Goal: Information Seeking & Learning: Learn about a topic

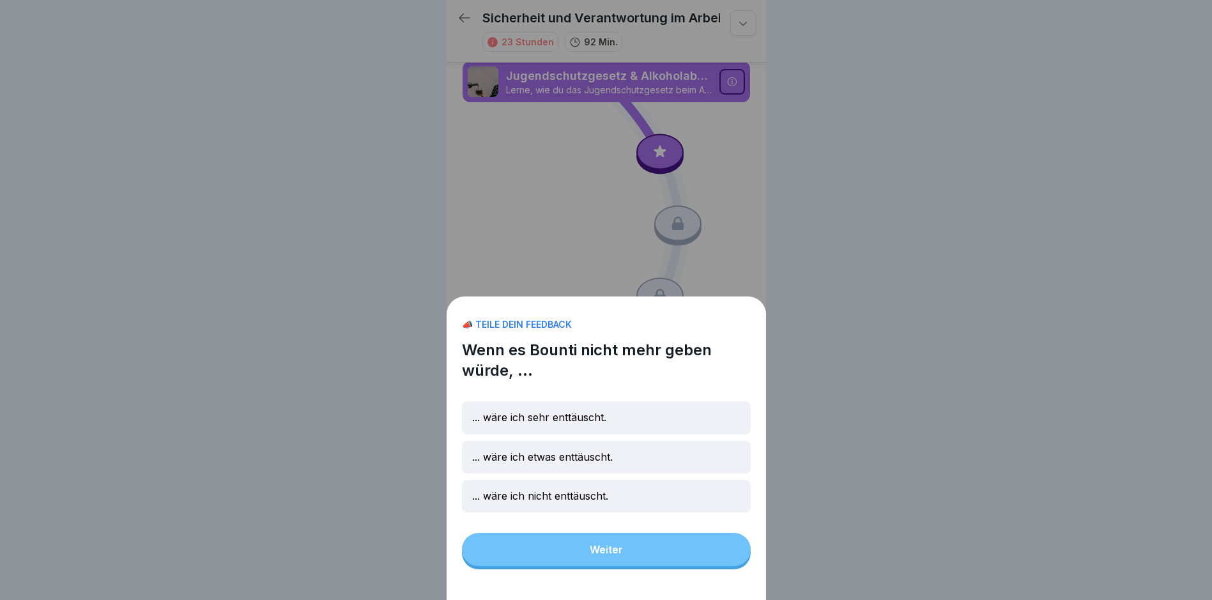
click at [612, 432] on div "... wäre ich sehr enttäuscht." at bounding box center [606, 417] width 289 height 33
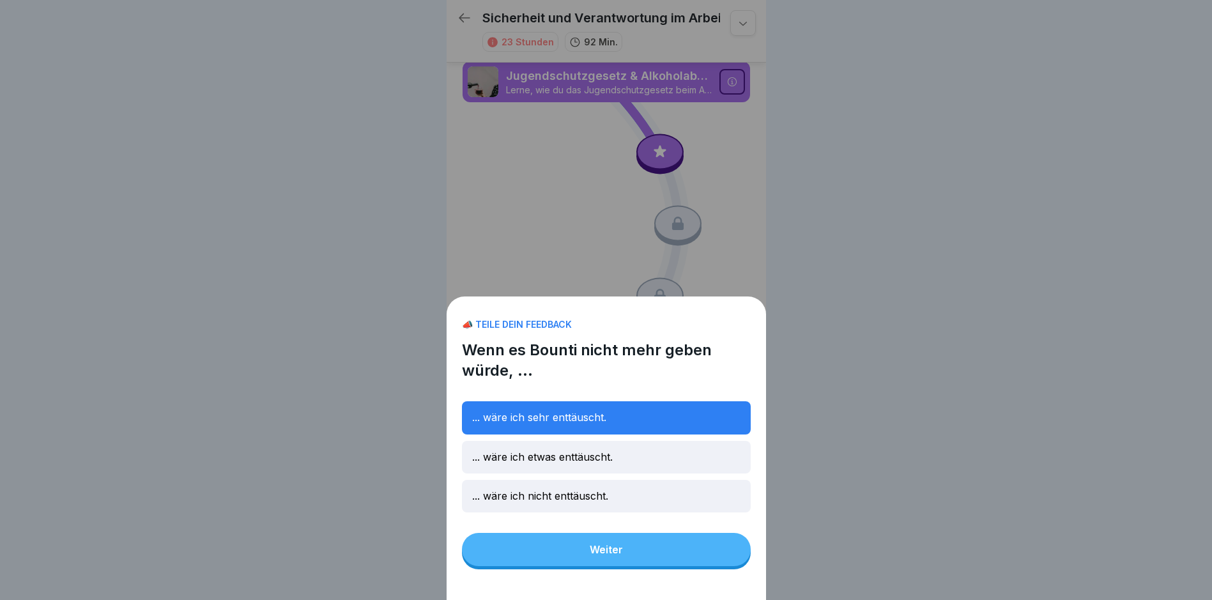
click at [639, 555] on button "Weiter" at bounding box center [606, 549] width 289 height 33
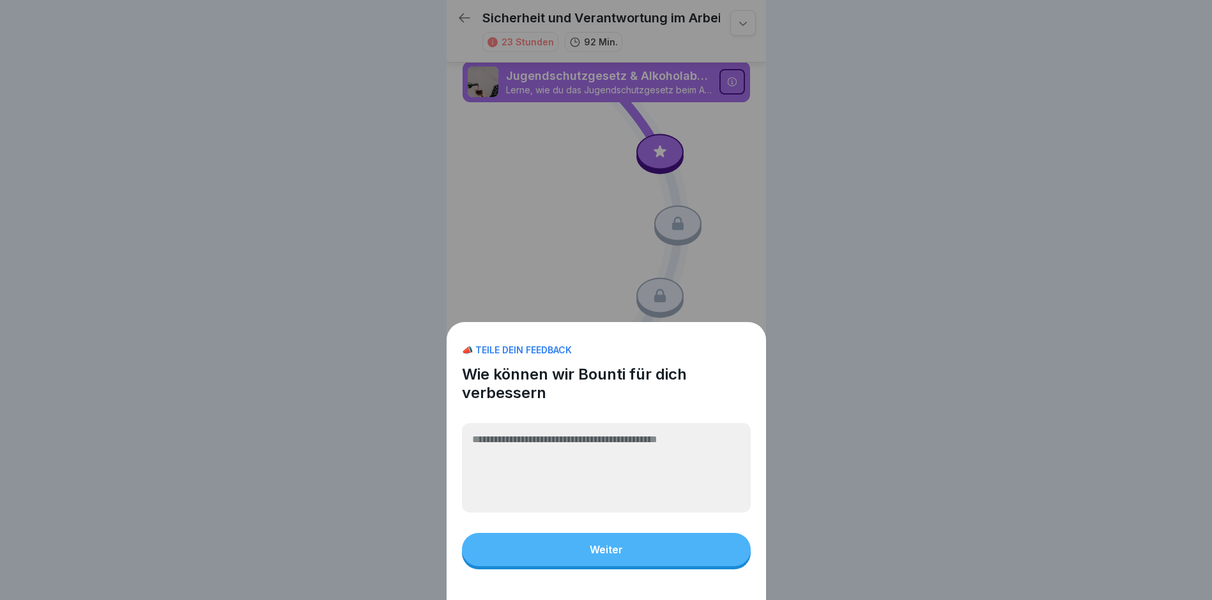
drag, startPoint x: 606, startPoint y: 559, endPoint x: 607, endPoint y: 552, distance: 7.1
click at [606, 555] on div "Weiter" at bounding box center [606, 549] width 33 height 11
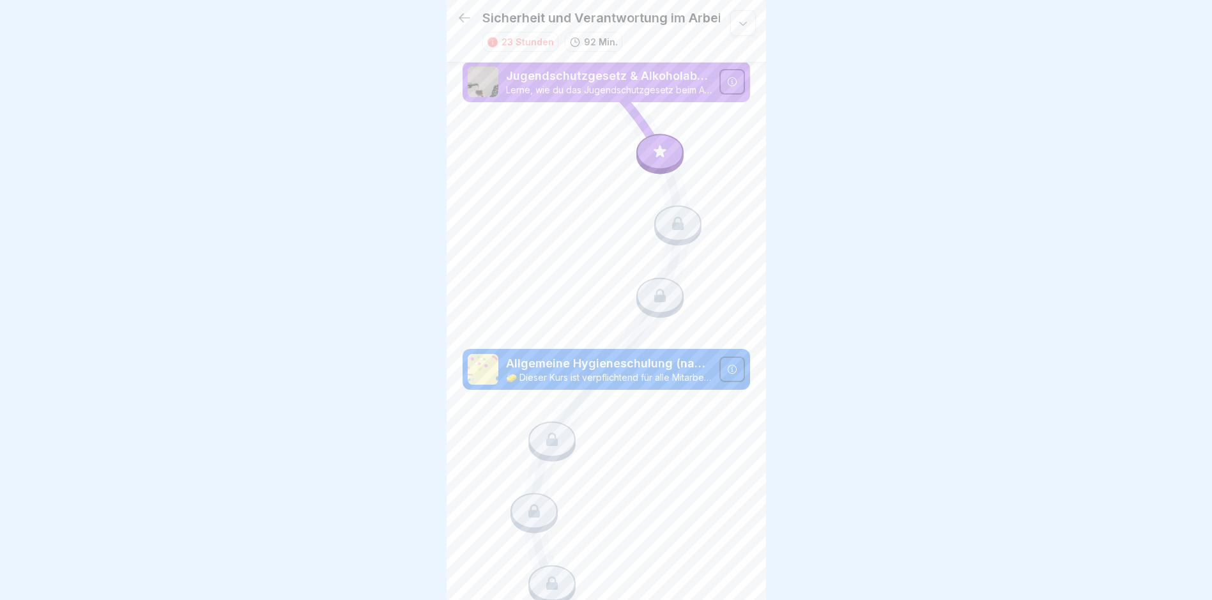
click at [651, 145] on icon at bounding box center [659, 151] width 17 height 17
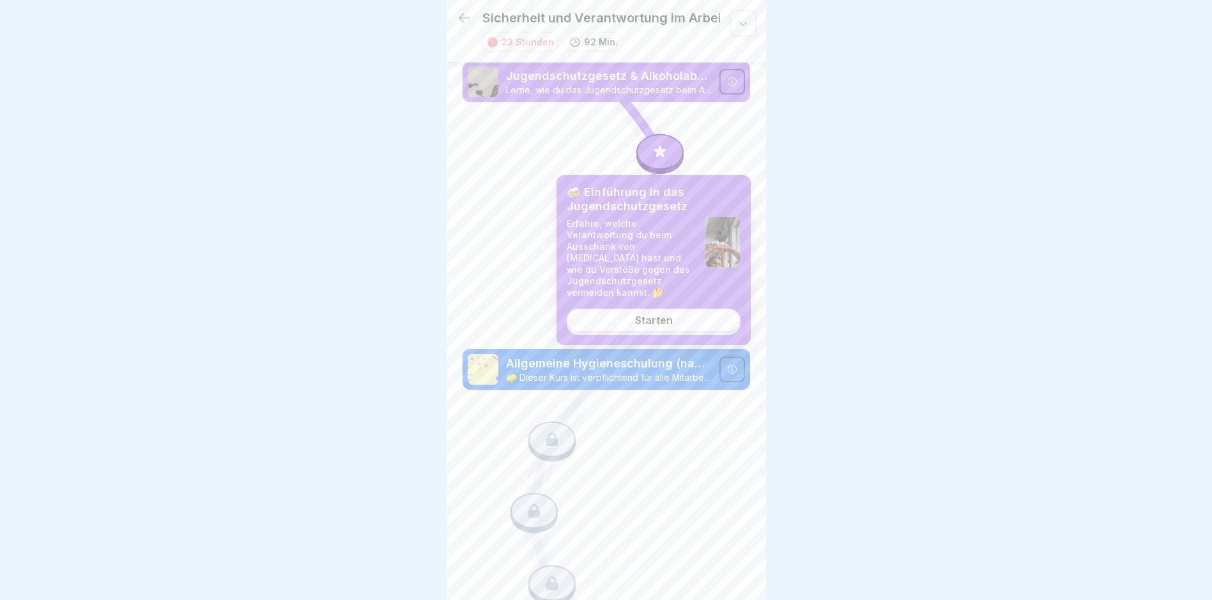
click at [657, 314] on div "Starten" at bounding box center [654, 319] width 38 height 11
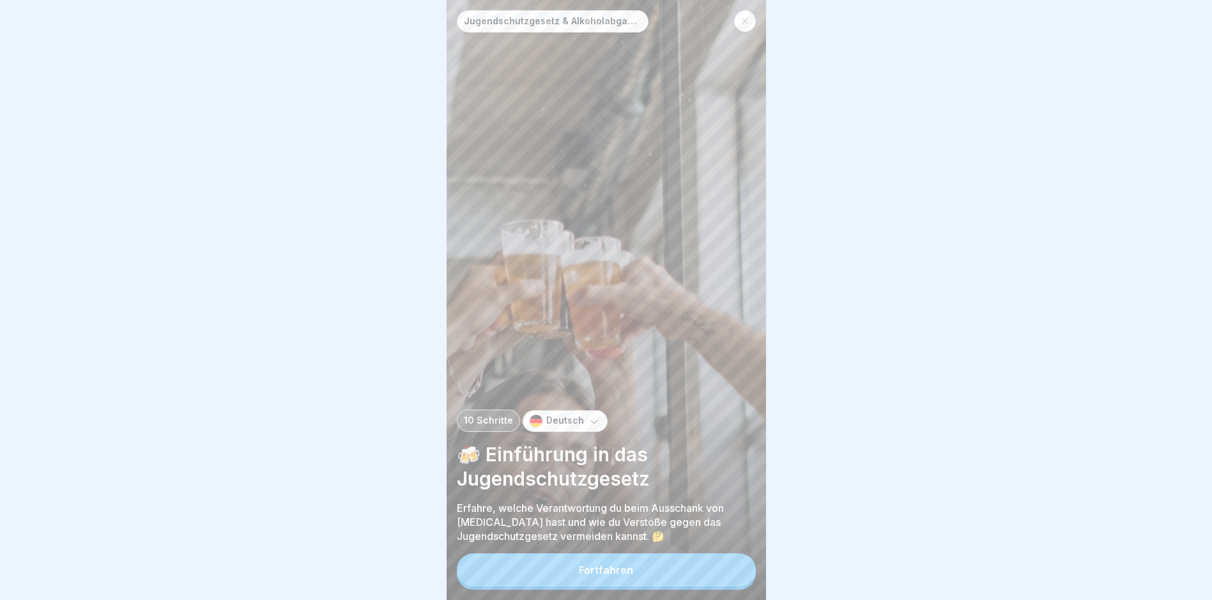
click at [647, 578] on button "Fortfahren" at bounding box center [606, 569] width 299 height 33
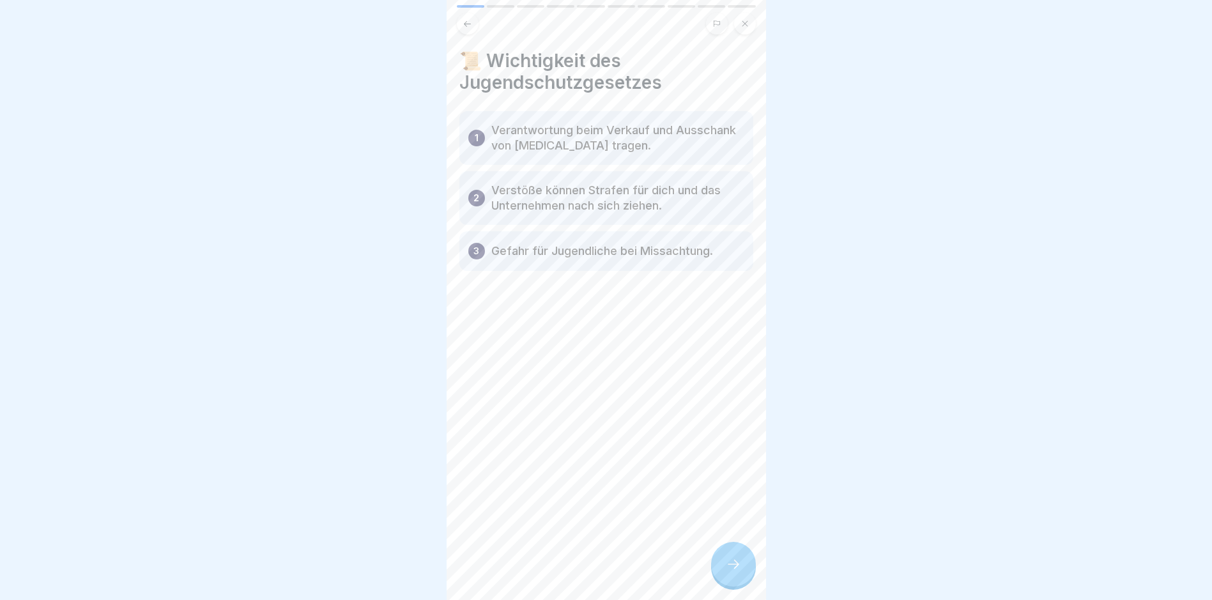
click at [634, 161] on div "1 Verantwortung beim Verkauf und Ausschank von [MEDICAL_DATA] tragen." at bounding box center [606, 138] width 294 height 54
click at [628, 208] on p "Verstöße können Strafen für dich und das Unternehmen nach sich ziehen." at bounding box center [617, 198] width 253 height 31
click at [735, 563] on div at bounding box center [733, 564] width 45 height 45
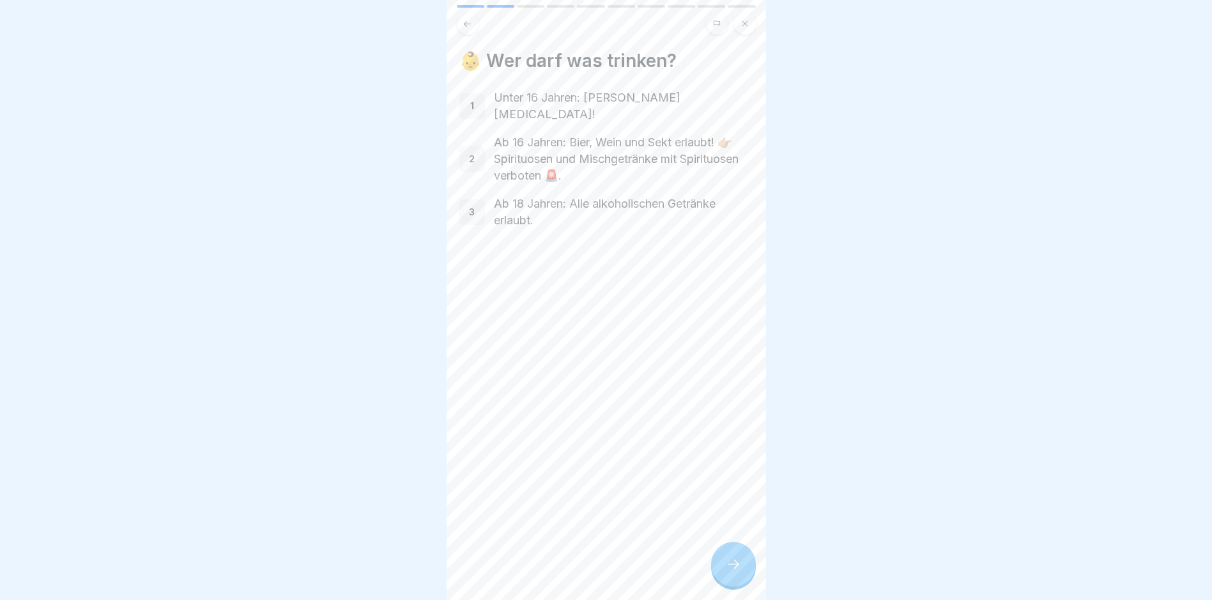
click at [727, 572] on icon at bounding box center [733, 563] width 15 height 15
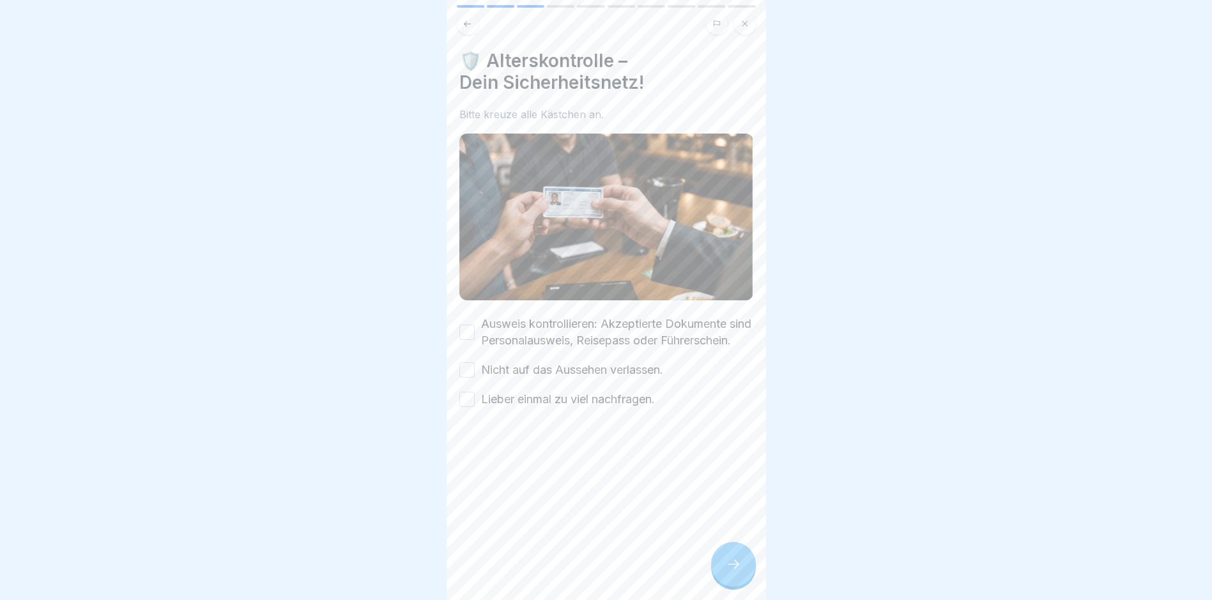
click at [468, 334] on button "Ausweis kontrollieren: Akzeptierte Dokumente sind Personalausweis, Reisepass od…" at bounding box center [466, 331] width 15 height 15
click at [468, 377] on button "Nicht auf das Aussehen verlassen." at bounding box center [466, 369] width 15 height 15
click at [464, 407] on button "Lieber einmal zu viel nachfragen." at bounding box center [466, 399] width 15 height 15
click at [736, 571] on icon at bounding box center [733, 563] width 15 height 15
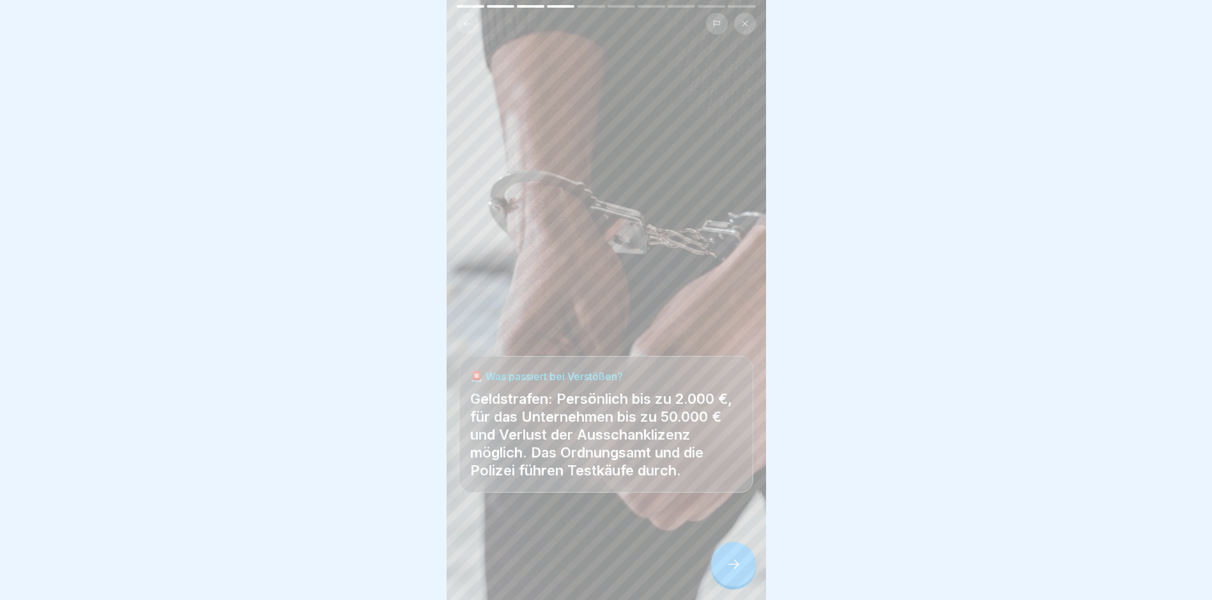
click at [731, 572] on icon at bounding box center [733, 563] width 15 height 15
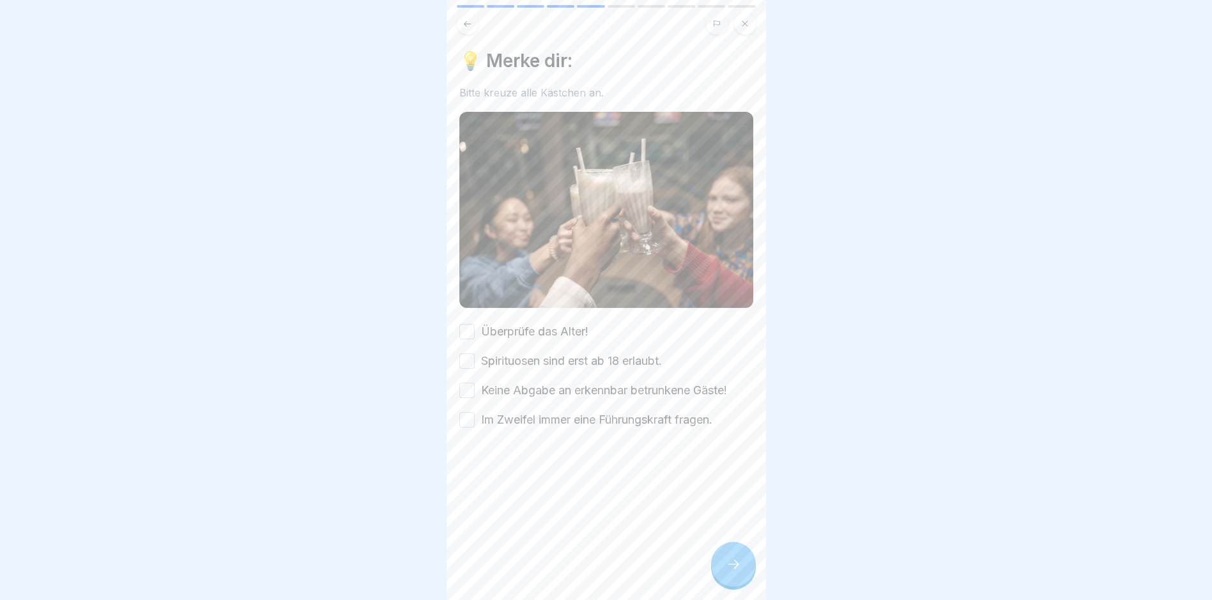
click at [468, 326] on button "Überprüfe das Alter!" at bounding box center [466, 331] width 15 height 15
click at [465, 356] on button "Spirituosen sind erst ab 18 erlaubt." at bounding box center [466, 360] width 15 height 15
click at [470, 386] on button "Keine Abgabe an erkennbar betrunkene Gäste!" at bounding box center [466, 390] width 15 height 15
click at [471, 415] on button "Im Zweifel immer eine Führungskraft fragen." at bounding box center [466, 419] width 15 height 15
click at [725, 565] on div at bounding box center [733, 564] width 45 height 45
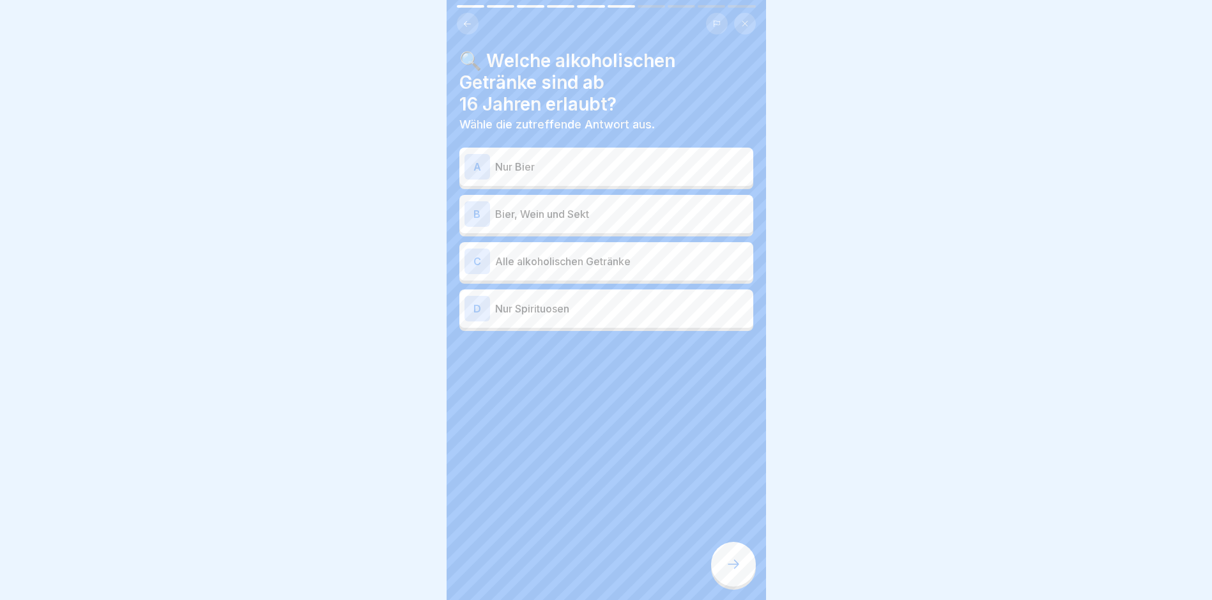
click at [593, 214] on p "Bier, Wein und Sekt" at bounding box center [621, 213] width 253 height 15
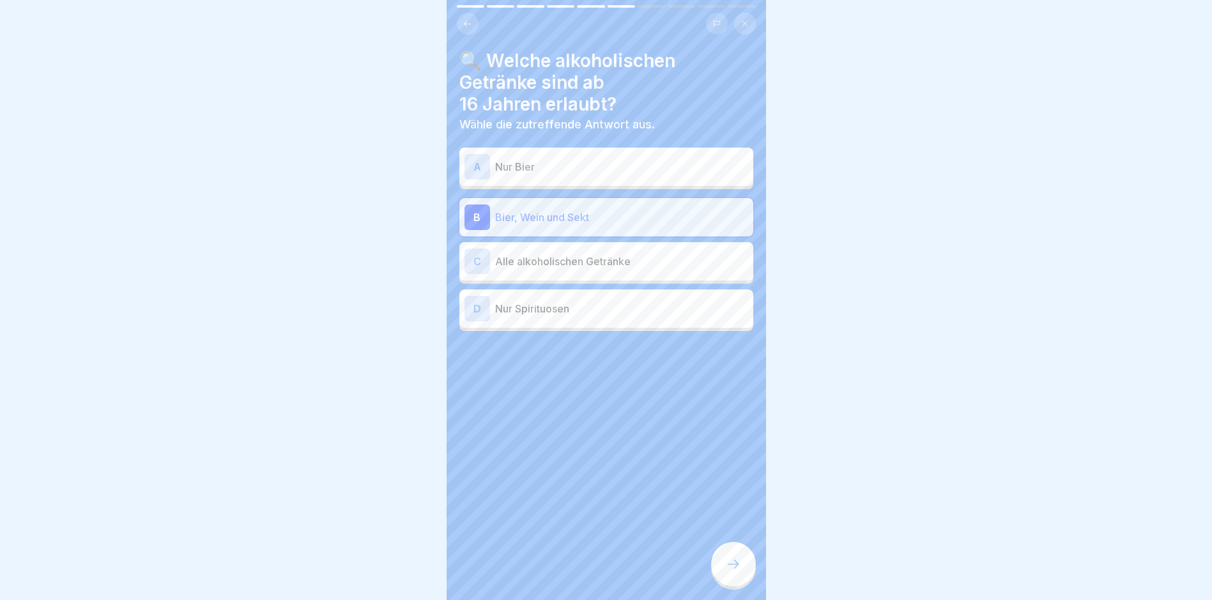
click at [735, 567] on icon at bounding box center [733, 563] width 15 height 15
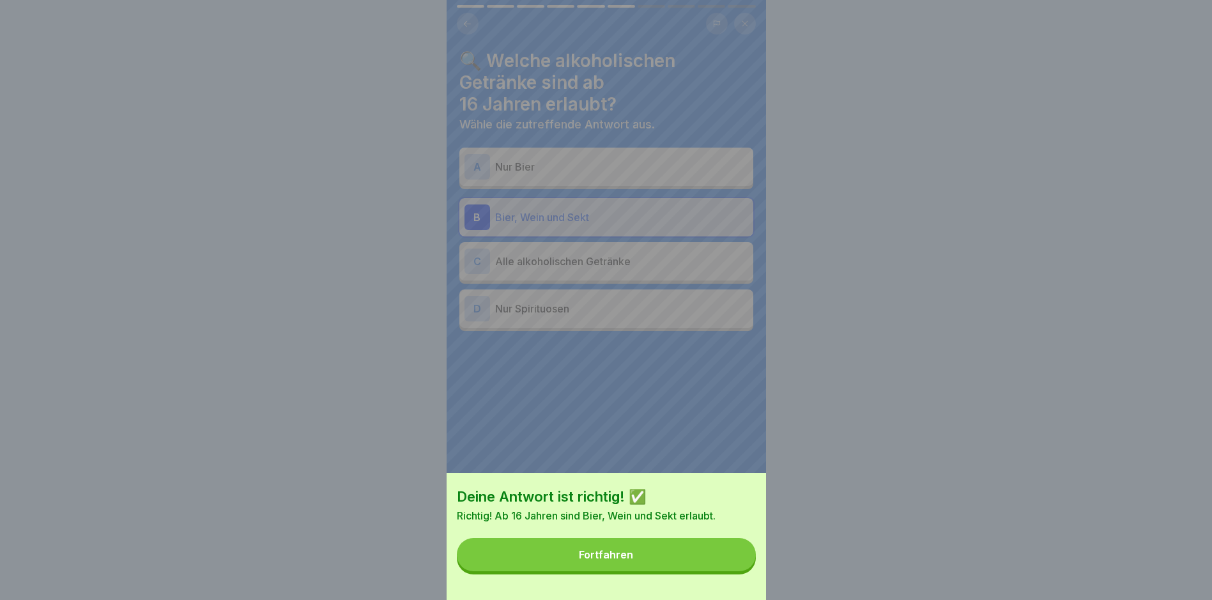
click at [615, 553] on button "Fortfahren" at bounding box center [606, 554] width 299 height 33
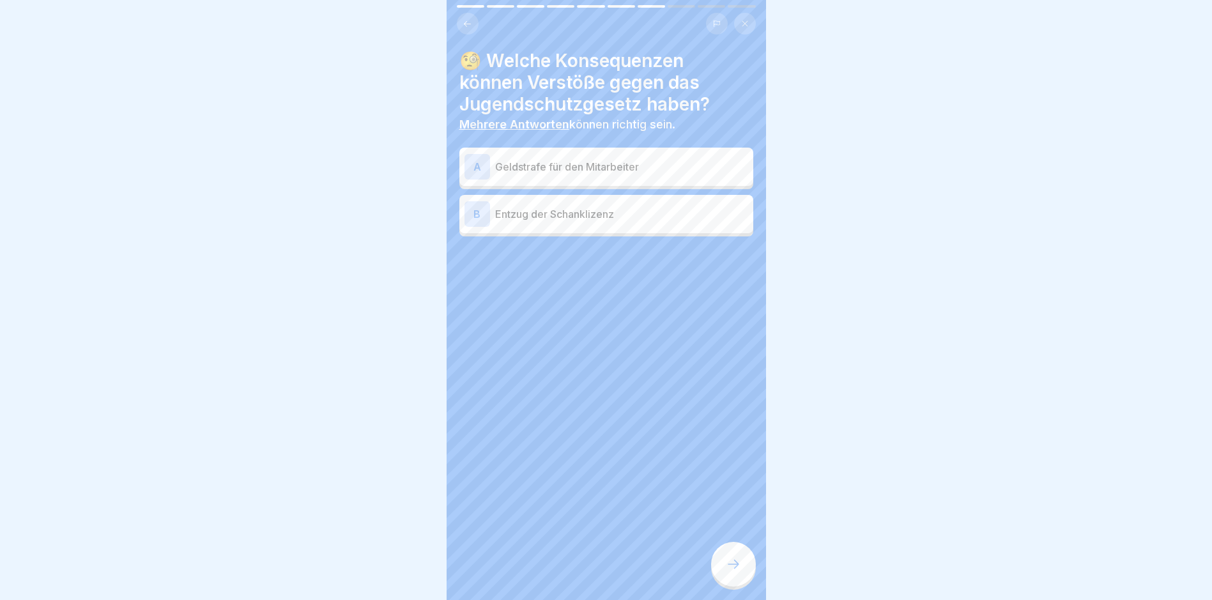
click at [600, 213] on p "Entzug der Schanklizenz" at bounding box center [621, 213] width 253 height 15
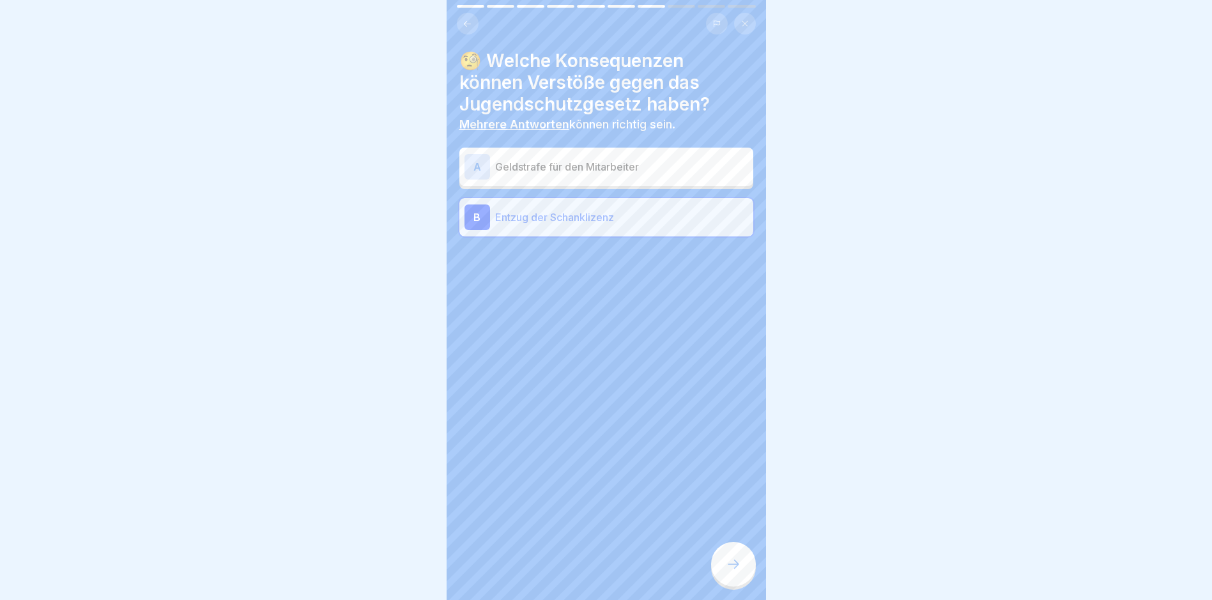
click at [598, 159] on p "Geldstrafe für den Mitarbeiter" at bounding box center [621, 166] width 253 height 15
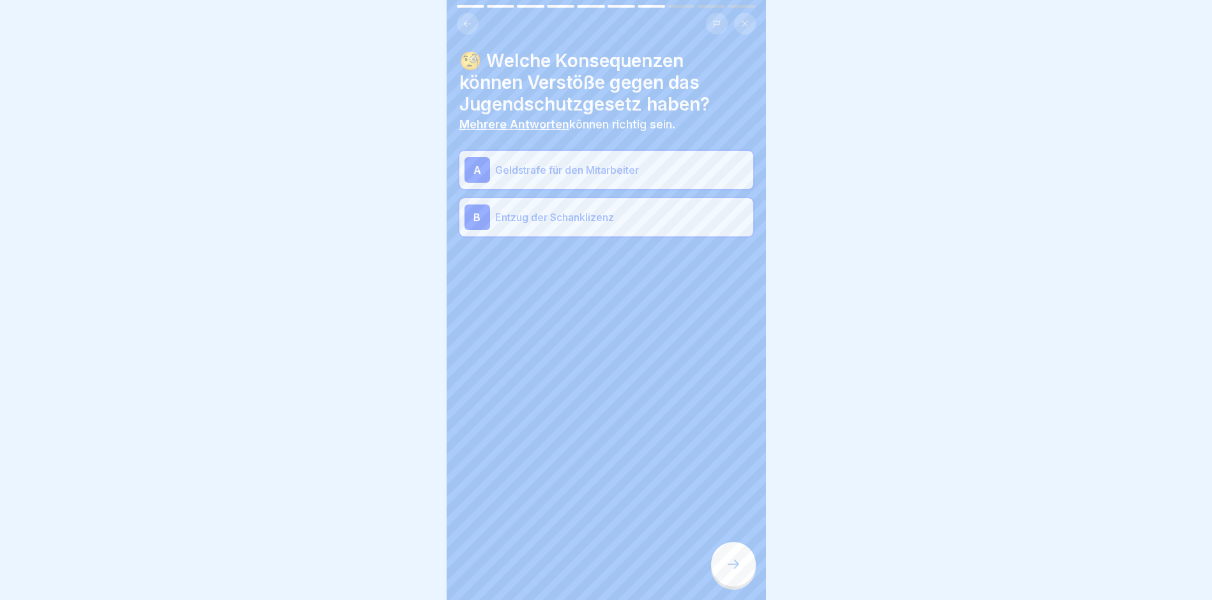
click at [733, 571] on icon at bounding box center [733, 563] width 15 height 15
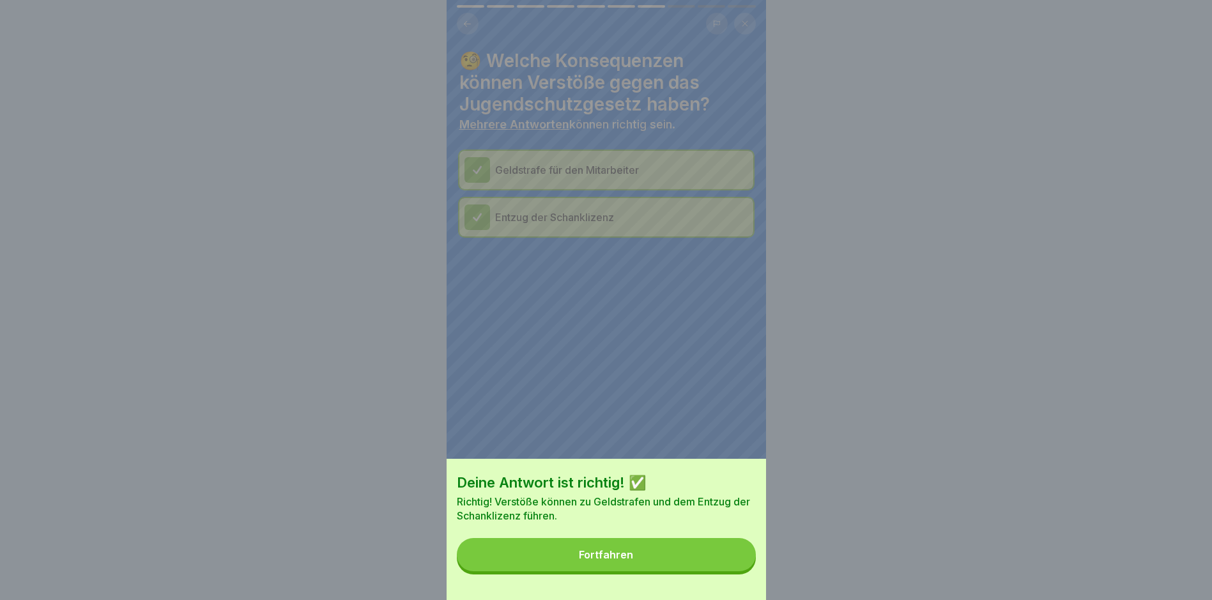
click at [675, 561] on button "Fortfahren" at bounding box center [606, 554] width 299 height 33
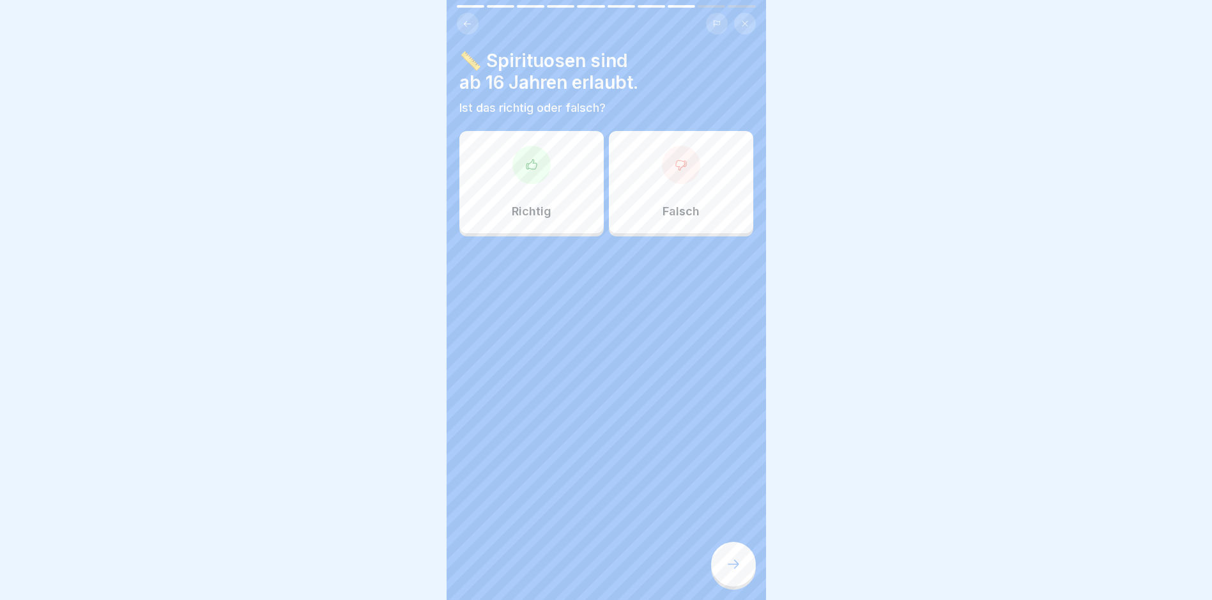
click at [694, 207] on div "Falsch" at bounding box center [681, 182] width 144 height 102
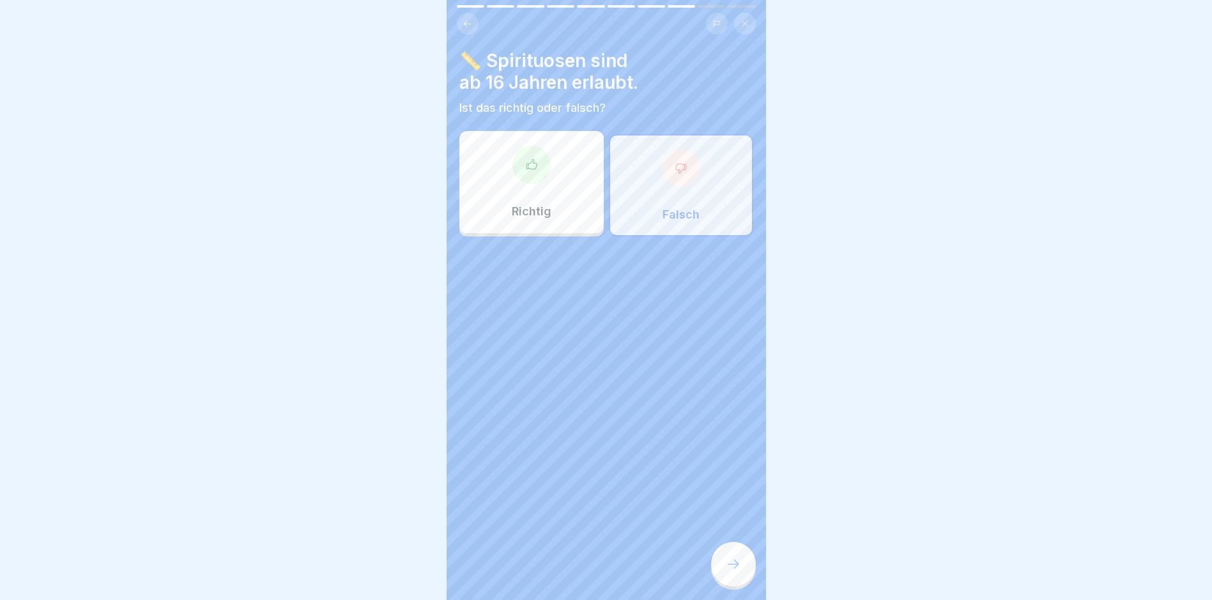
click at [736, 572] on icon at bounding box center [733, 563] width 15 height 15
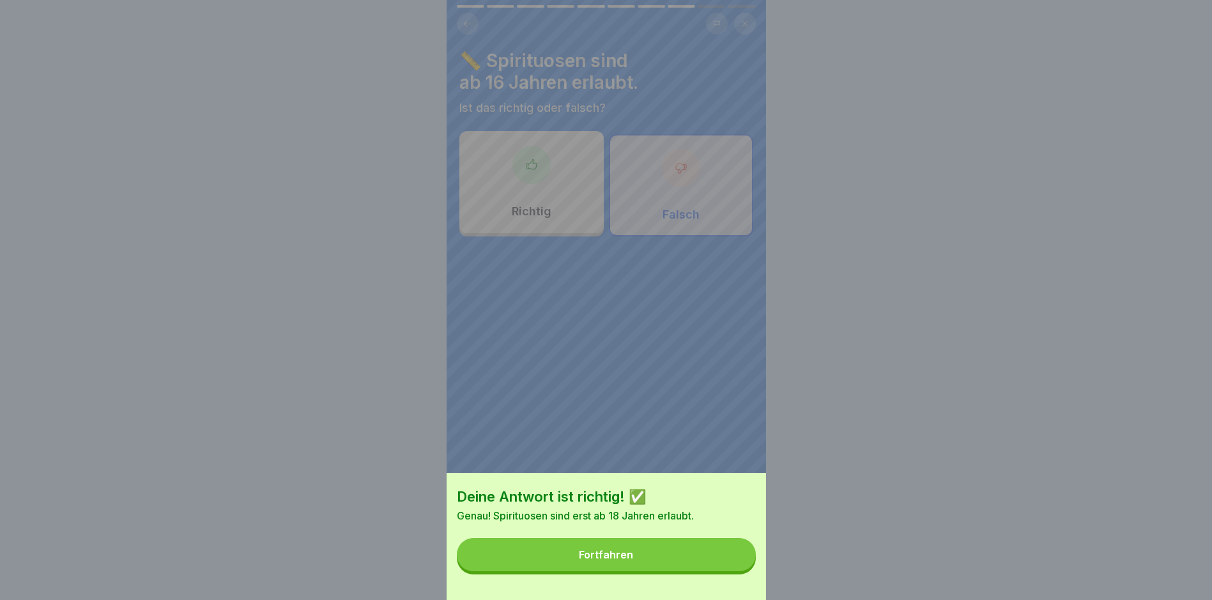
click at [695, 567] on button "Fortfahren" at bounding box center [606, 554] width 299 height 33
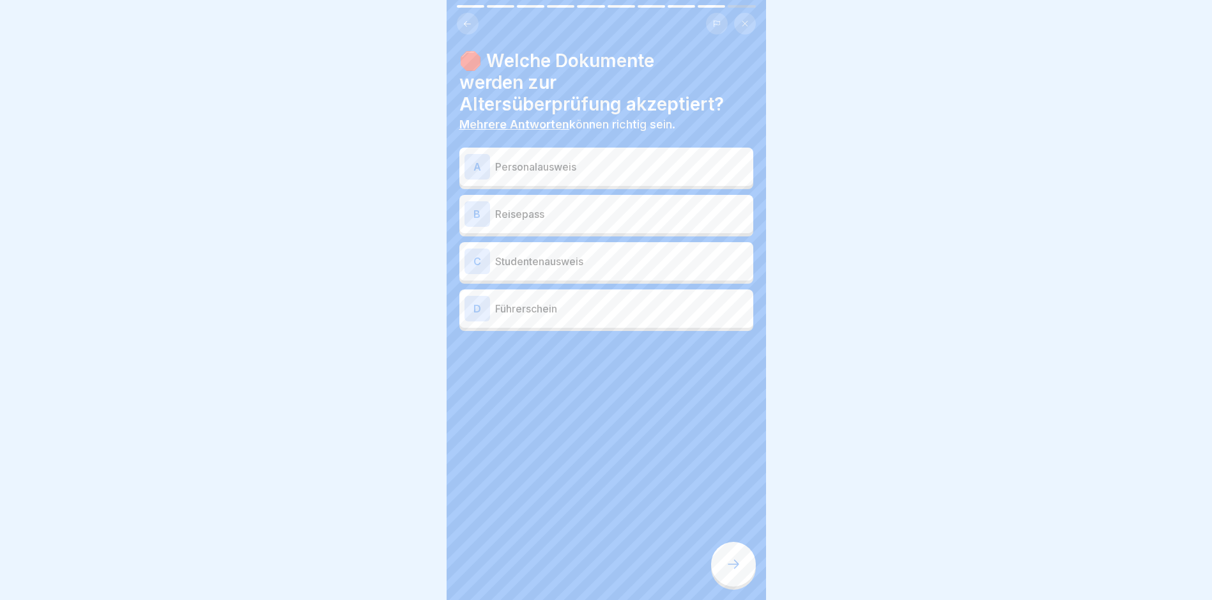
click at [522, 171] on p "Personalausweis" at bounding box center [621, 166] width 253 height 15
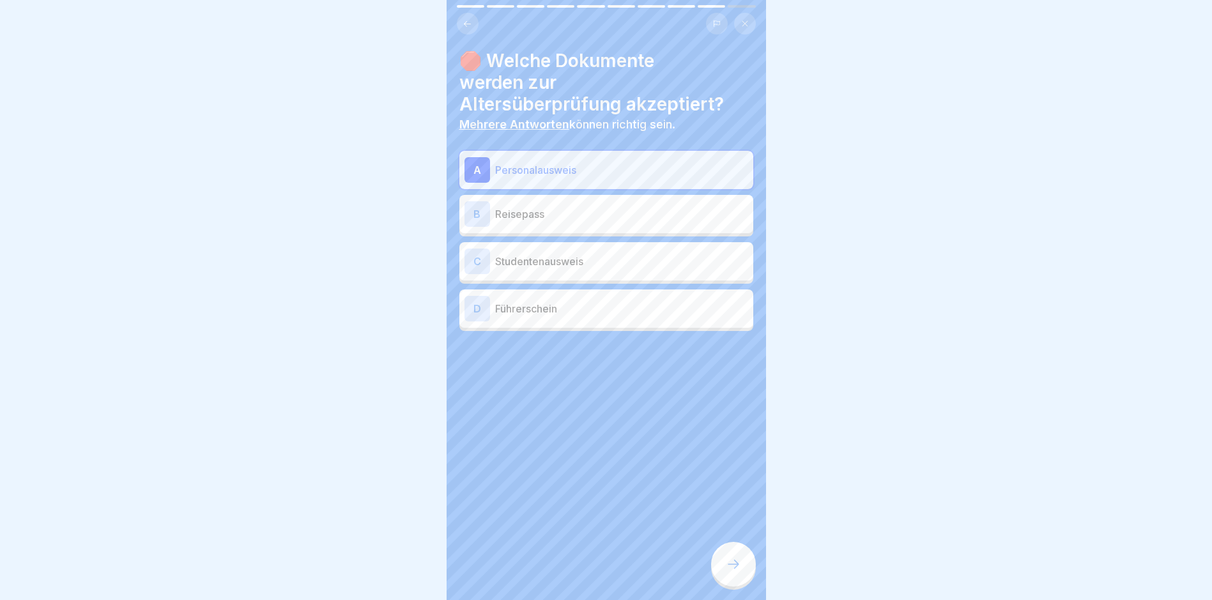
click at [526, 209] on p "Reisepass" at bounding box center [621, 213] width 253 height 15
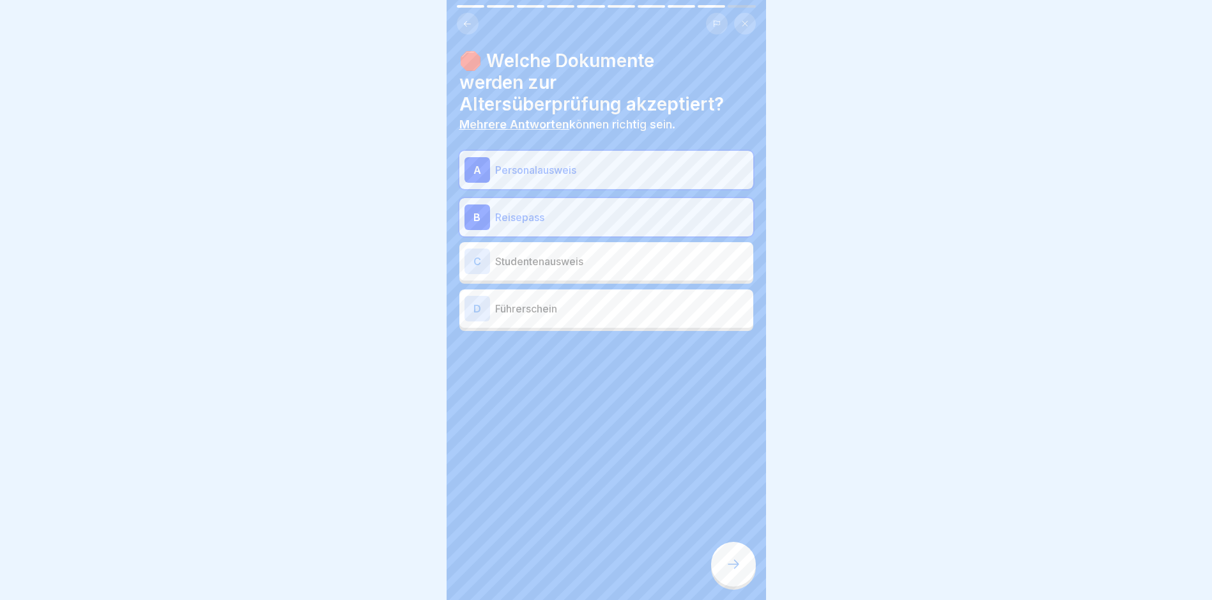
click at [546, 311] on p "Führerschein" at bounding box center [621, 308] width 253 height 15
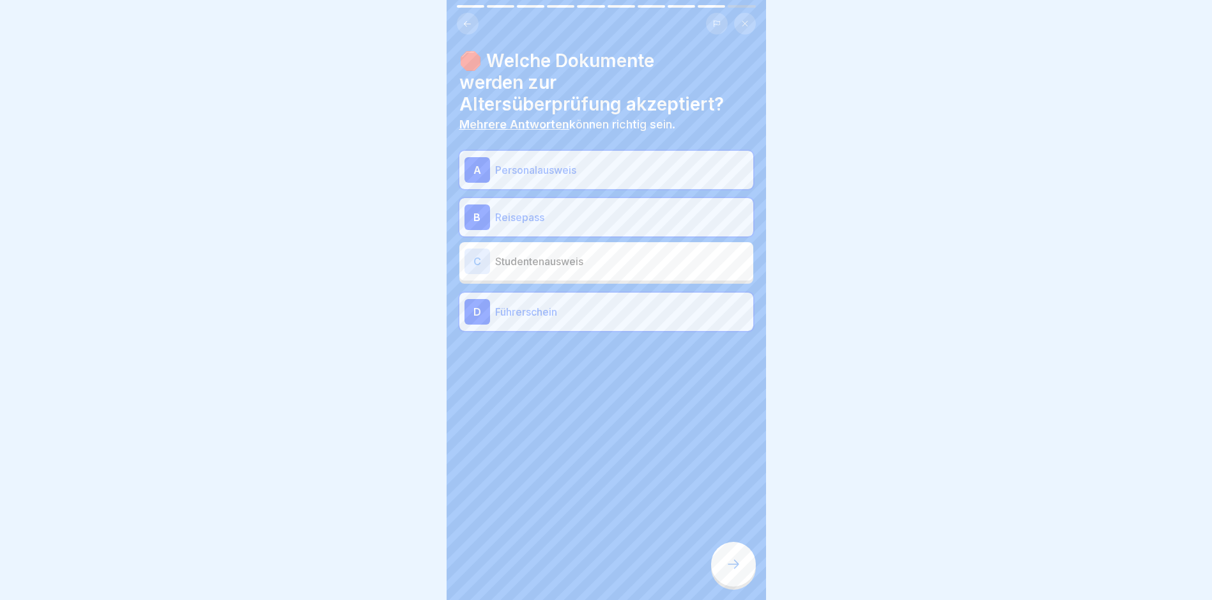
click at [734, 572] on icon at bounding box center [733, 563] width 15 height 15
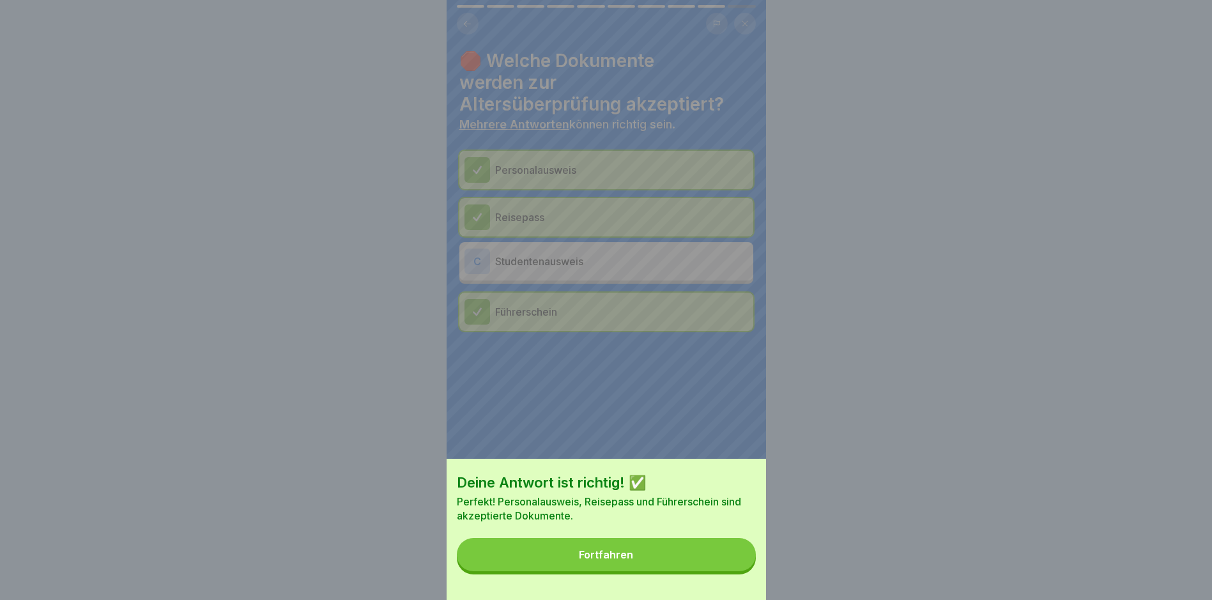
click at [724, 571] on button "Fortfahren" at bounding box center [606, 554] width 299 height 33
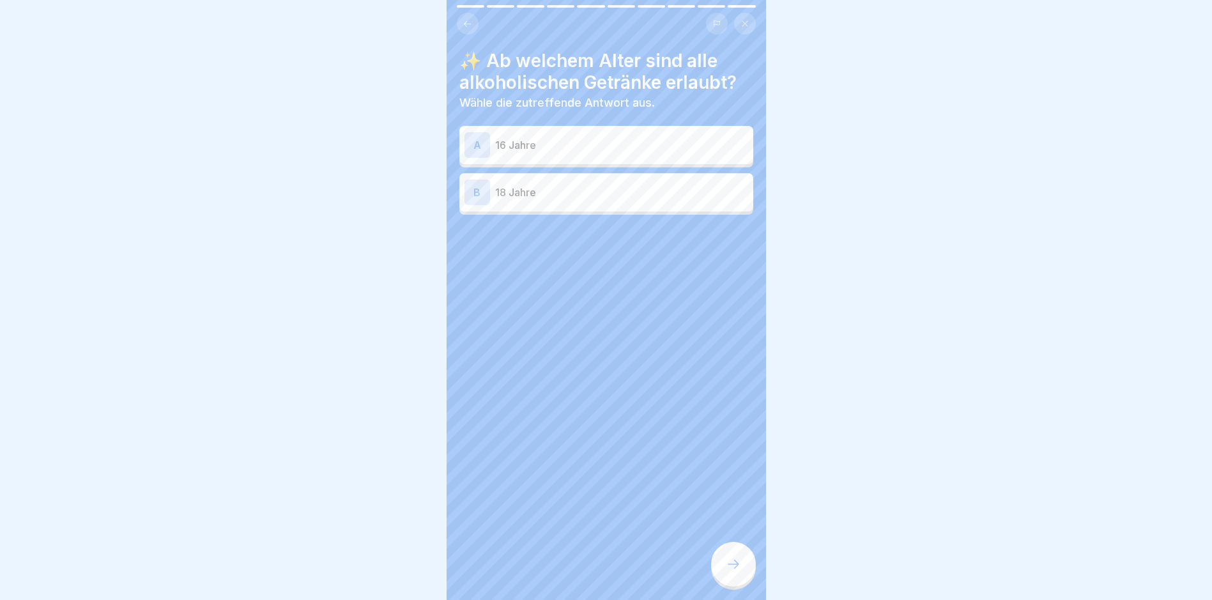
click at [553, 182] on div "B 18 Jahre" at bounding box center [606, 192] width 284 height 26
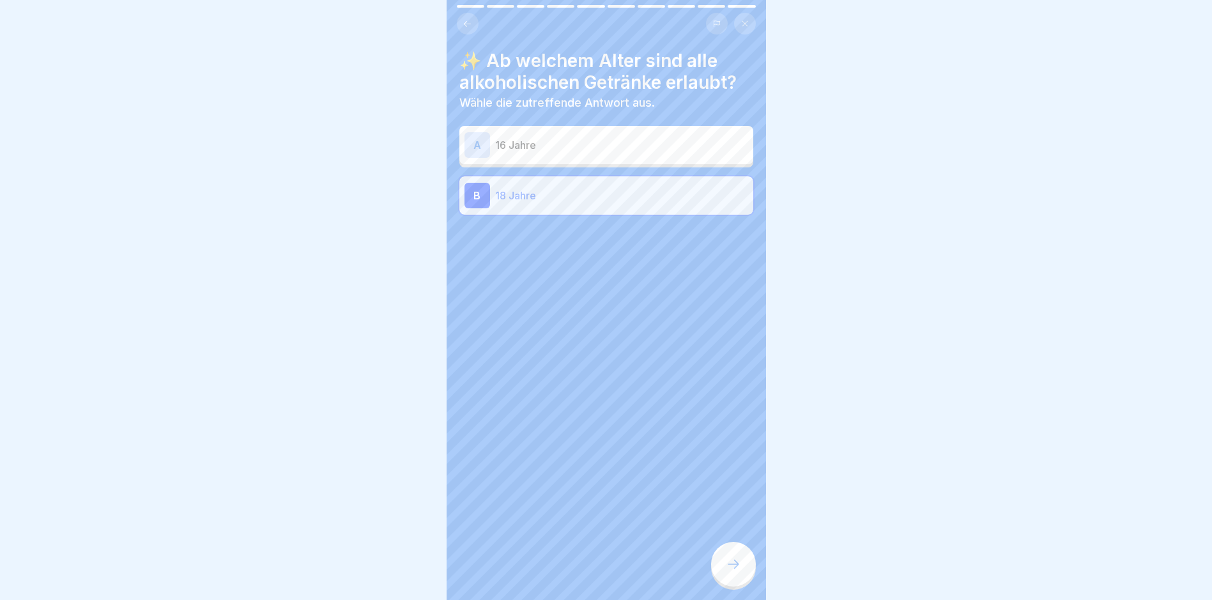
click at [729, 567] on icon at bounding box center [733, 563] width 15 height 15
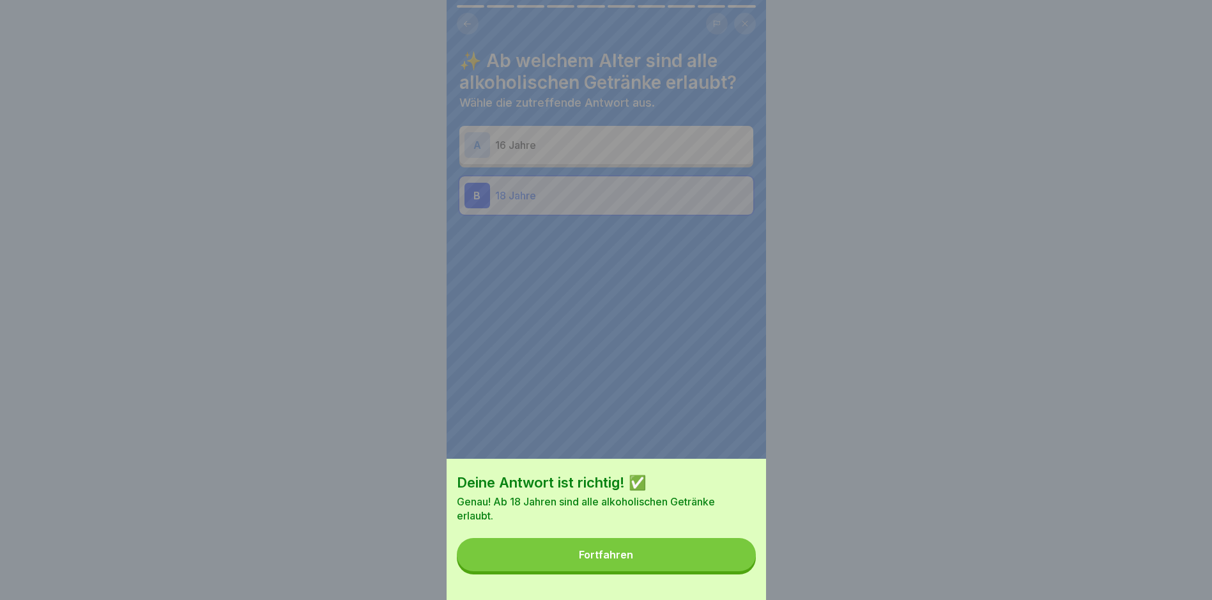
click at [683, 565] on button "Fortfahren" at bounding box center [606, 554] width 299 height 33
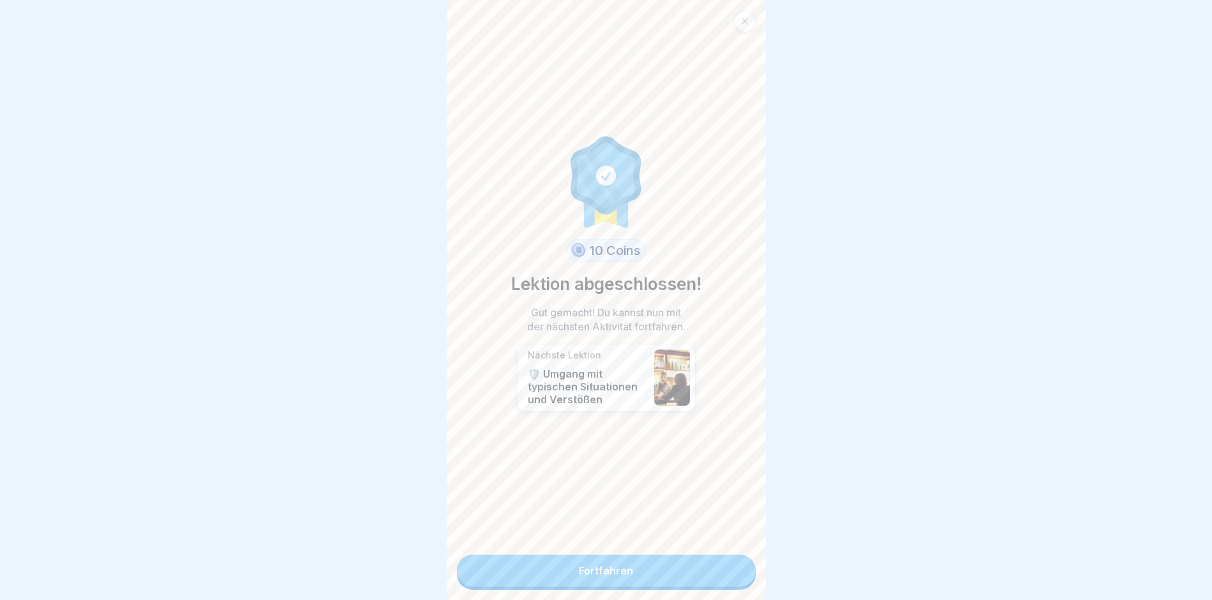
click at [523, 559] on link "Fortfahren" at bounding box center [606, 570] width 299 height 32
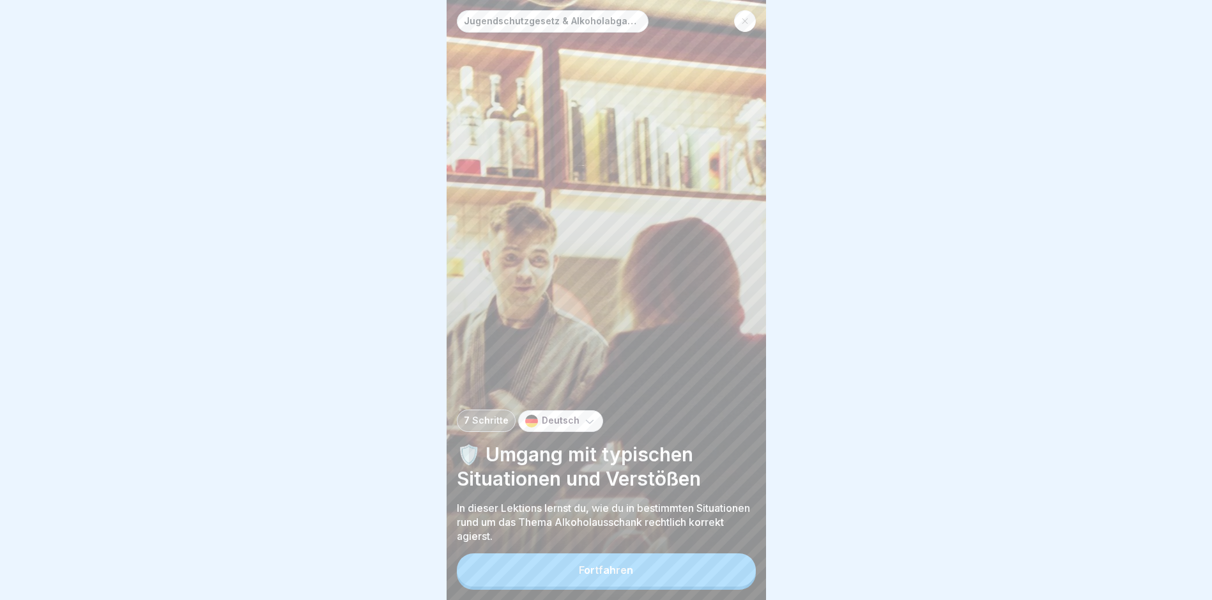
click at [594, 574] on button "Fortfahren" at bounding box center [606, 569] width 299 height 33
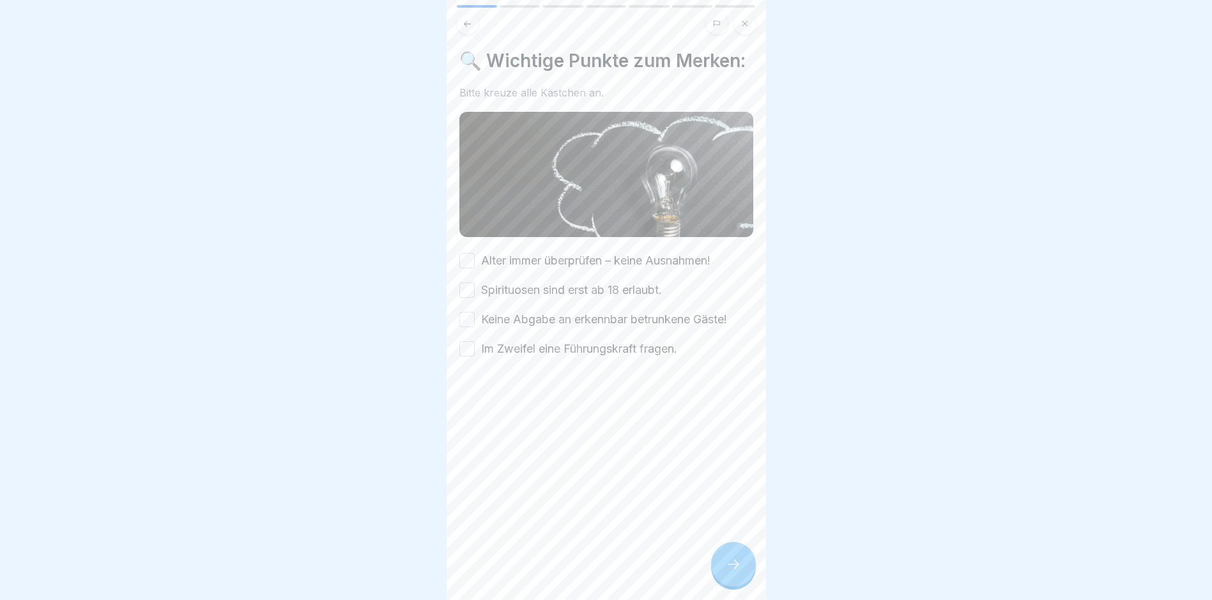
click at [468, 268] on button "Alter immer überprüfen – keine Ausnahmen!" at bounding box center [466, 260] width 15 height 15
click at [475, 298] on div "Spirituosen sind erst ab 18 erlaubt." at bounding box center [560, 290] width 202 height 17
click at [468, 298] on button "Spirituosen sind erst ab 18 erlaubt." at bounding box center [466, 289] width 15 height 15
click at [468, 327] on button "Keine Abgabe an erkennbar betrunkene Gäste!" at bounding box center [466, 319] width 15 height 15
click at [471, 356] on button "Im Zweifel eine Führungskraft fragen." at bounding box center [466, 348] width 15 height 15
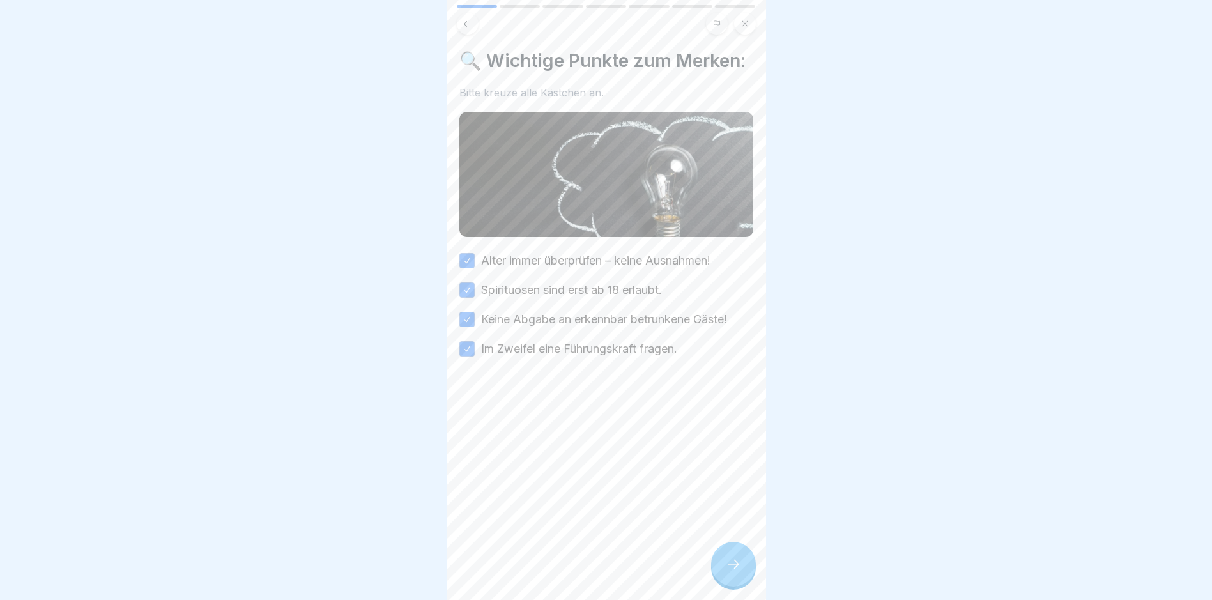
click at [729, 567] on icon at bounding box center [733, 563] width 15 height 15
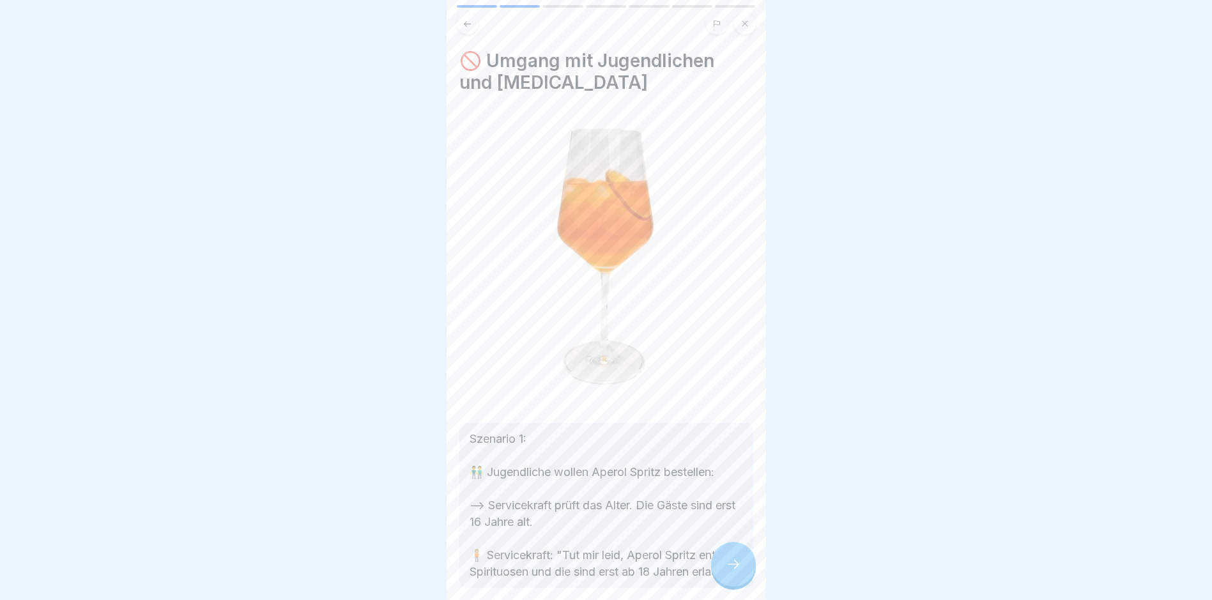
scroll to position [64, 0]
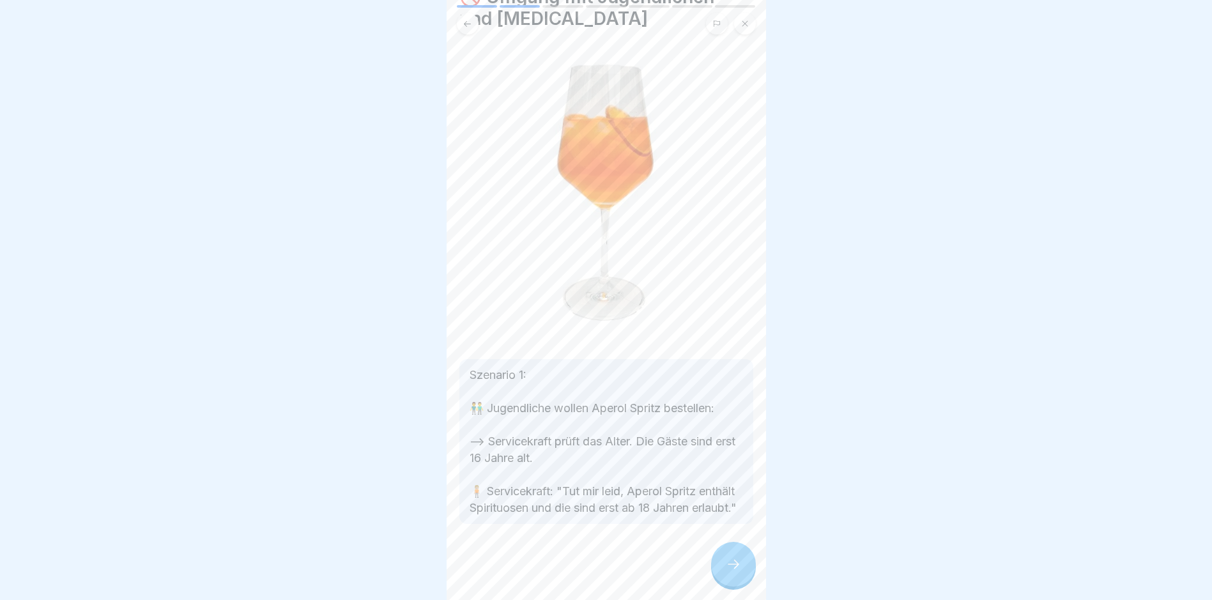
click at [739, 572] on icon at bounding box center [733, 563] width 15 height 15
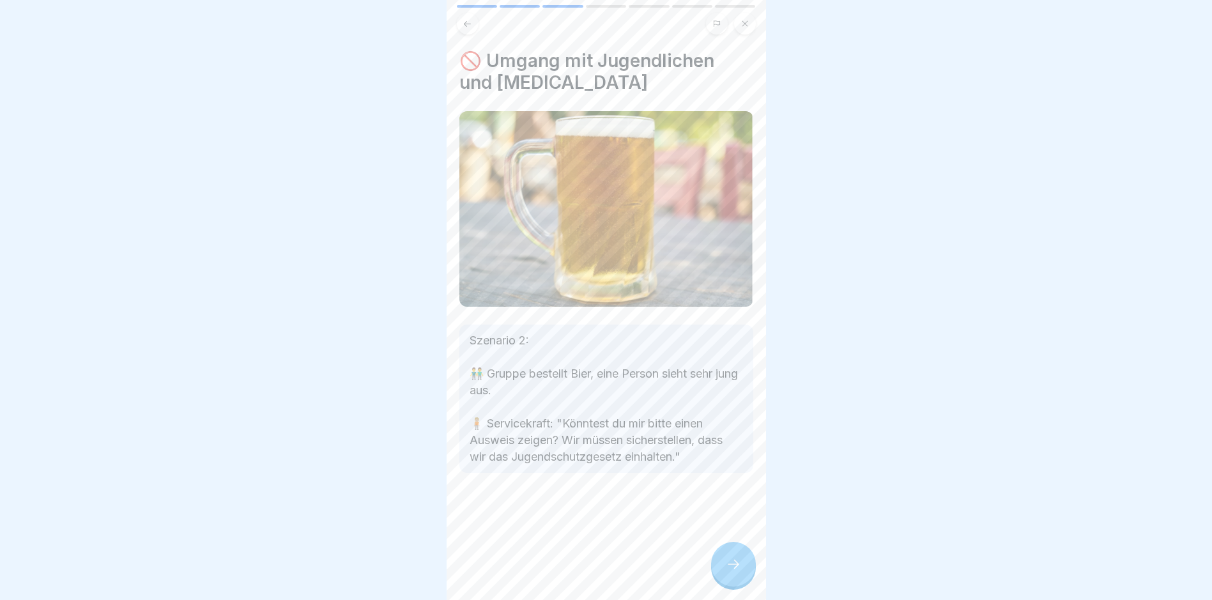
click at [734, 572] on icon at bounding box center [733, 563] width 15 height 15
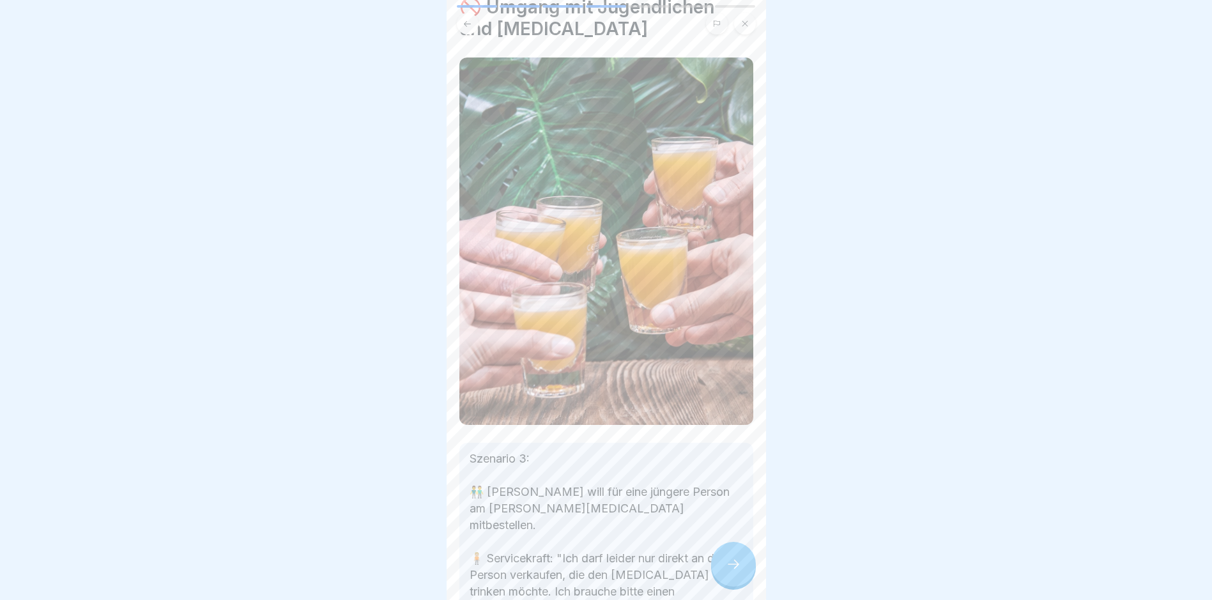
scroll to position [126, 0]
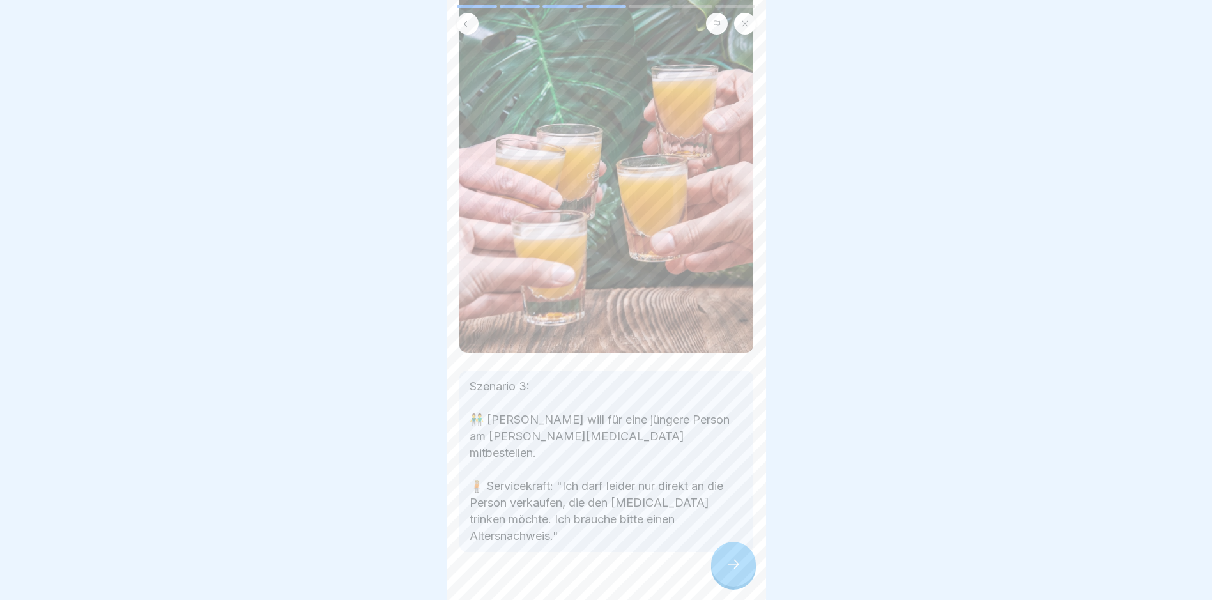
click at [719, 573] on div at bounding box center [733, 564] width 45 height 45
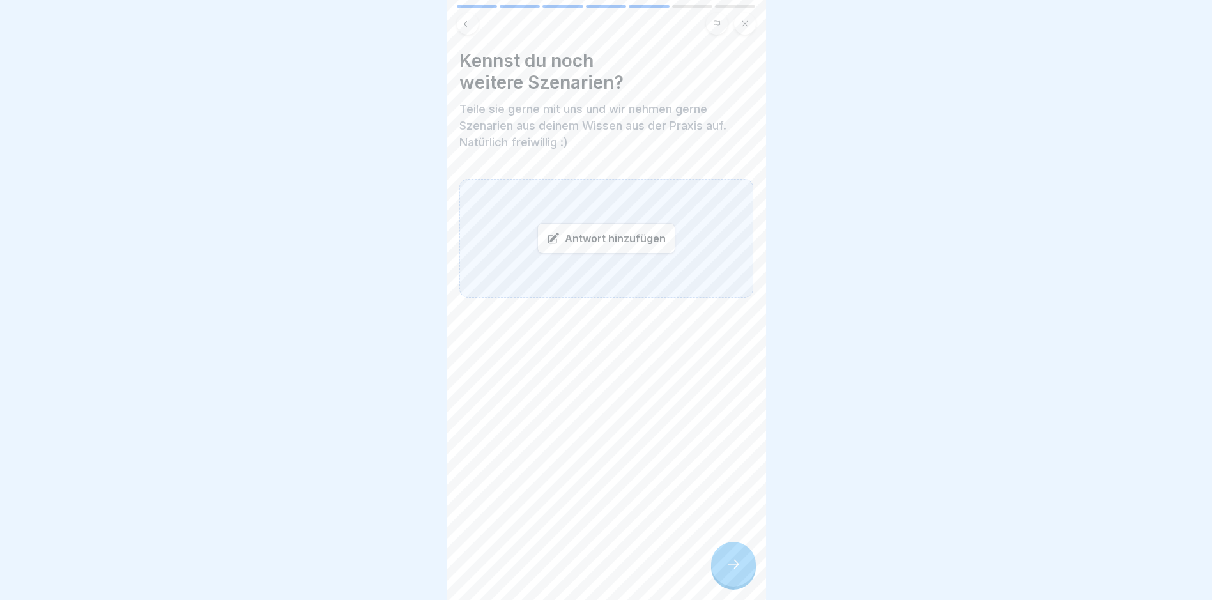
click at [735, 560] on div at bounding box center [733, 564] width 45 height 45
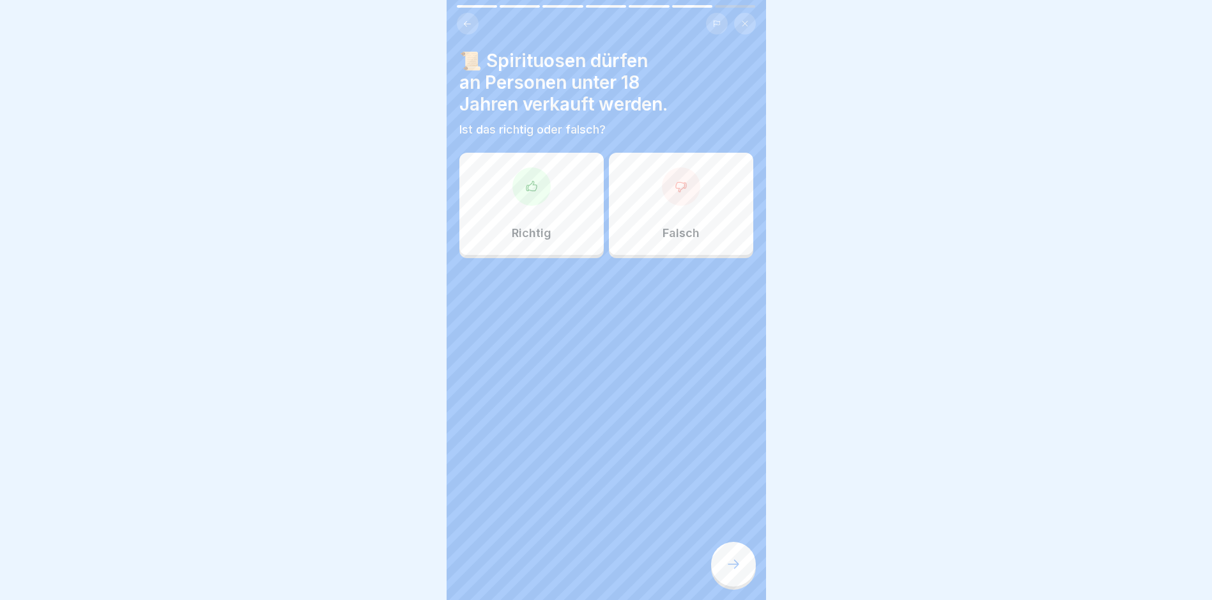
click at [653, 197] on div "Falsch" at bounding box center [681, 204] width 144 height 102
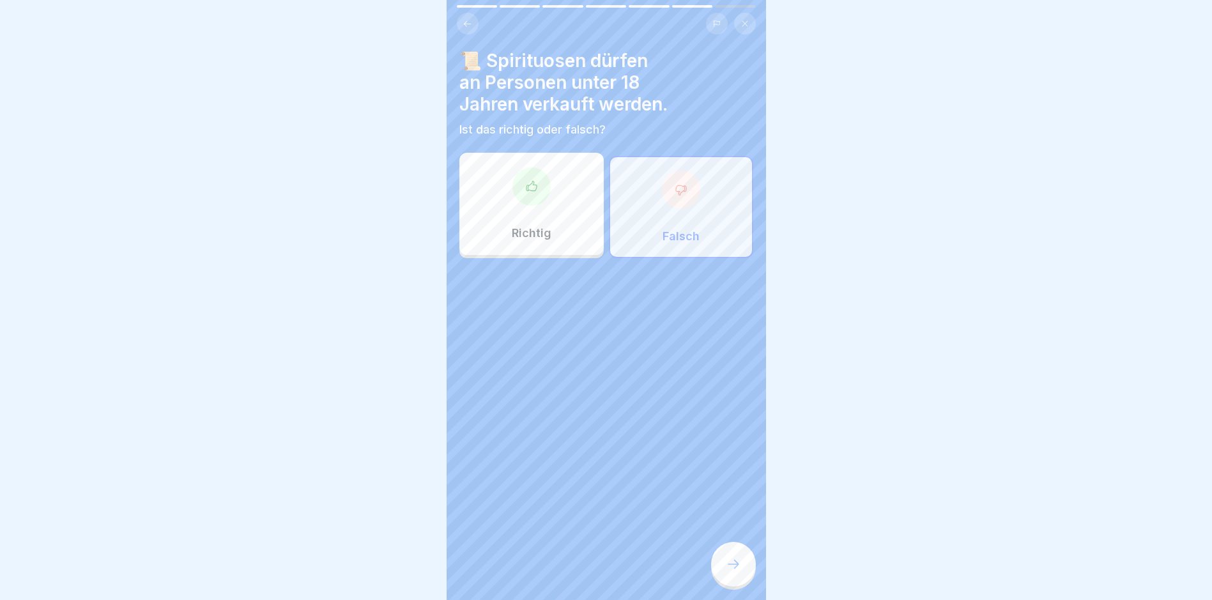
click at [732, 572] on icon at bounding box center [733, 563] width 15 height 15
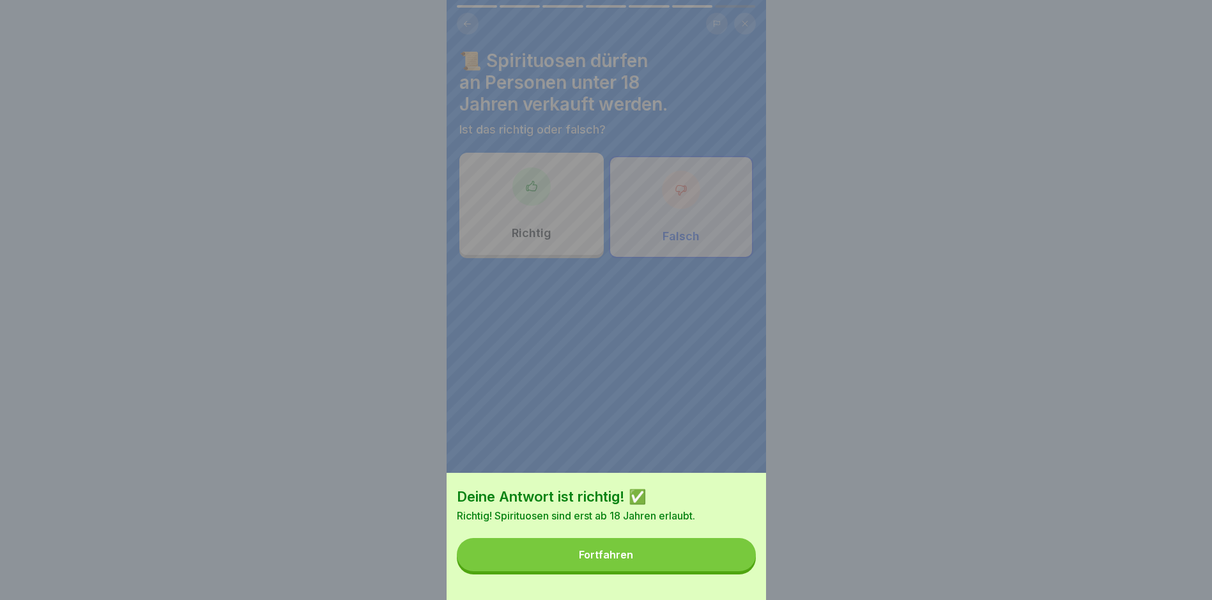
click at [682, 555] on button "Fortfahren" at bounding box center [606, 554] width 299 height 33
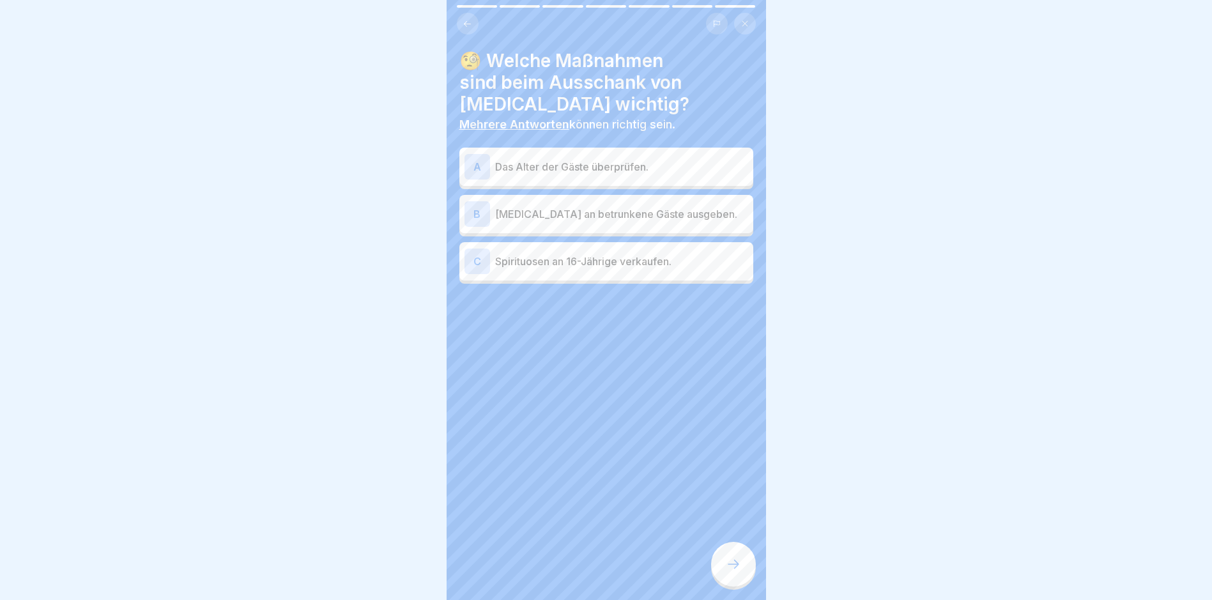
click at [616, 160] on p "Das Alter der Gäste überprüfen." at bounding box center [621, 166] width 253 height 15
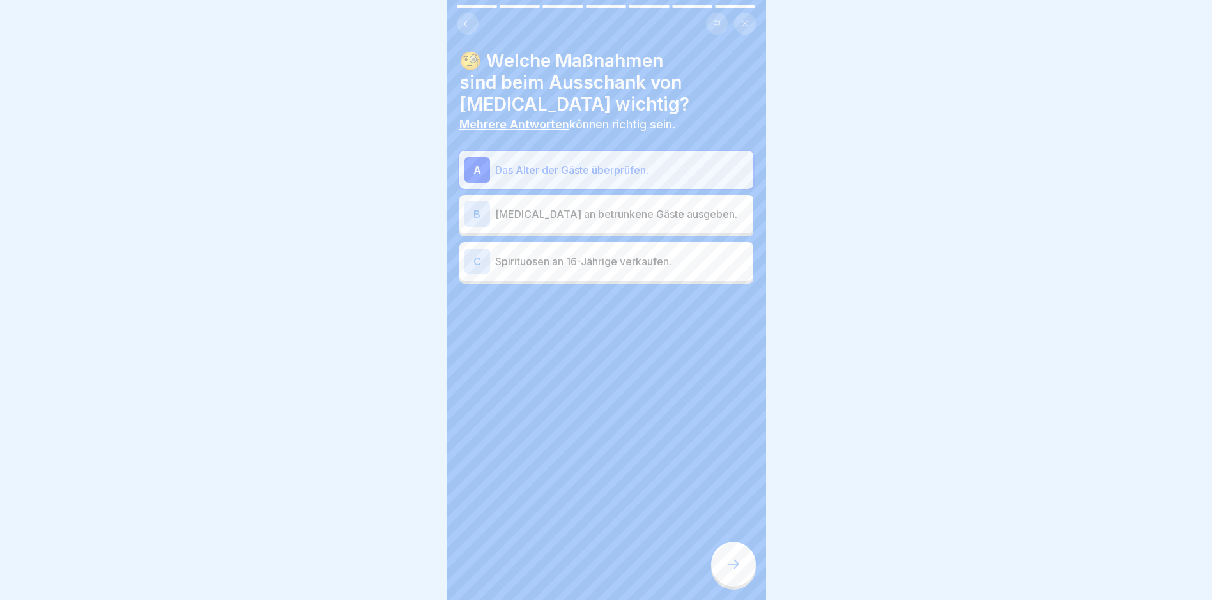
click at [736, 568] on icon at bounding box center [733, 563] width 15 height 15
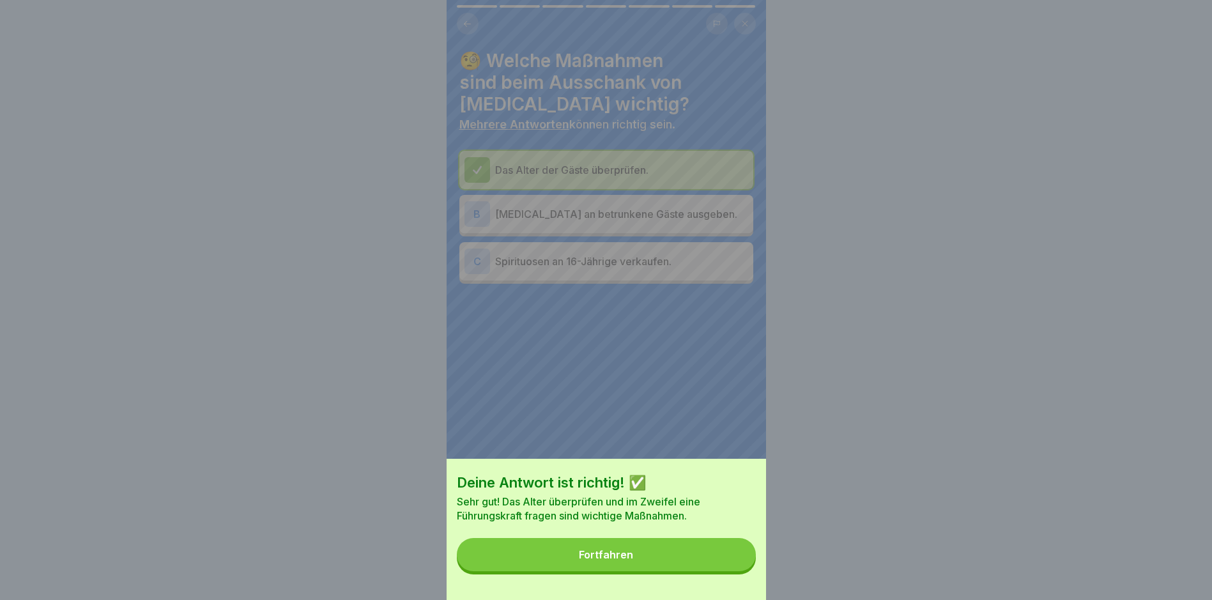
drag, startPoint x: 729, startPoint y: 575, endPoint x: 729, endPoint y: 568, distance: 6.4
click at [729, 571] on button "Fortfahren" at bounding box center [606, 554] width 299 height 33
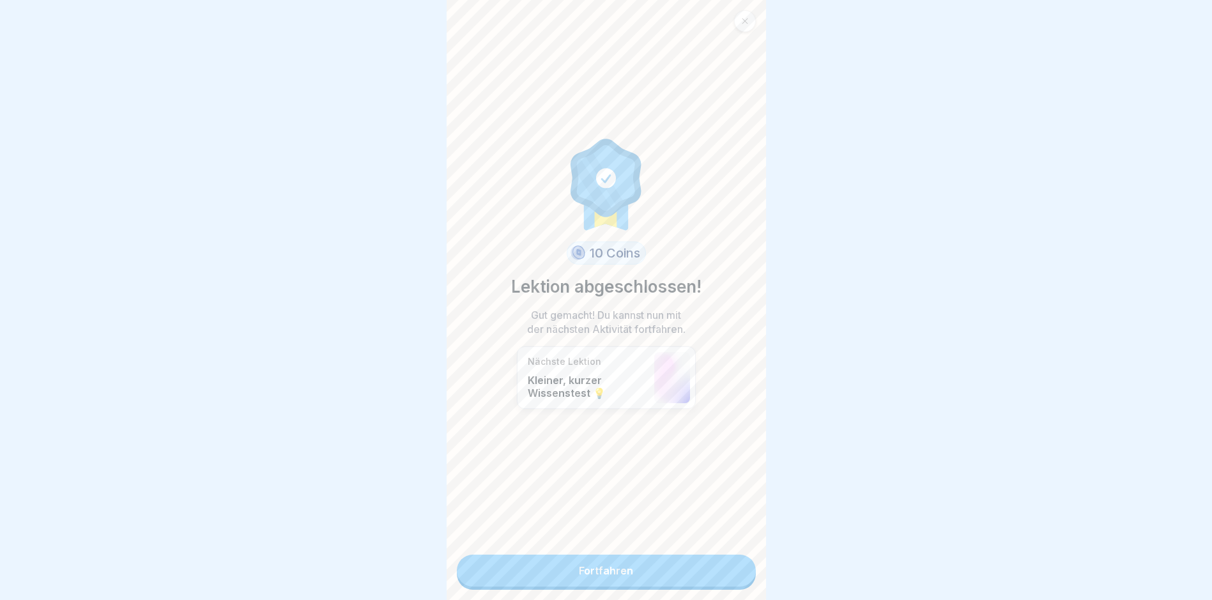
click at [645, 569] on link "Fortfahren" at bounding box center [606, 570] width 299 height 32
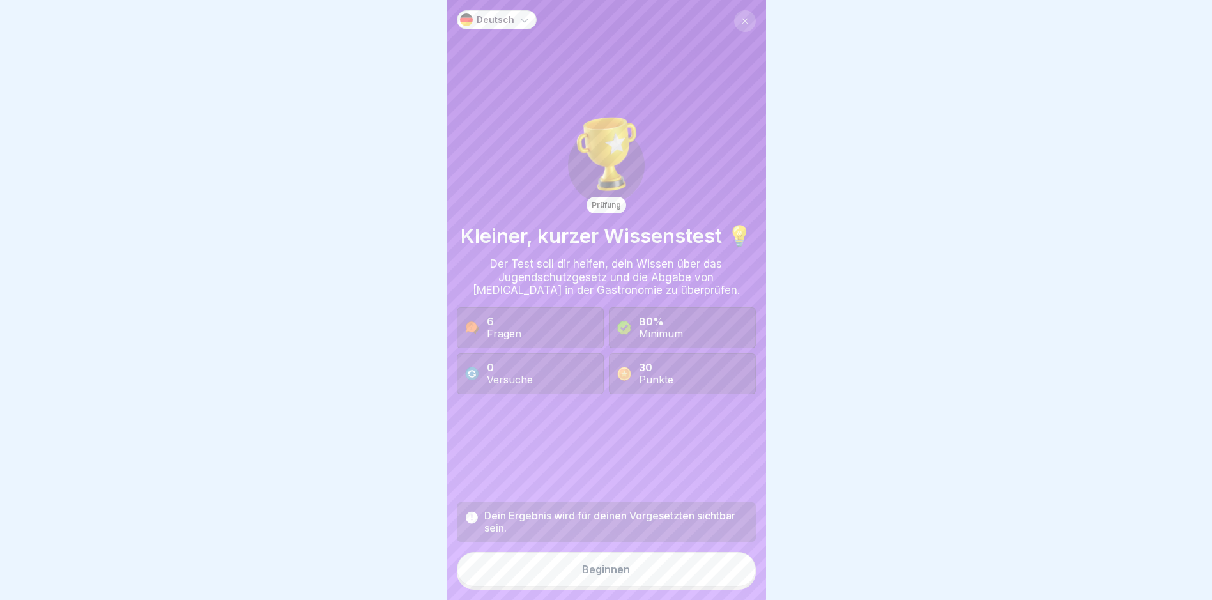
click at [642, 581] on button "Beginnen" at bounding box center [606, 569] width 299 height 34
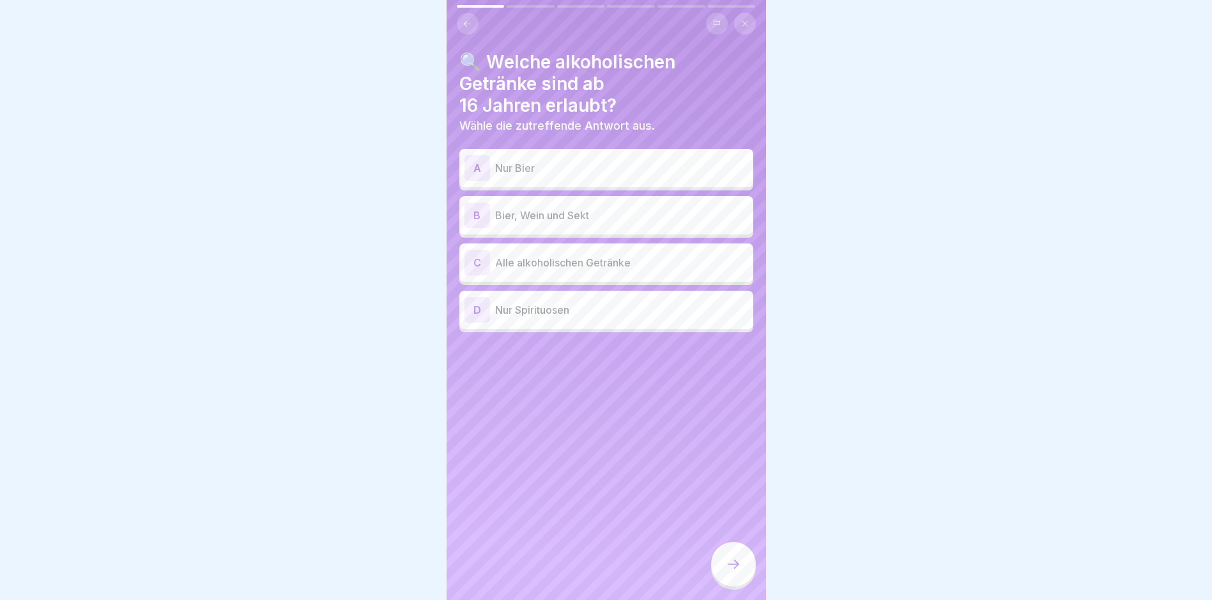
click at [582, 218] on p "Bier, Wein und Sekt" at bounding box center [621, 215] width 253 height 15
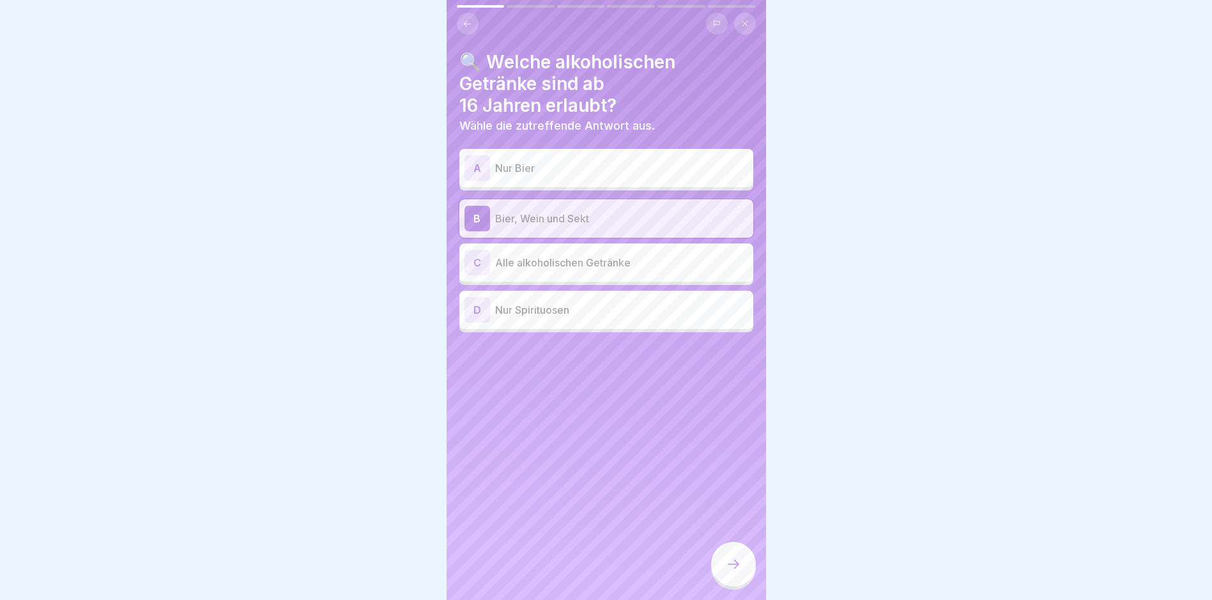
click at [736, 585] on div at bounding box center [733, 564] width 45 height 45
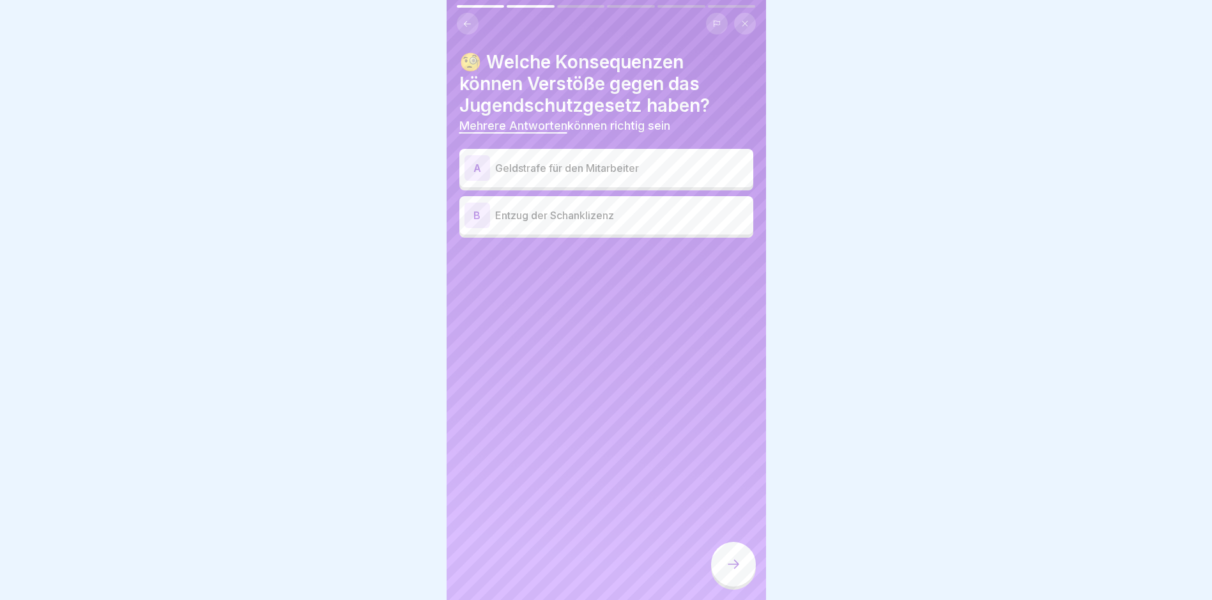
click at [597, 163] on p "Geldstrafe für den Mitarbeiter" at bounding box center [621, 167] width 253 height 15
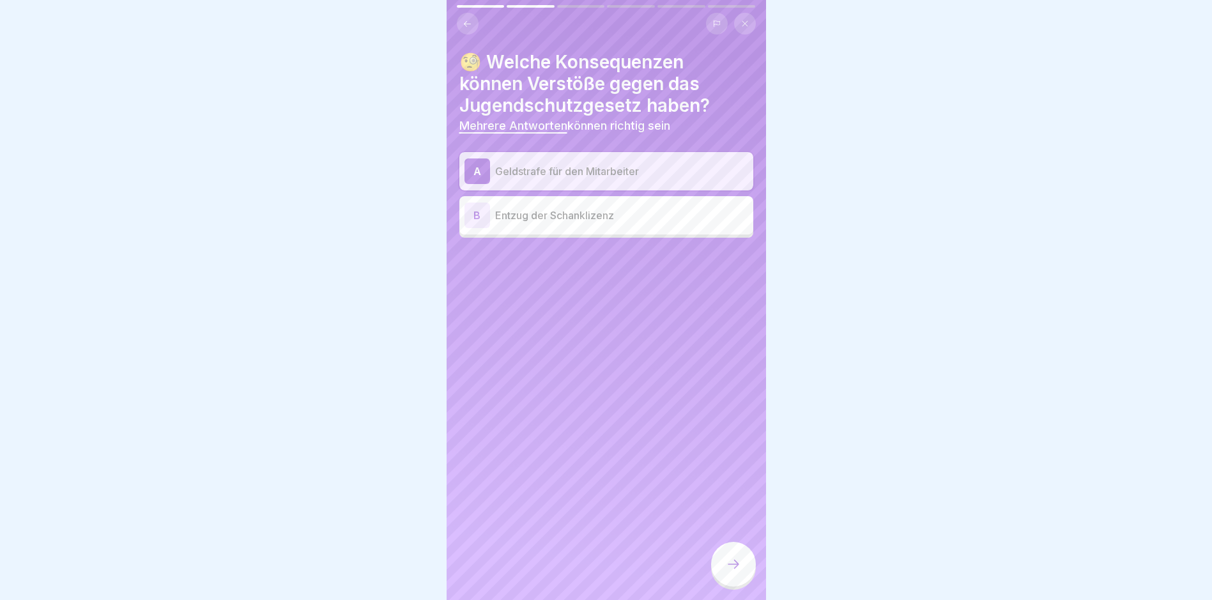
click at [592, 234] on div "B Entzug der Schanklizenz" at bounding box center [606, 215] width 294 height 38
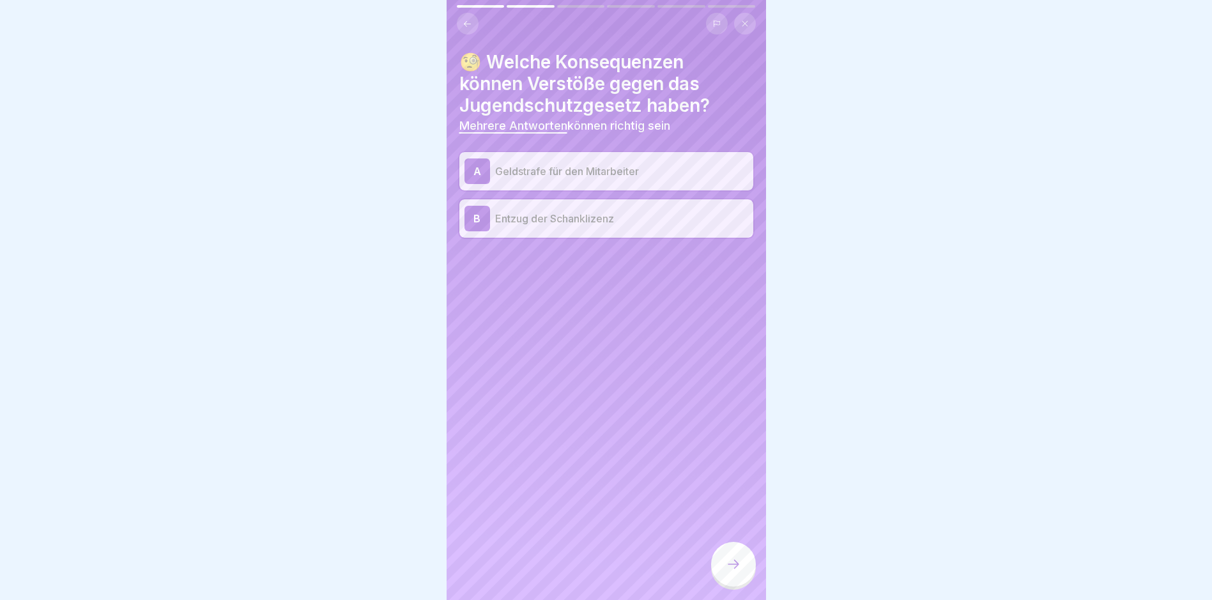
click at [734, 572] on icon at bounding box center [733, 563] width 15 height 15
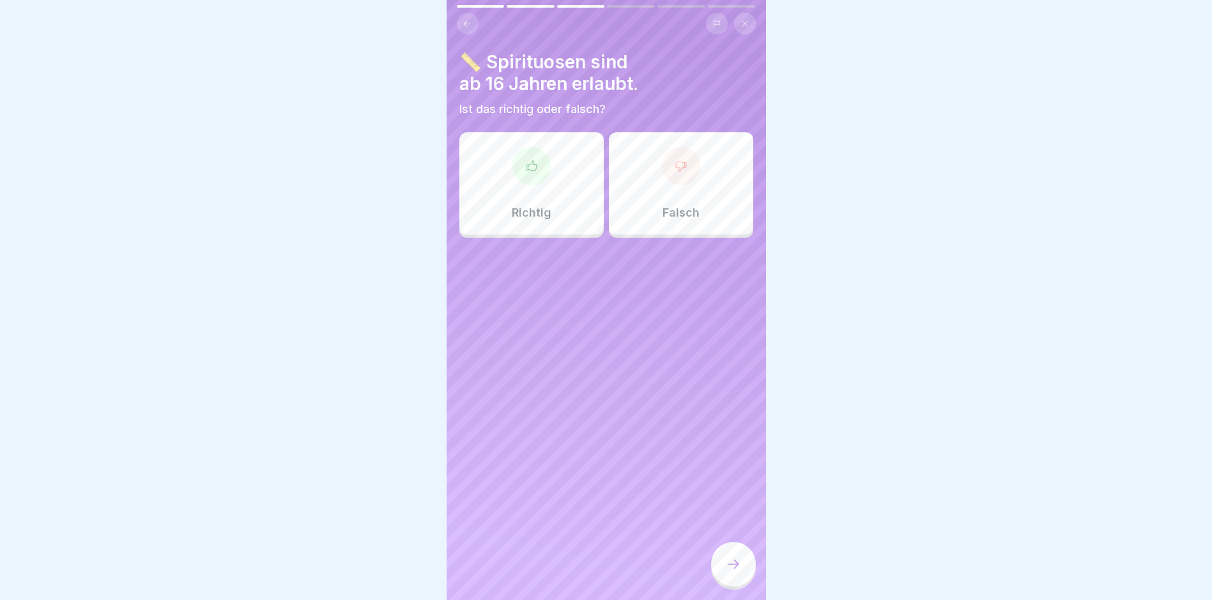
click at [703, 248] on div "📏 Spirituosen sind ab 16 Jahren erlaubt. Ist das richtig oder falsch? Richtig F…" at bounding box center [605, 300] width 319 height 600
click at [691, 219] on p "Falsch" at bounding box center [680, 213] width 37 height 14
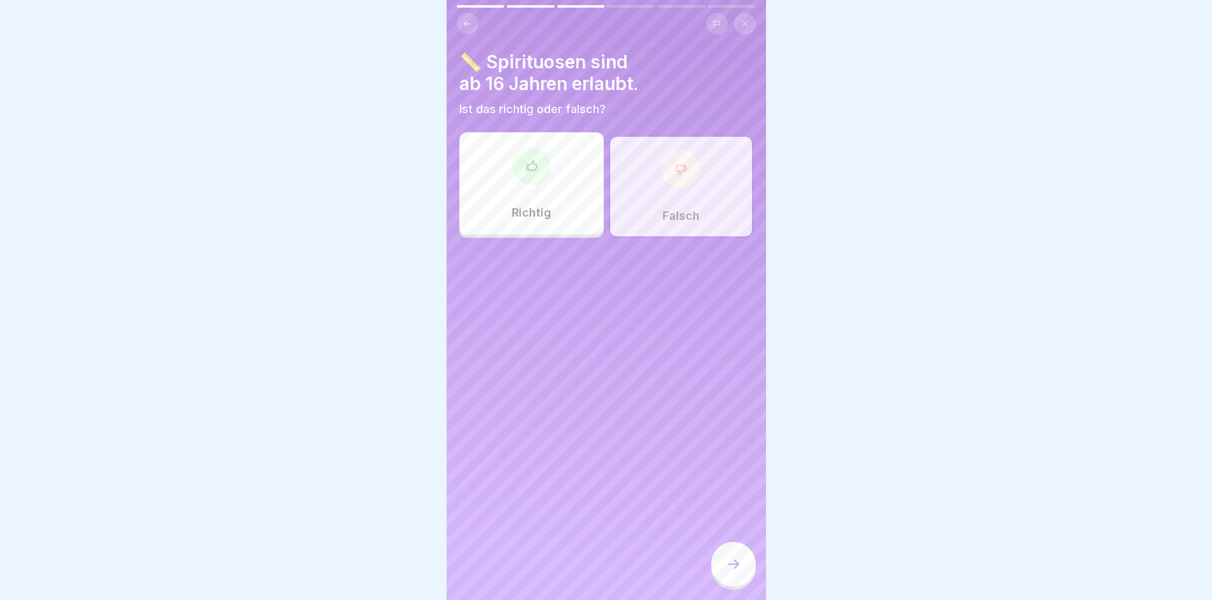
click at [728, 568] on icon at bounding box center [733, 563] width 15 height 15
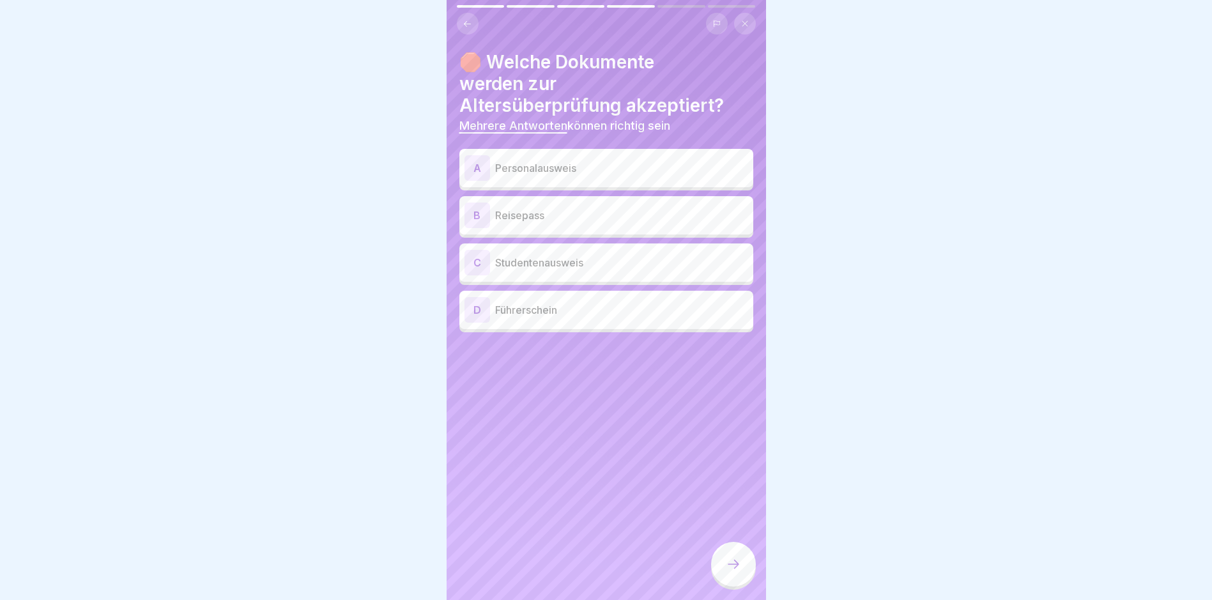
click at [560, 155] on div "A Personalausweis" at bounding box center [606, 168] width 284 height 26
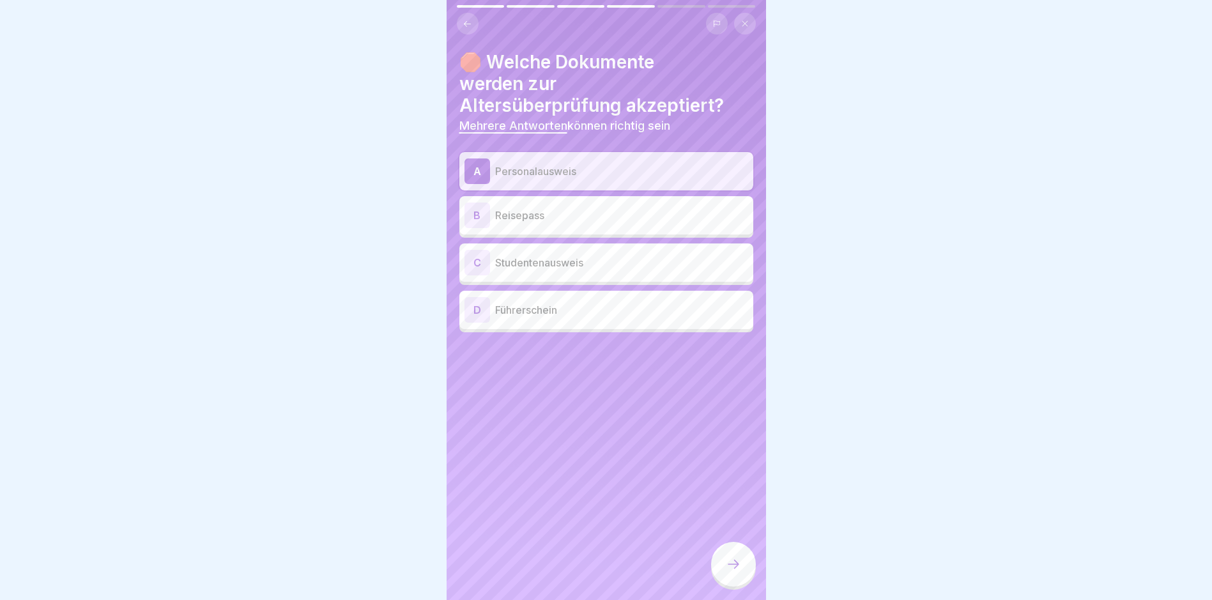
click at [535, 199] on div "B Reisepass" at bounding box center [606, 215] width 294 height 38
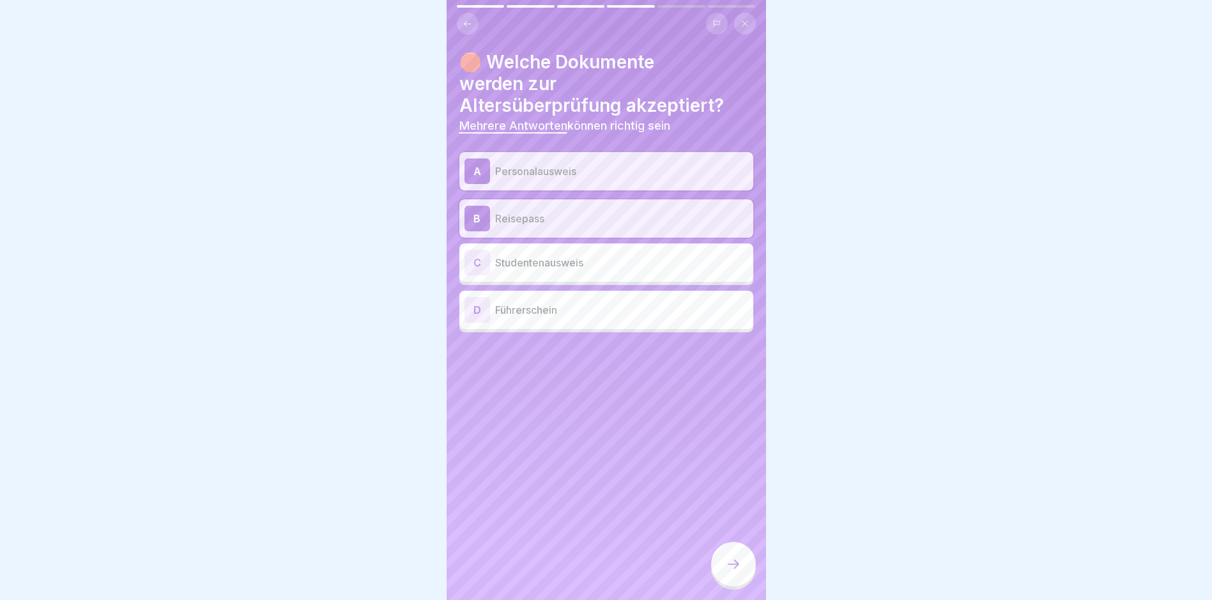
click at [575, 319] on div "D Führerschein" at bounding box center [606, 310] width 284 height 26
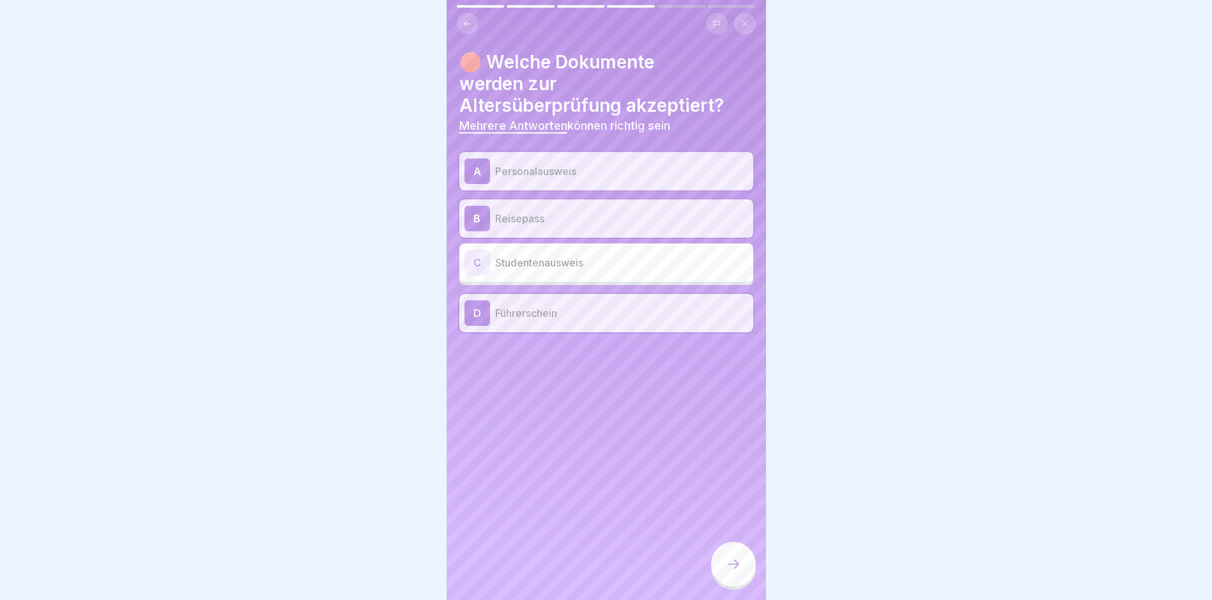
click at [739, 566] on div at bounding box center [733, 564] width 45 height 45
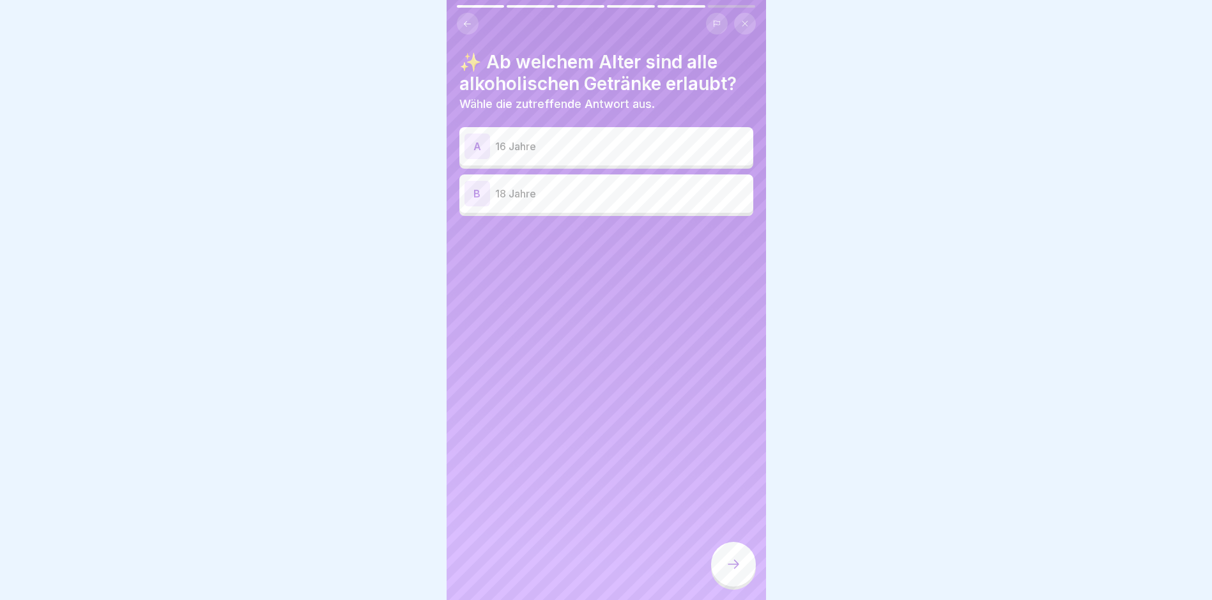
click at [567, 200] on p "18 Jahre" at bounding box center [621, 193] width 253 height 15
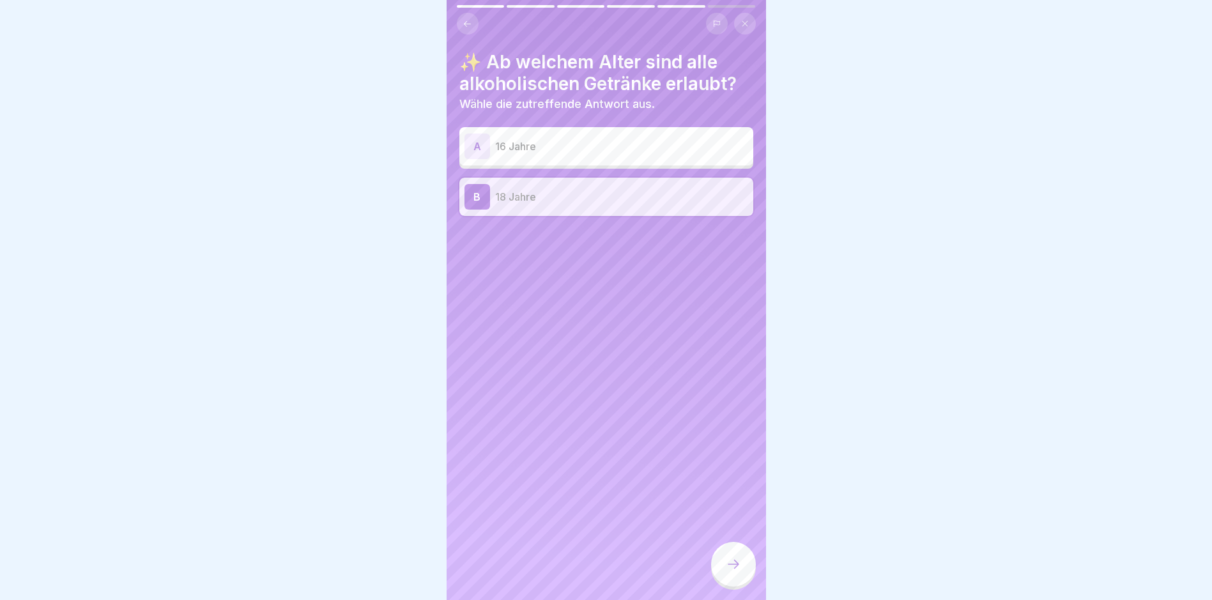
click at [726, 572] on icon at bounding box center [733, 563] width 15 height 15
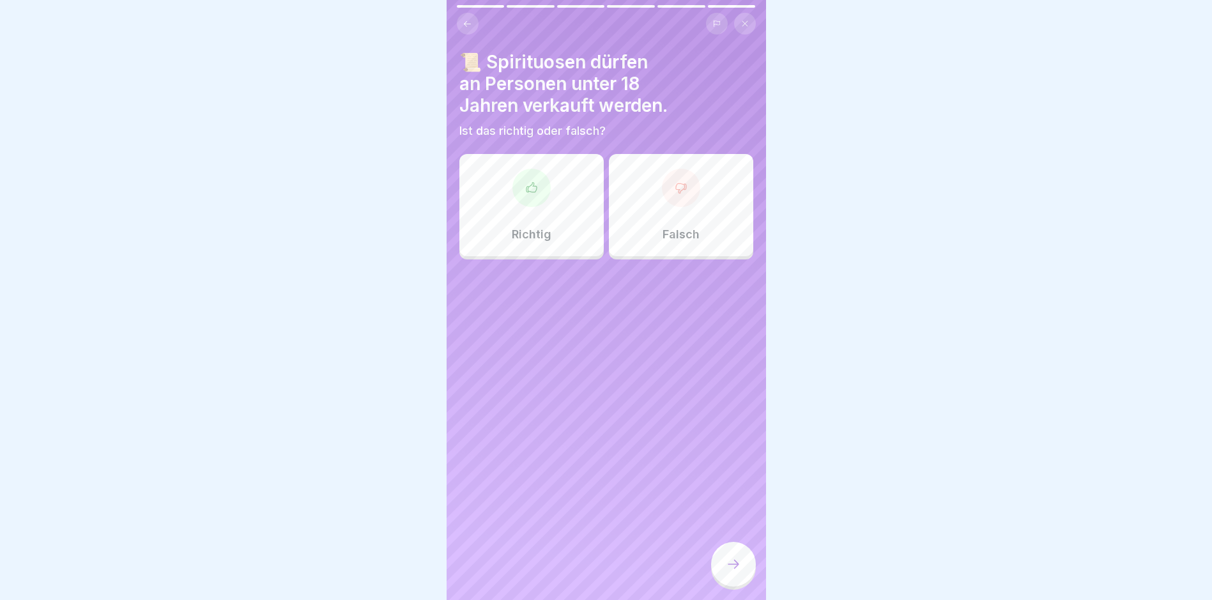
click at [662, 195] on div at bounding box center [681, 188] width 38 height 38
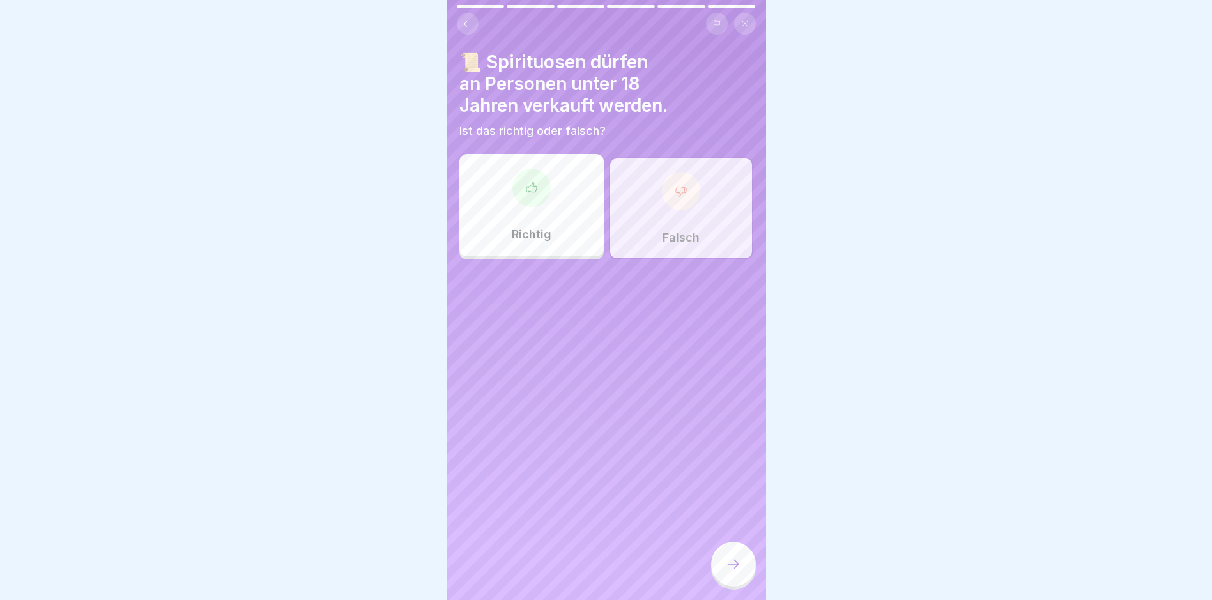
click at [739, 572] on icon at bounding box center [733, 563] width 15 height 15
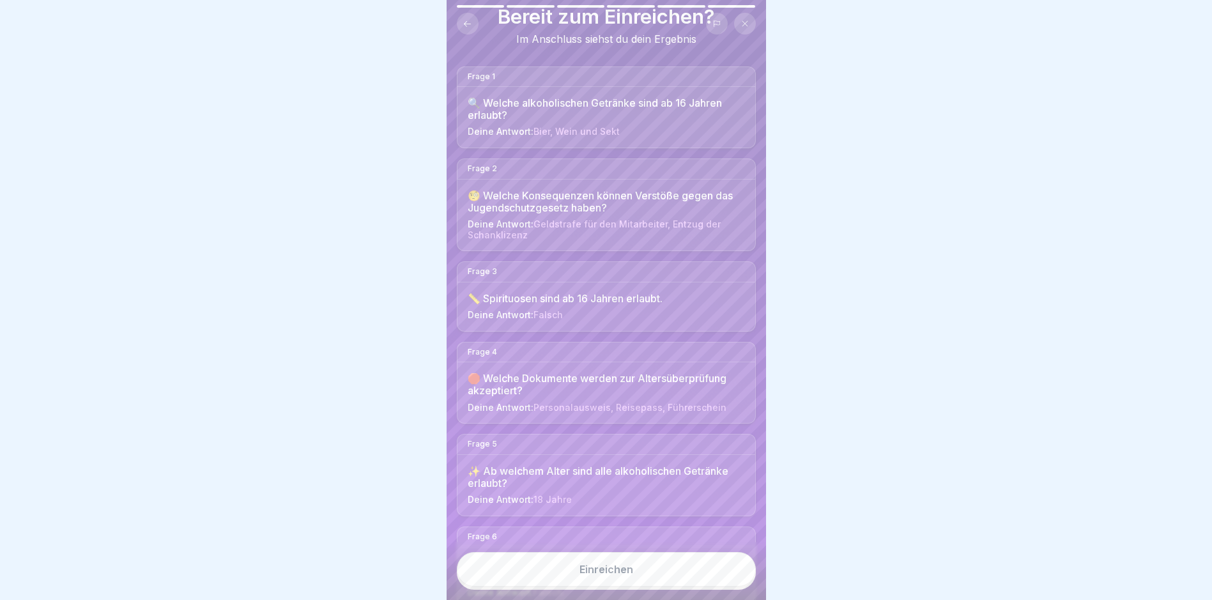
scroll to position [128, 0]
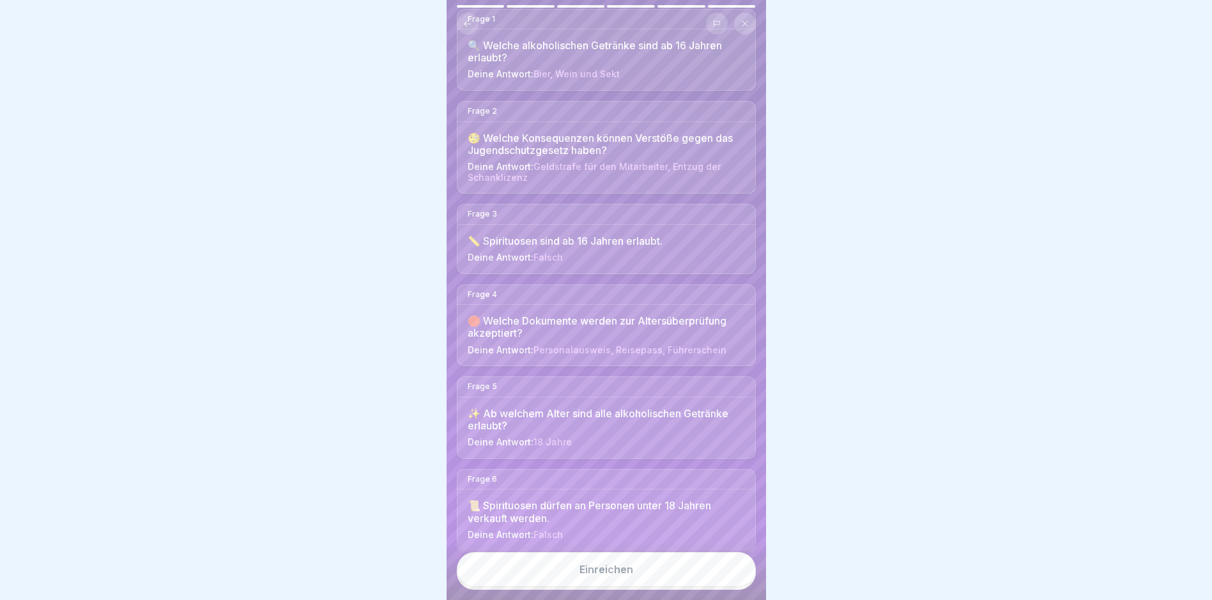
click at [650, 585] on button "Einreichen" at bounding box center [606, 569] width 299 height 34
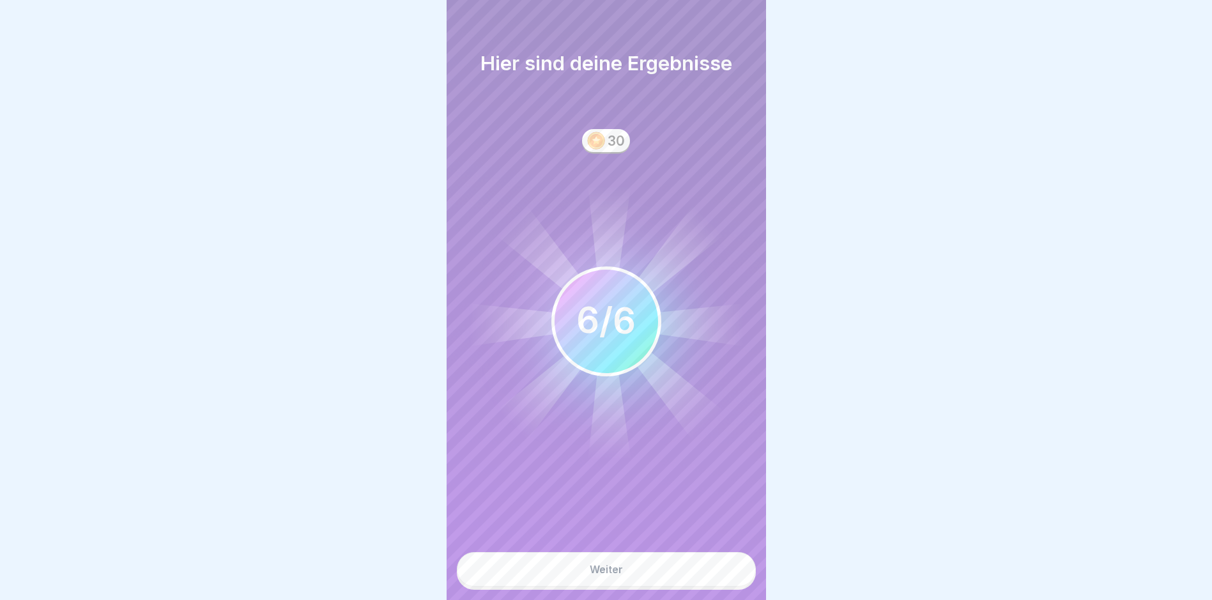
click at [683, 578] on button "Weiter" at bounding box center [606, 569] width 299 height 34
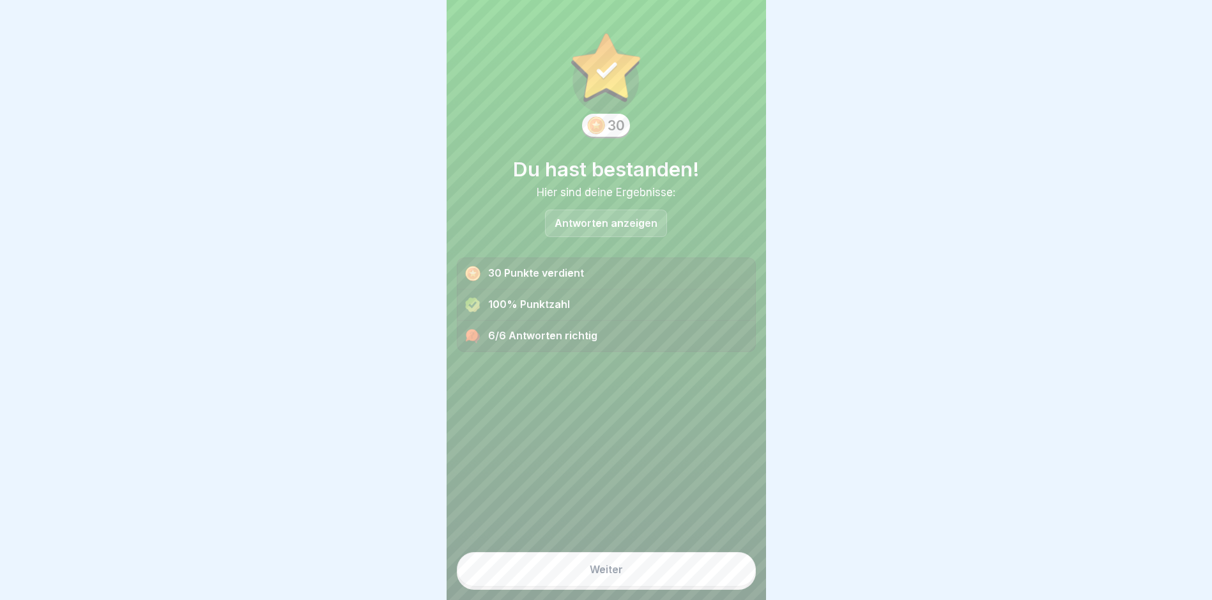
click at [674, 586] on button "Weiter" at bounding box center [606, 569] width 299 height 34
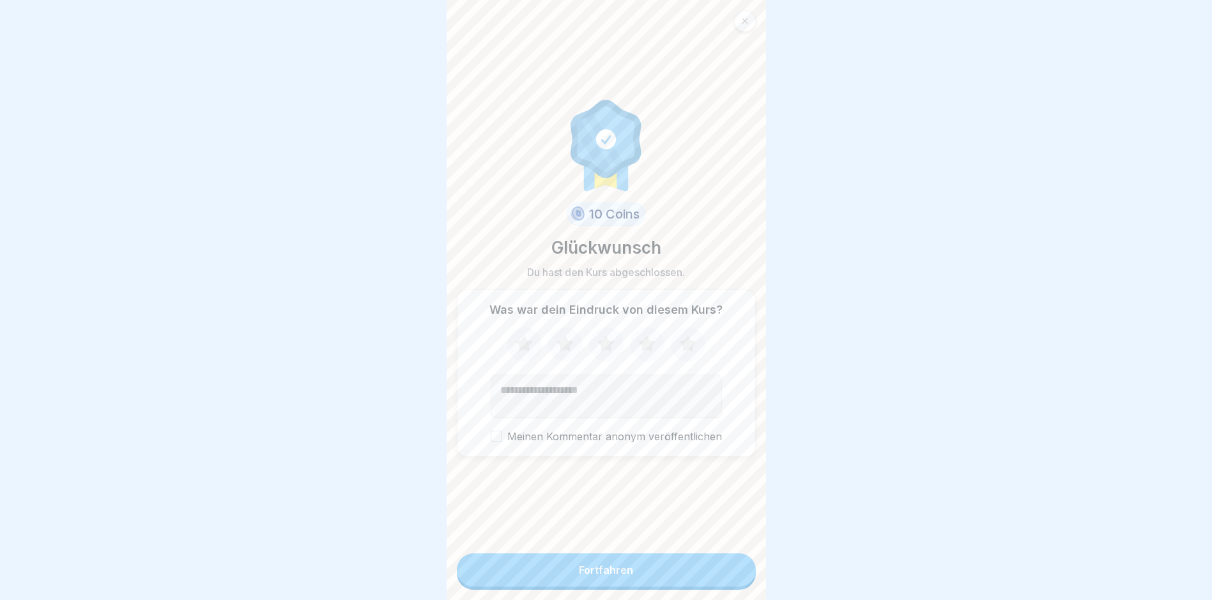
click at [687, 586] on button "Fortfahren" at bounding box center [606, 569] width 299 height 33
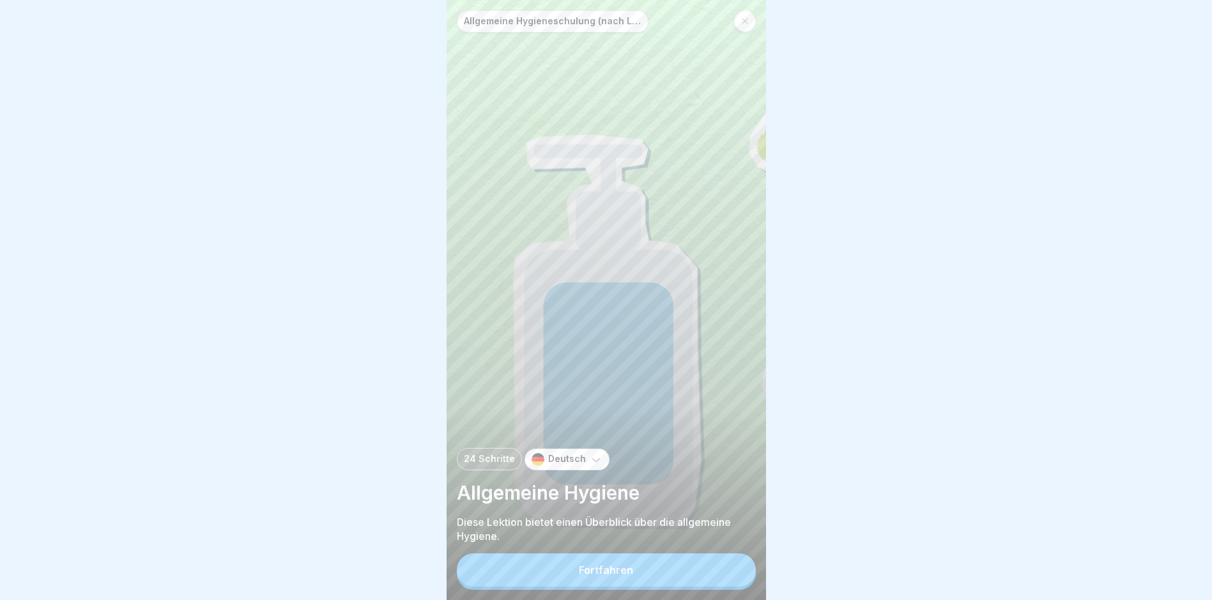
click at [680, 579] on button "Fortfahren" at bounding box center [606, 569] width 299 height 33
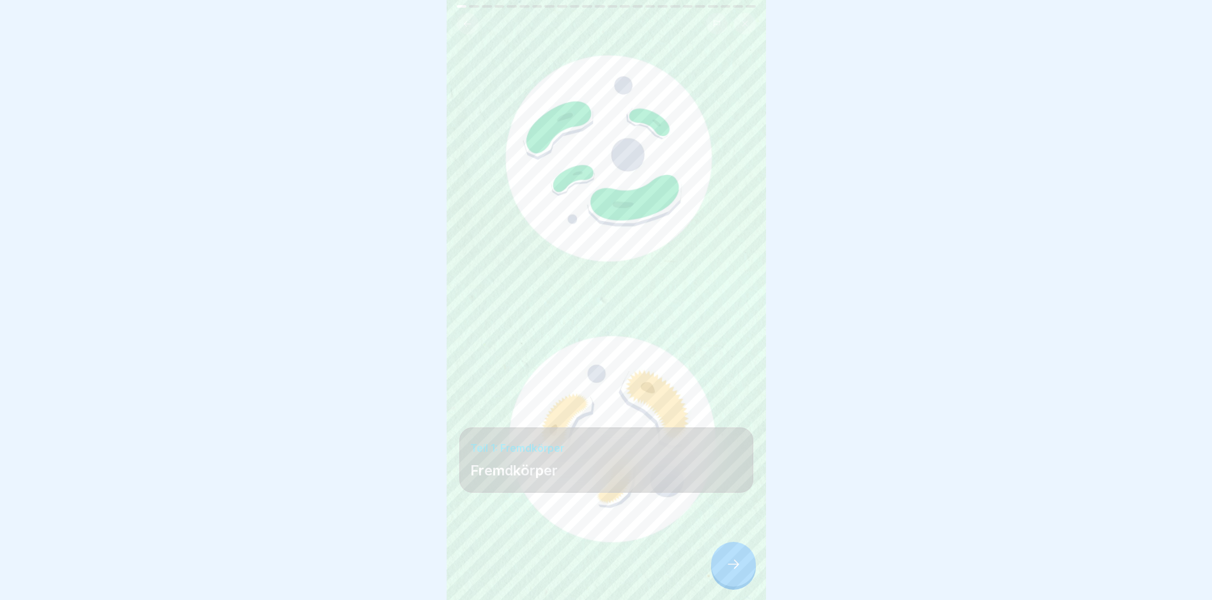
click at [743, 583] on div at bounding box center [733, 564] width 45 height 45
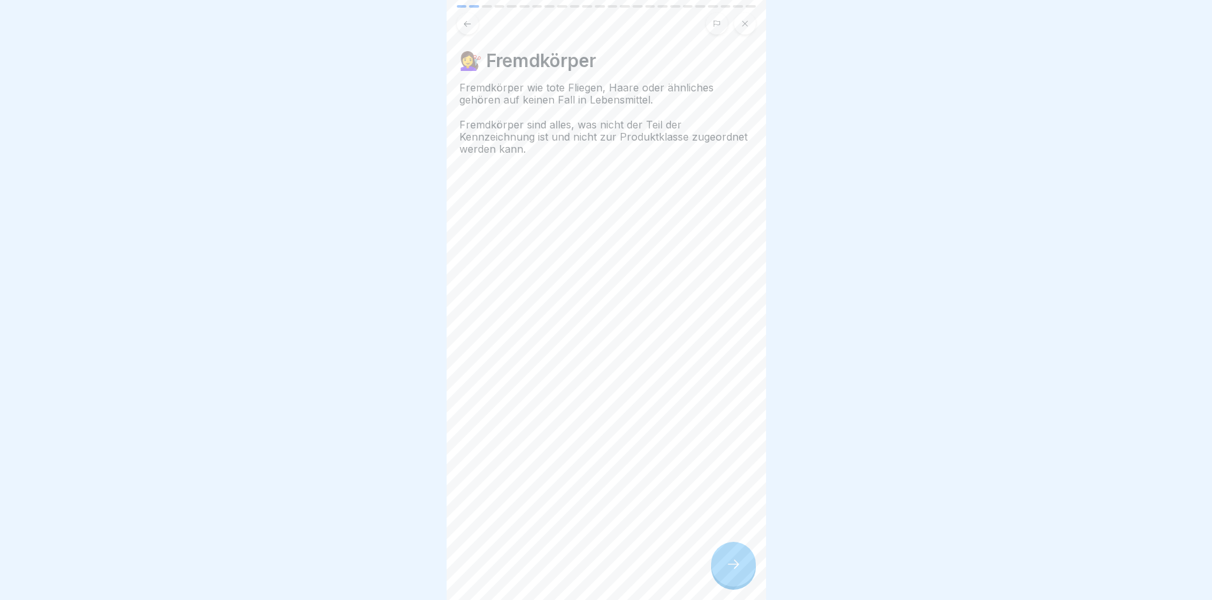
click at [740, 572] on icon at bounding box center [733, 563] width 15 height 15
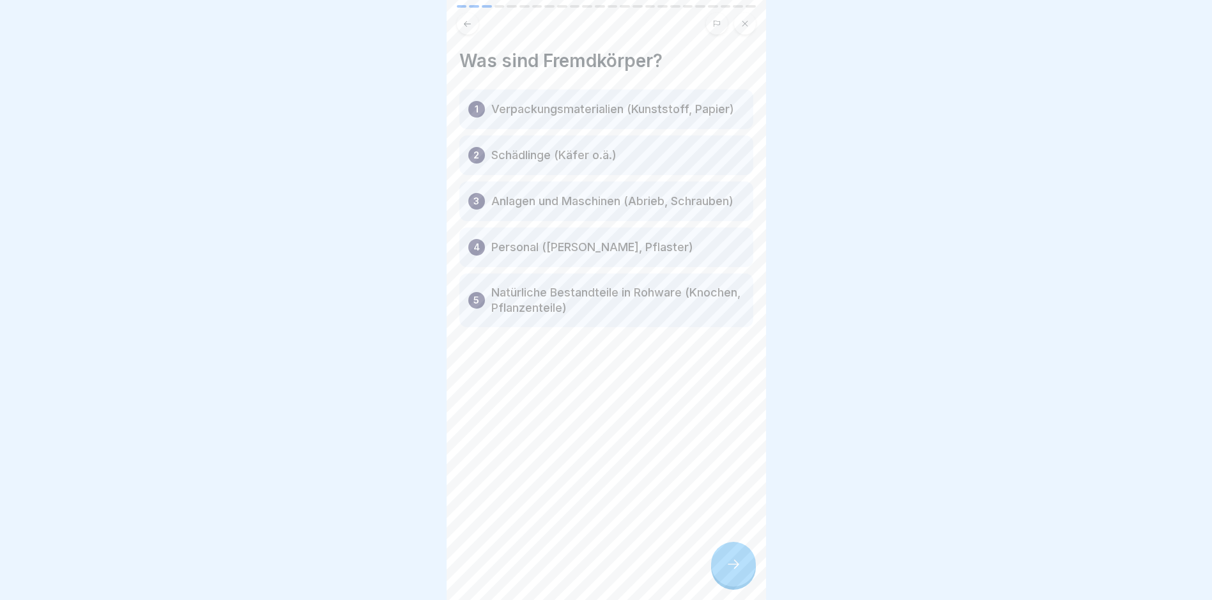
click at [680, 112] on p "Verpackungsmaterialien (Kunststoff, Papier)" at bounding box center [612, 109] width 243 height 15
click at [561, 115] on p "Verpackungsmaterialien (Kunststoff, Papier)" at bounding box center [612, 109] width 243 height 15
click at [569, 158] on p "Schädlinge (Käfer o.ä.)" at bounding box center [553, 155] width 125 height 15
click at [563, 209] on p "Anlagen und Maschinen (Abrieb, Schrauben)" at bounding box center [612, 201] width 242 height 15
click at [570, 267] on div "4 Personal ([PERSON_NAME], Pflaster)" at bounding box center [606, 247] width 294 height 40
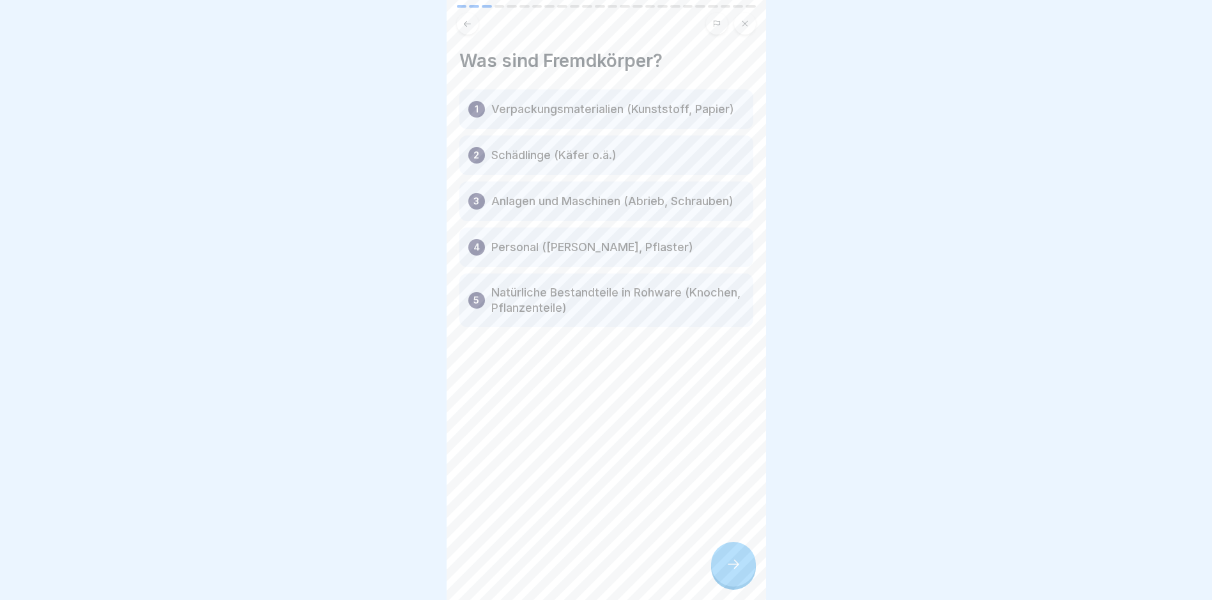
click at [607, 327] on div "5 Natürliche Bestandteile in Rohware (Knochen, Pflanzenteile)" at bounding box center [606, 300] width 294 height 54
click at [735, 565] on div at bounding box center [733, 564] width 45 height 45
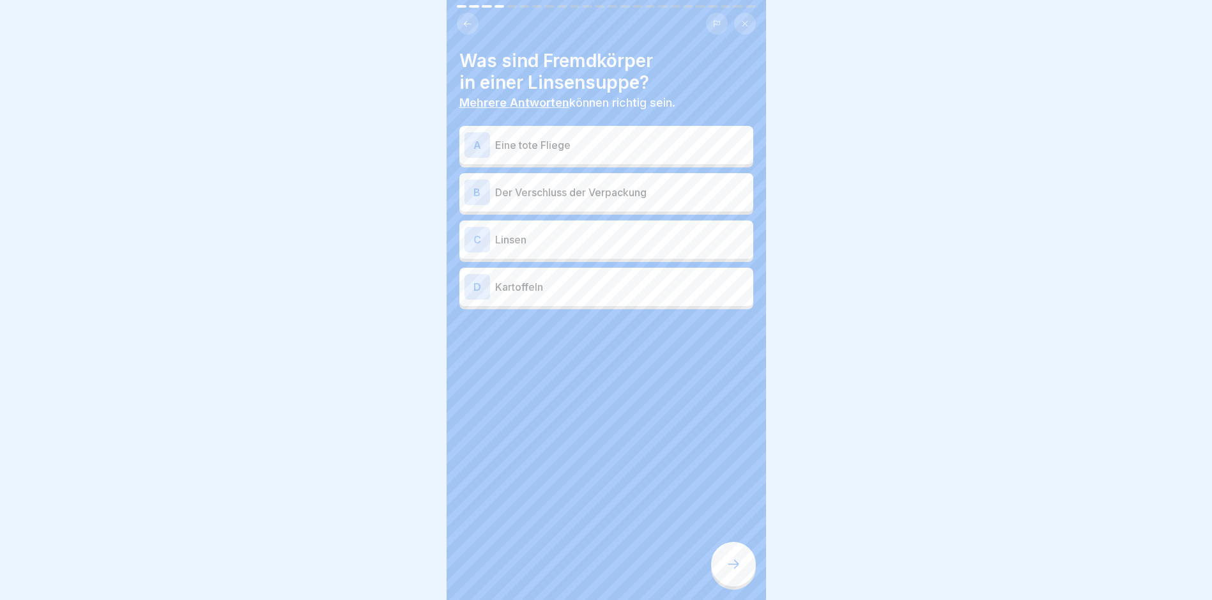
click at [591, 135] on div "A Eine tote Fliege" at bounding box center [606, 145] width 284 height 26
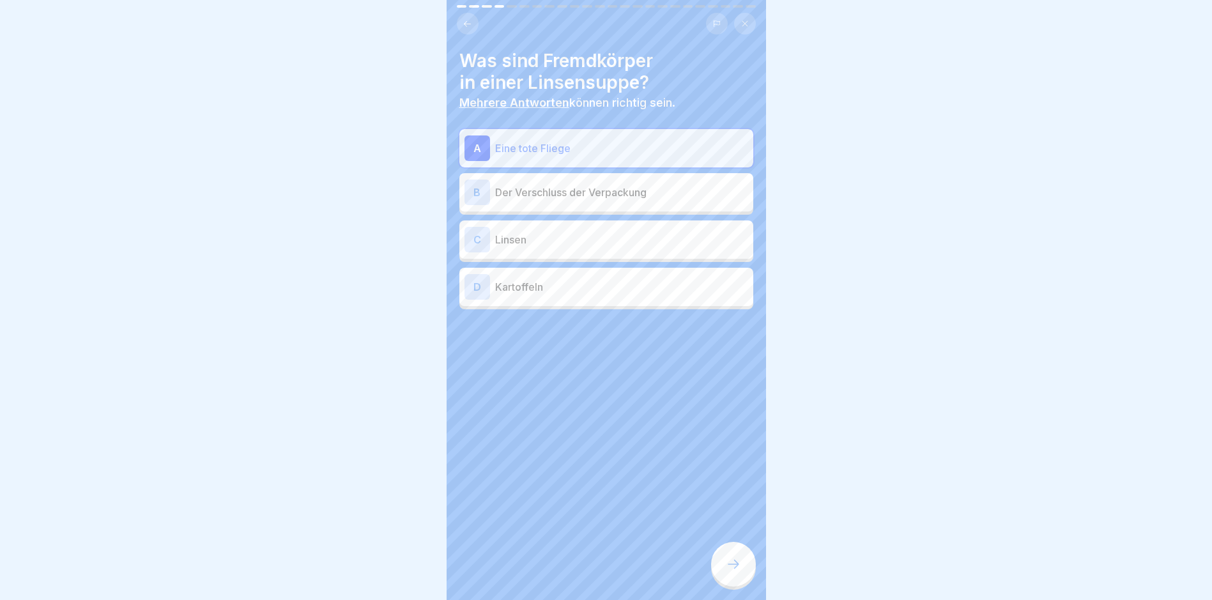
click at [609, 194] on p "Der Verschluss der Verpackung" at bounding box center [621, 192] width 253 height 15
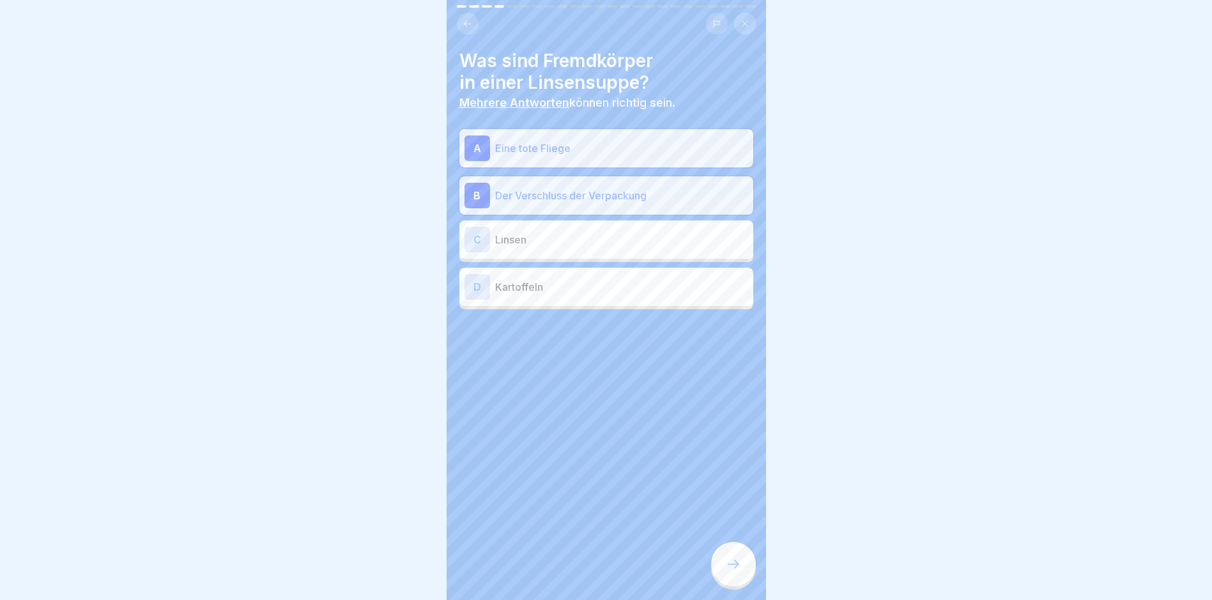
click at [625, 242] on p "Linsen" at bounding box center [621, 239] width 253 height 15
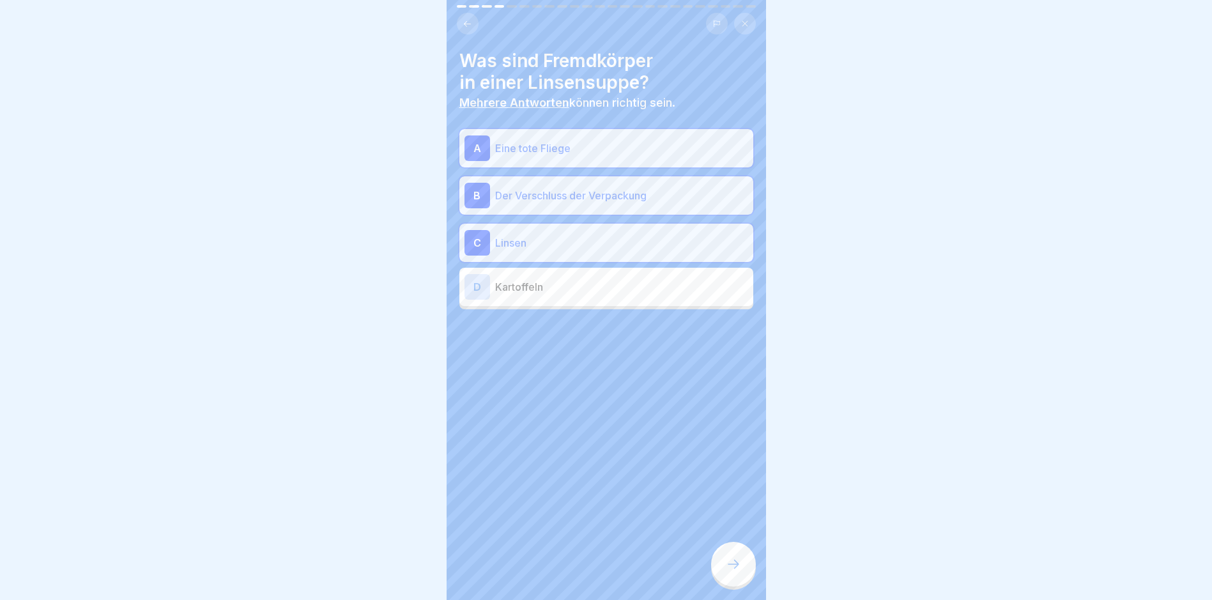
click at [625, 242] on p "Linsen" at bounding box center [621, 242] width 253 height 15
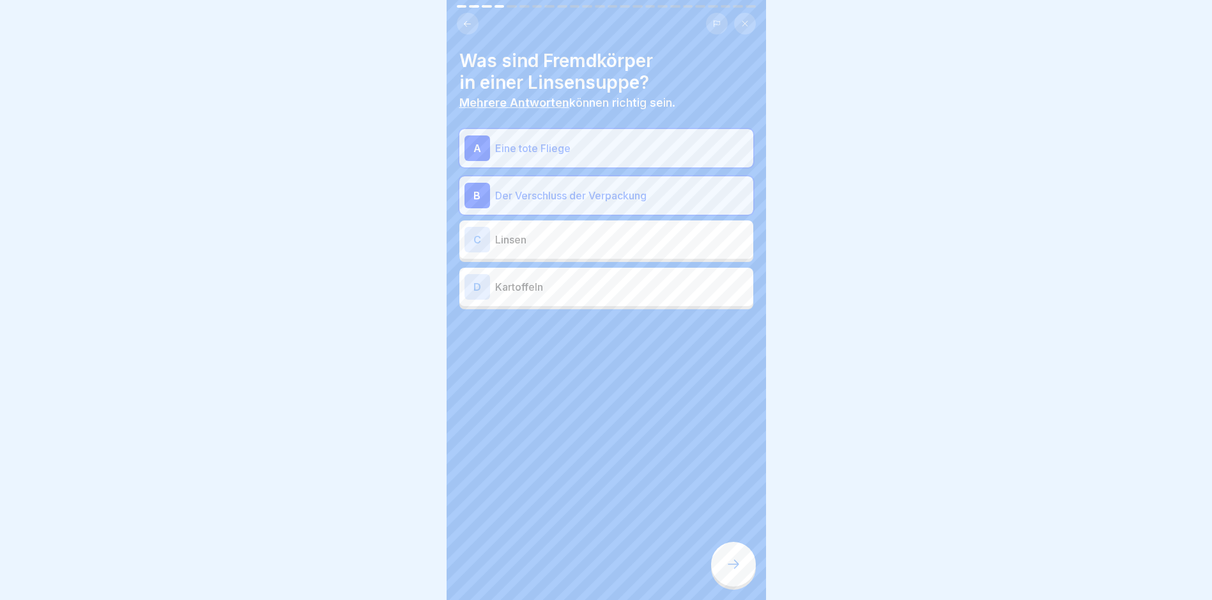
click at [739, 569] on icon at bounding box center [733, 563] width 15 height 15
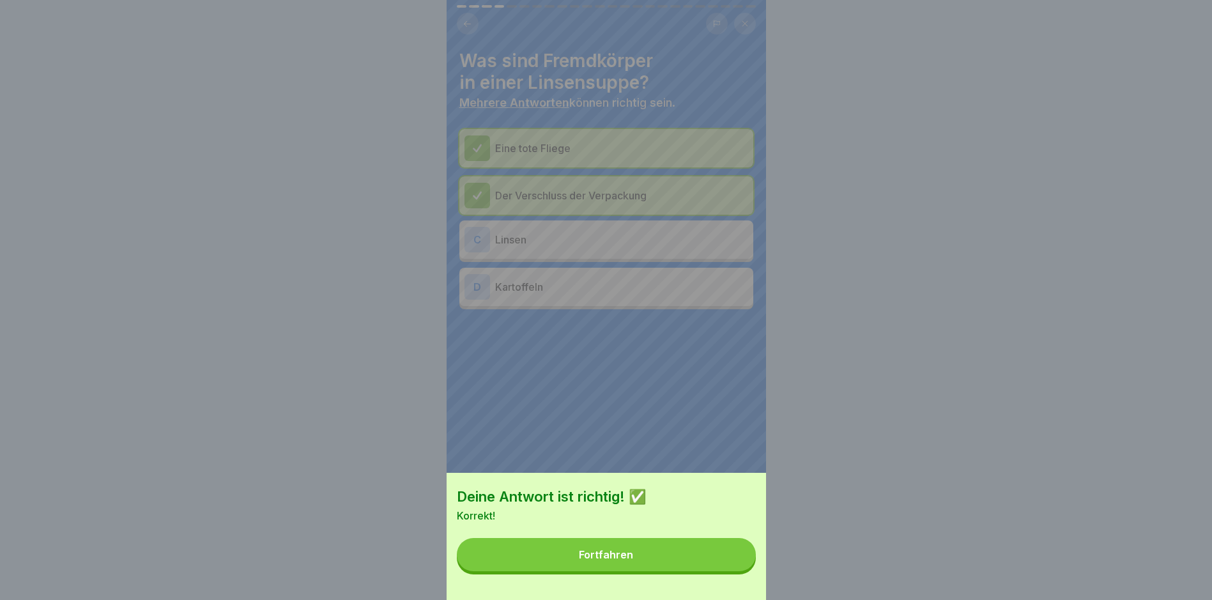
click at [720, 562] on button "Fortfahren" at bounding box center [606, 554] width 299 height 33
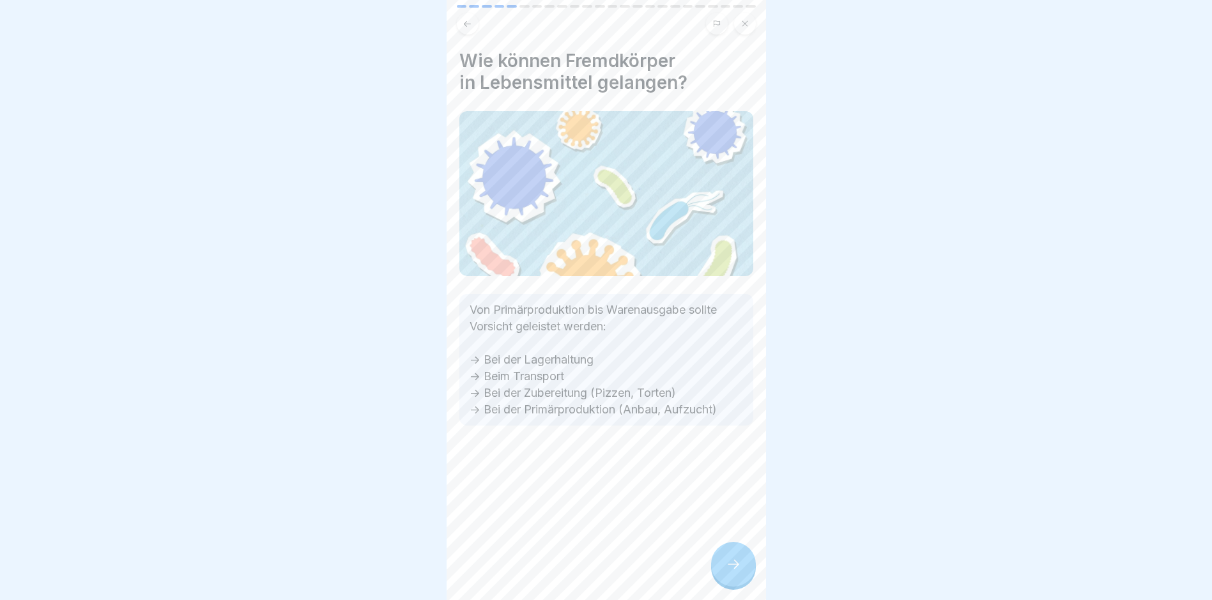
click at [736, 562] on div at bounding box center [733, 564] width 45 height 45
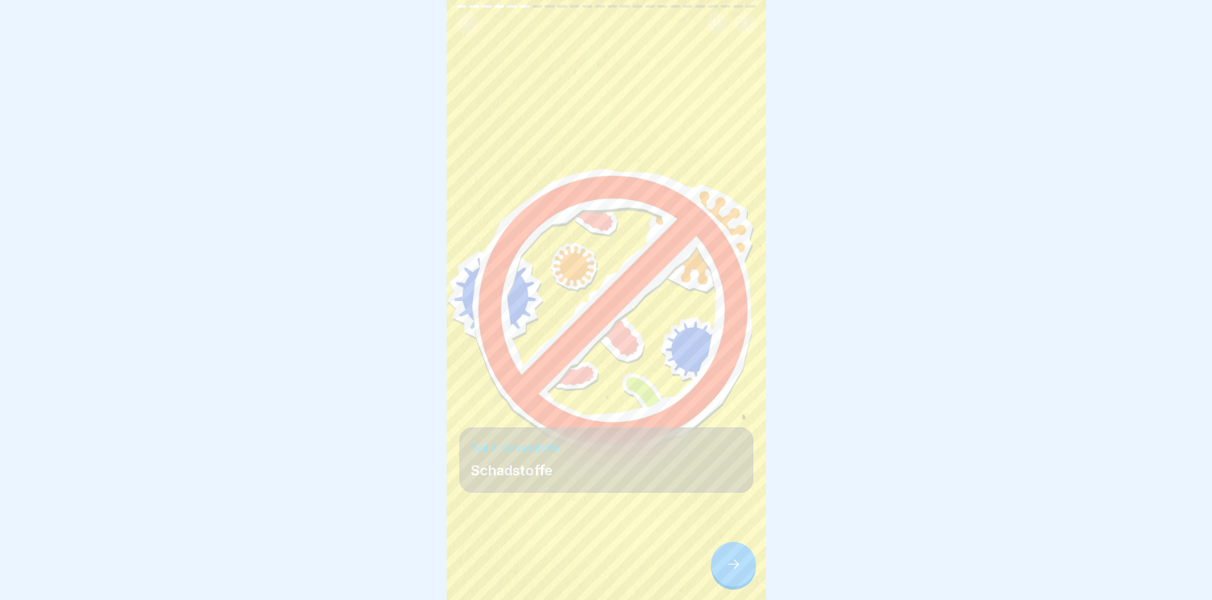
click at [717, 568] on div at bounding box center [733, 564] width 45 height 45
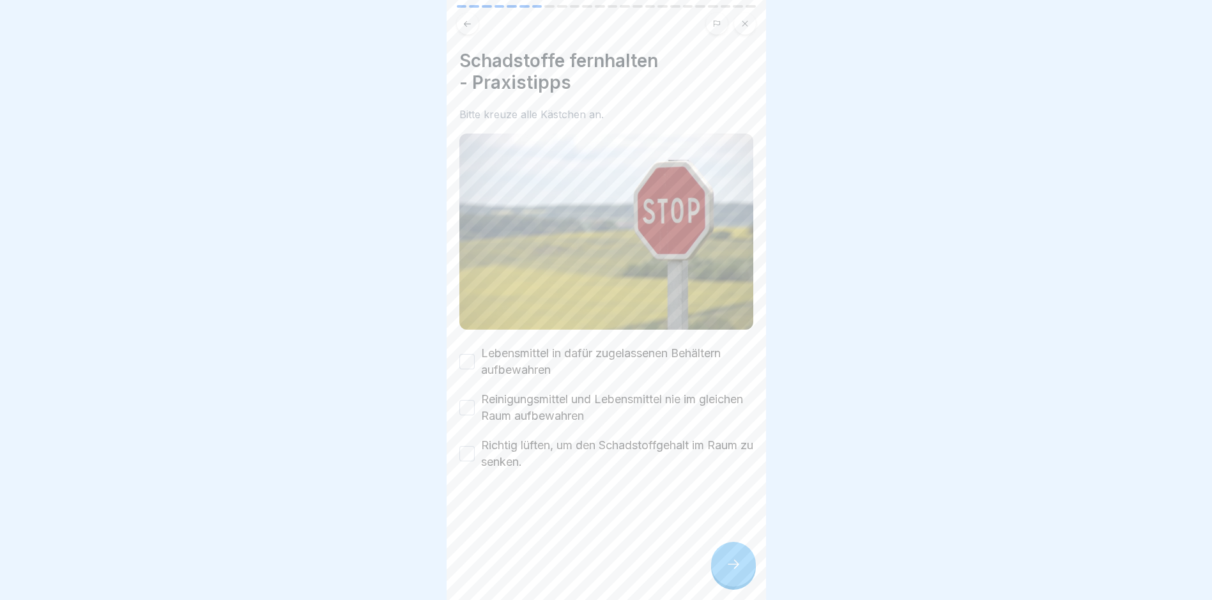
click at [478, 351] on div "Lebensmittel in dafür zugelassenen Behältern aufbewahren" at bounding box center [606, 361] width 294 height 33
click at [471, 360] on button "Lebensmittel in dafür zugelassenen Behältern aufbewahren" at bounding box center [466, 361] width 15 height 15
click at [466, 400] on button "Reinigungsmittel und Lebensmittel nie im gleichen Raum aufbewahren" at bounding box center [466, 407] width 15 height 15
click at [466, 446] on button "Richtig lüften, um den Schadstoffgehalt im Raum zu senken." at bounding box center [466, 453] width 15 height 15
click at [728, 565] on div at bounding box center [733, 564] width 45 height 45
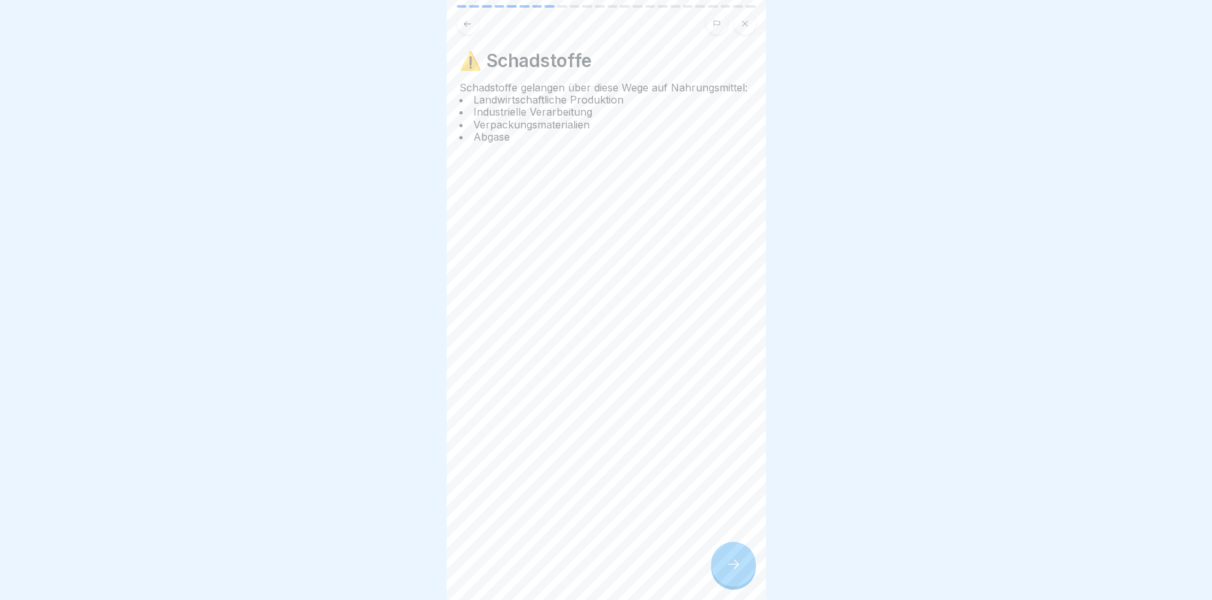
click at [730, 566] on div at bounding box center [733, 564] width 45 height 45
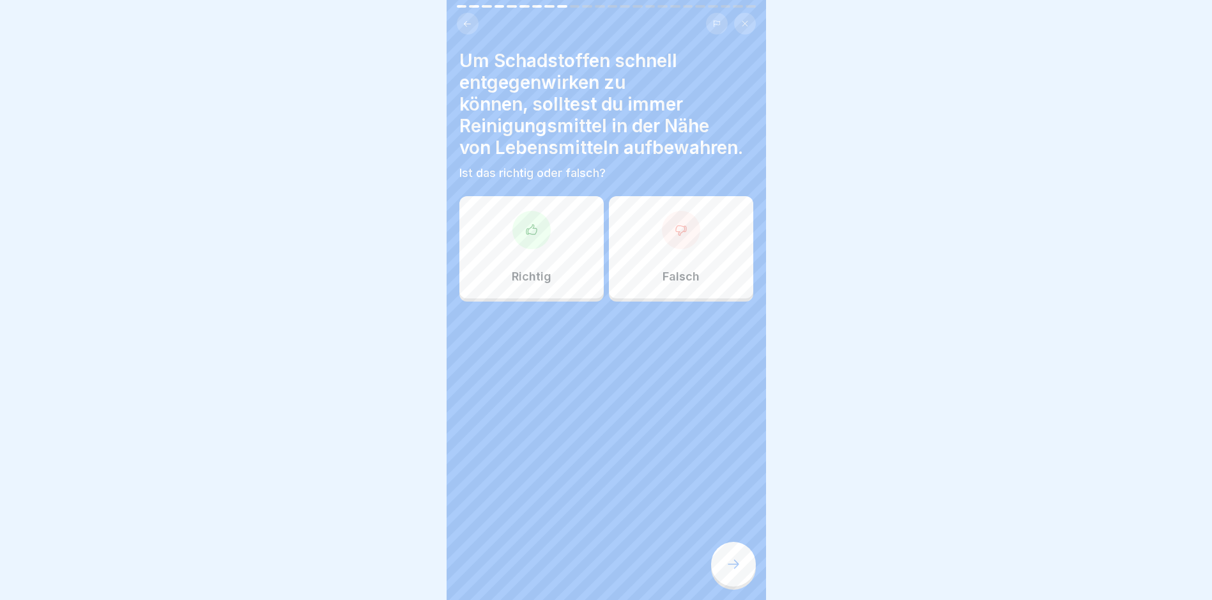
click at [677, 276] on p "Falsch" at bounding box center [680, 277] width 37 height 14
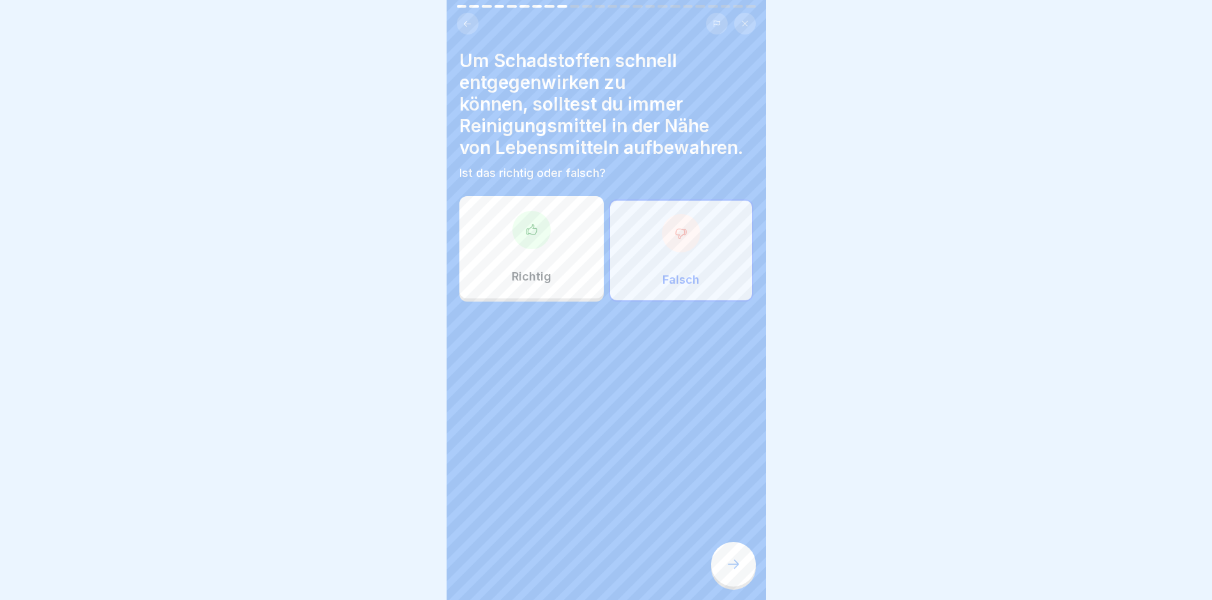
click at [728, 561] on div at bounding box center [733, 564] width 45 height 45
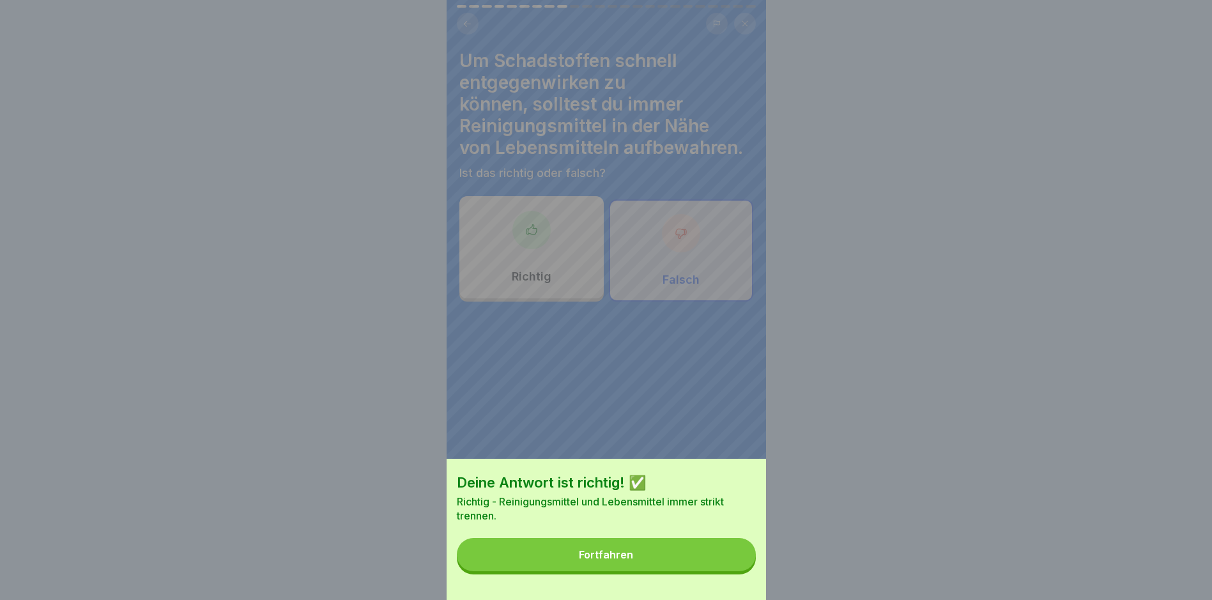
click at [680, 563] on button "Fortfahren" at bounding box center [606, 554] width 299 height 33
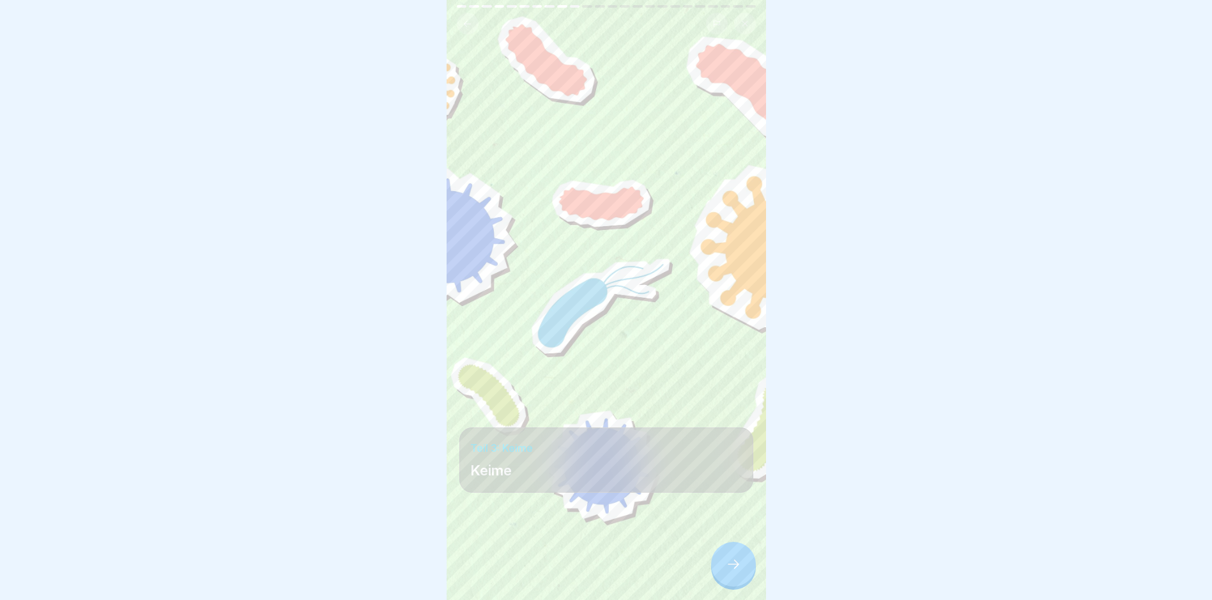
click at [739, 572] on icon at bounding box center [733, 563] width 15 height 15
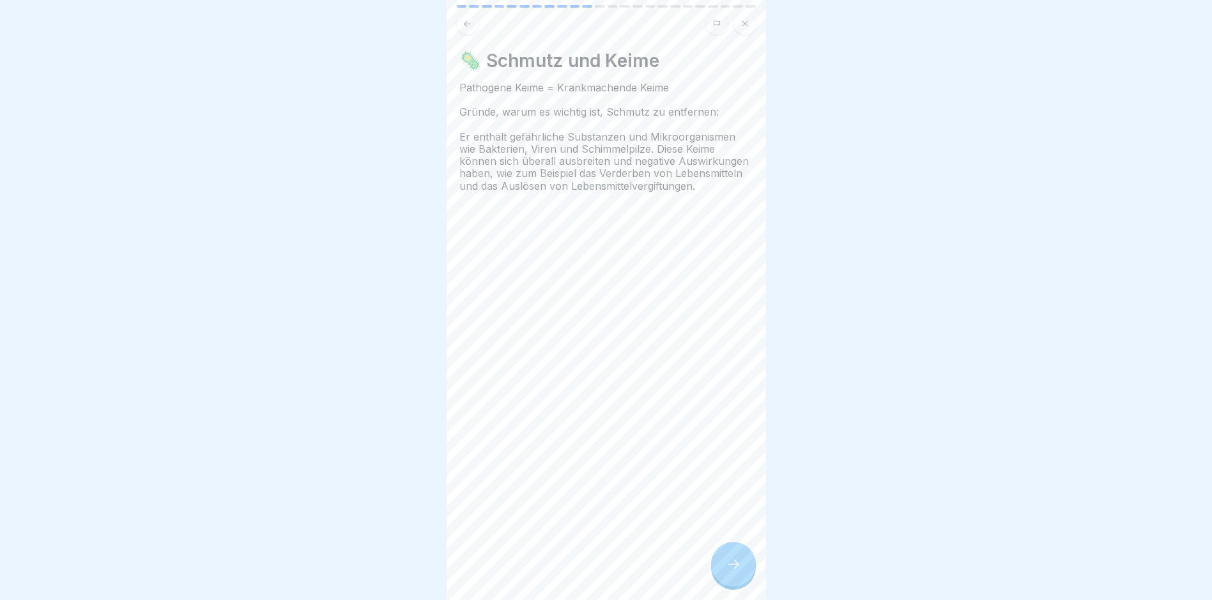
click at [742, 577] on div at bounding box center [733, 564] width 45 height 45
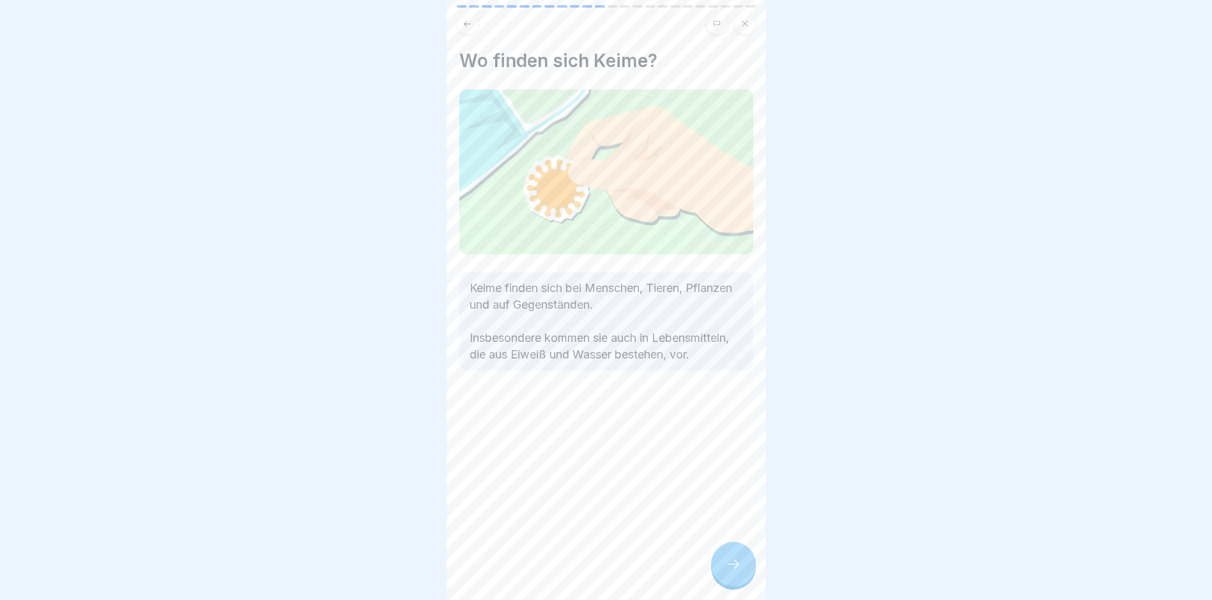
click at [743, 577] on div at bounding box center [733, 564] width 45 height 45
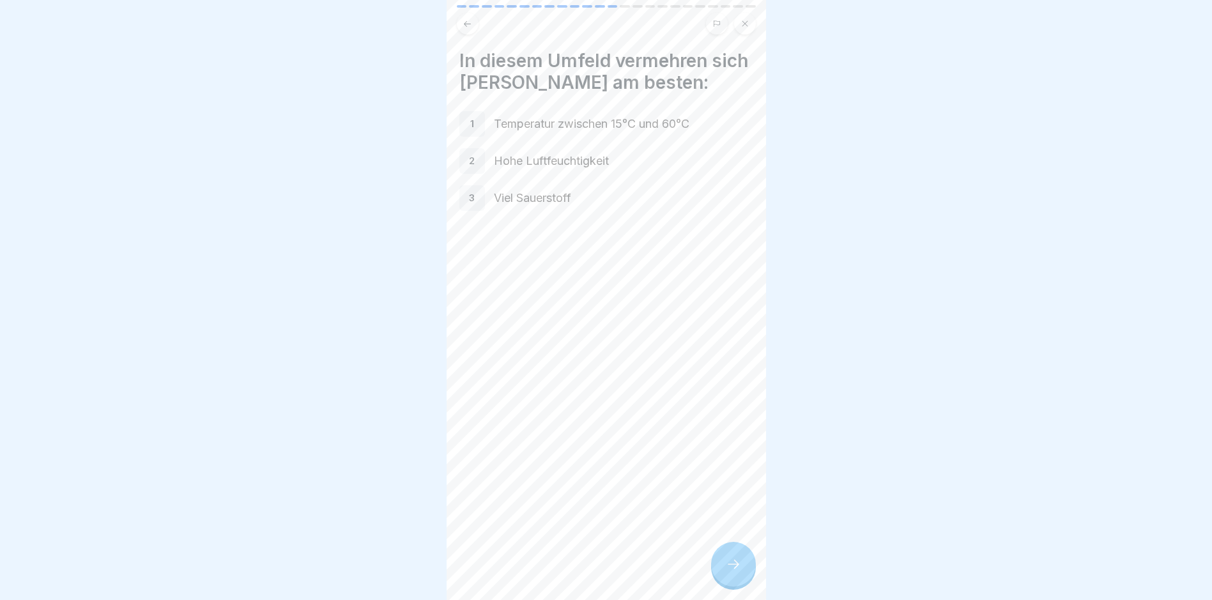
click at [743, 579] on div at bounding box center [733, 564] width 45 height 45
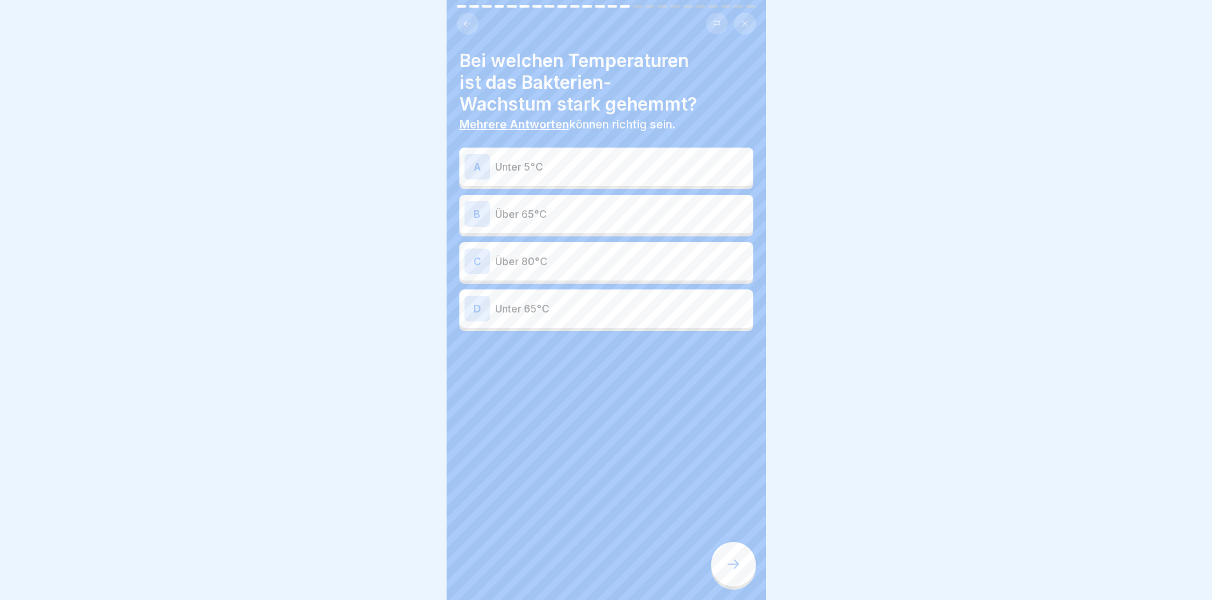
click at [581, 310] on p "Unter 65°C" at bounding box center [621, 308] width 253 height 15
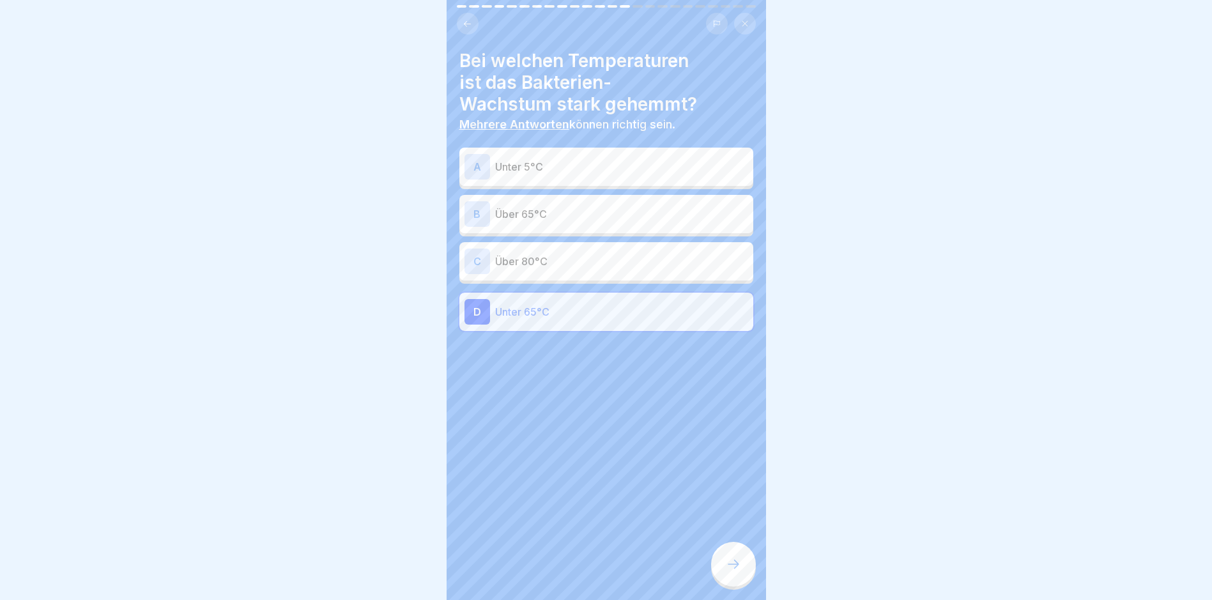
click at [723, 572] on div at bounding box center [733, 564] width 45 height 45
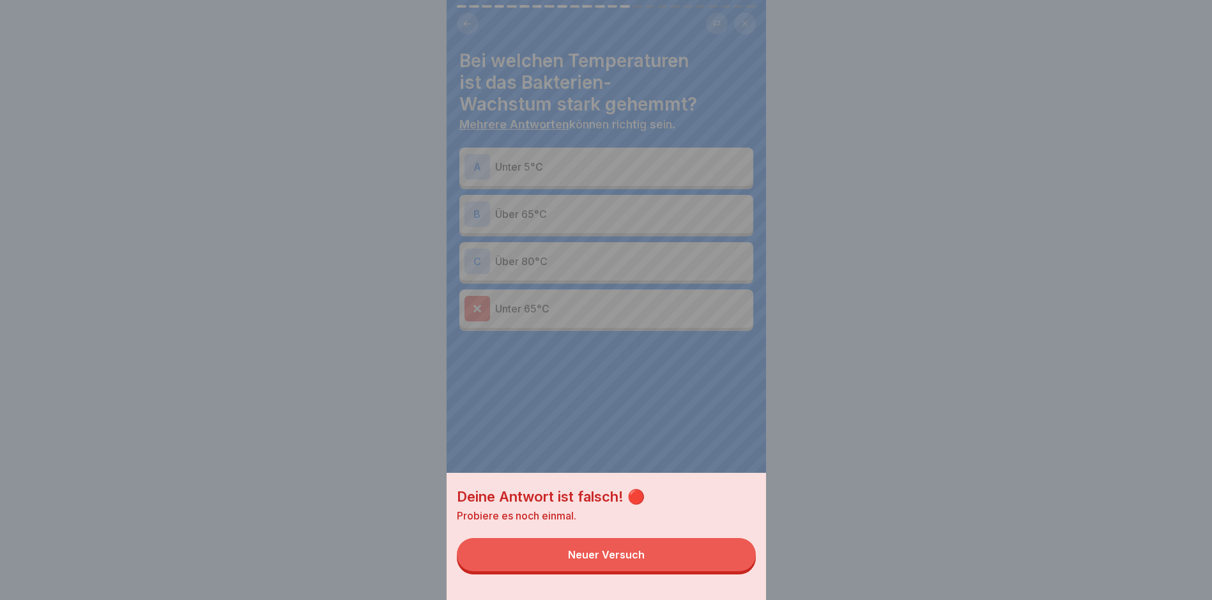
click at [706, 565] on button "Neuer Versuch" at bounding box center [606, 554] width 299 height 33
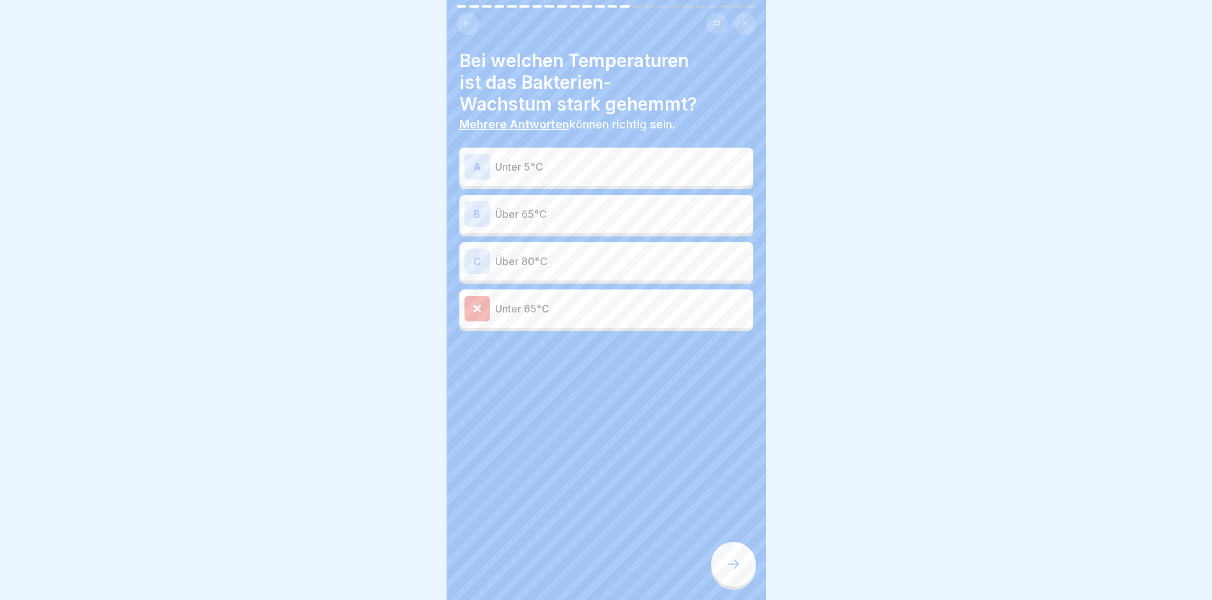
click at [591, 162] on p "Unter 5°C" at bounding box center [621, 166] width 253 height 15
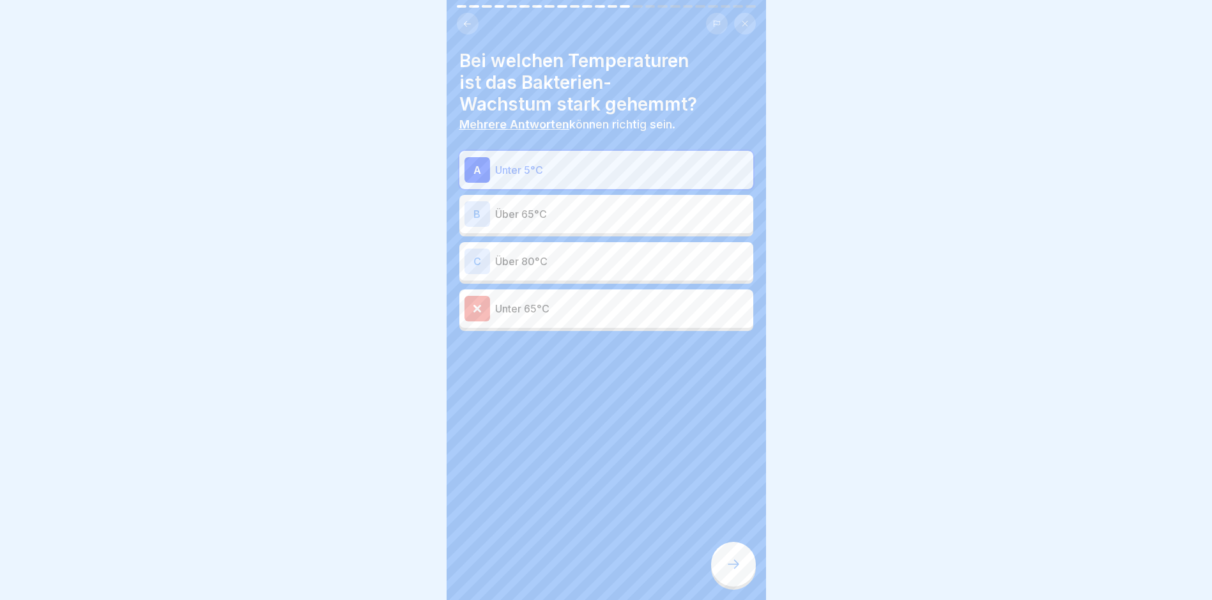
click at [728, 564] on div at bounding box center [733, 564] width 45 height 45
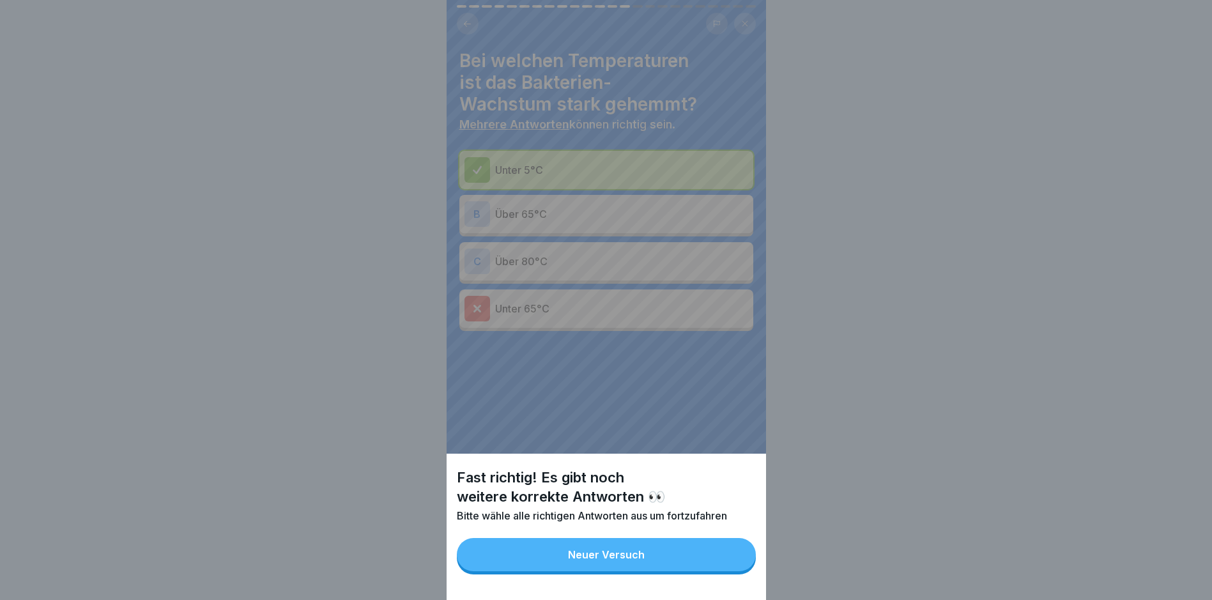
click at [705, 567] on button "Neuer Versuch" at bounding box center [606, 554] width 299 height 33
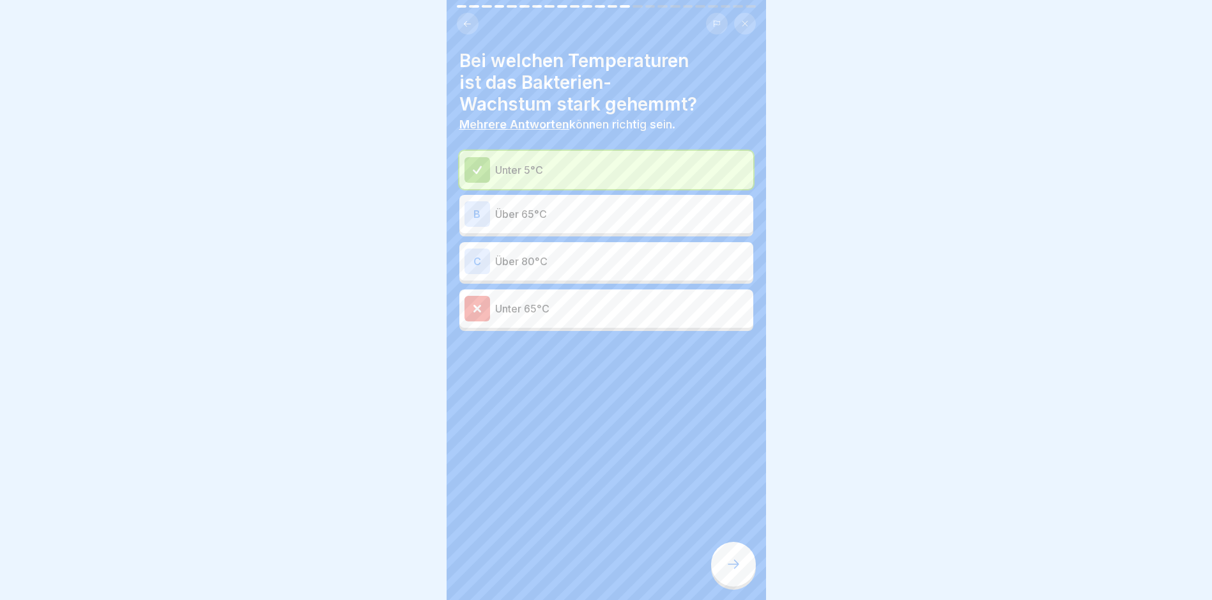
click at [724, 562] on div at bounding box center [733, 564] width 45 height 45
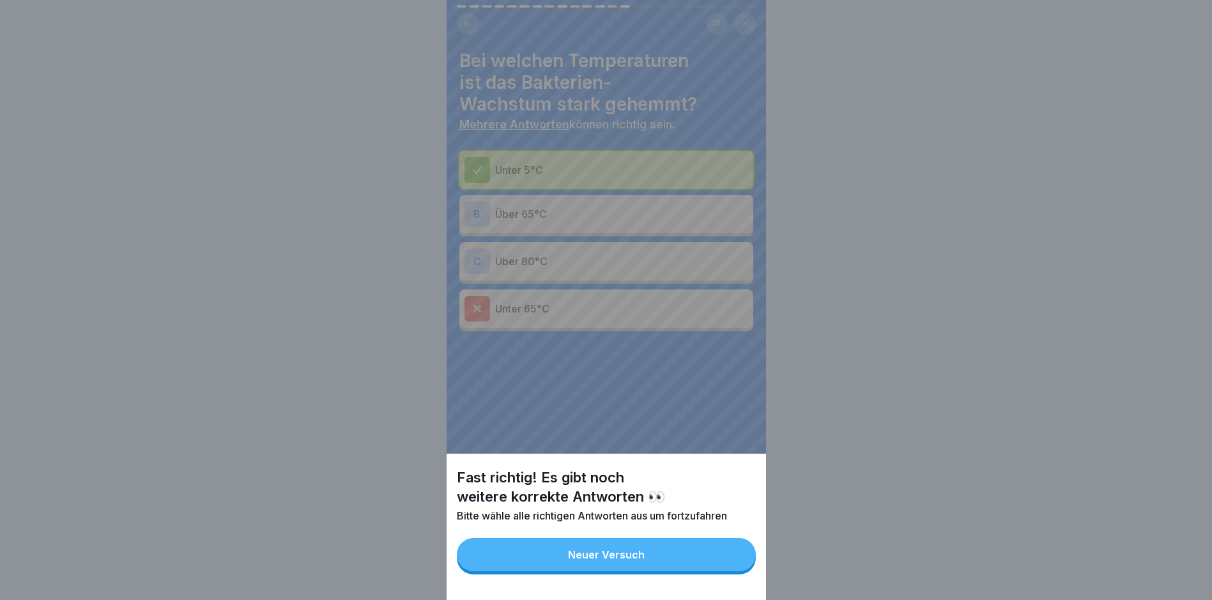
click at [690, 564] on button "Neuer Versuch" at bounding box center [606, 554] width 299 height 33
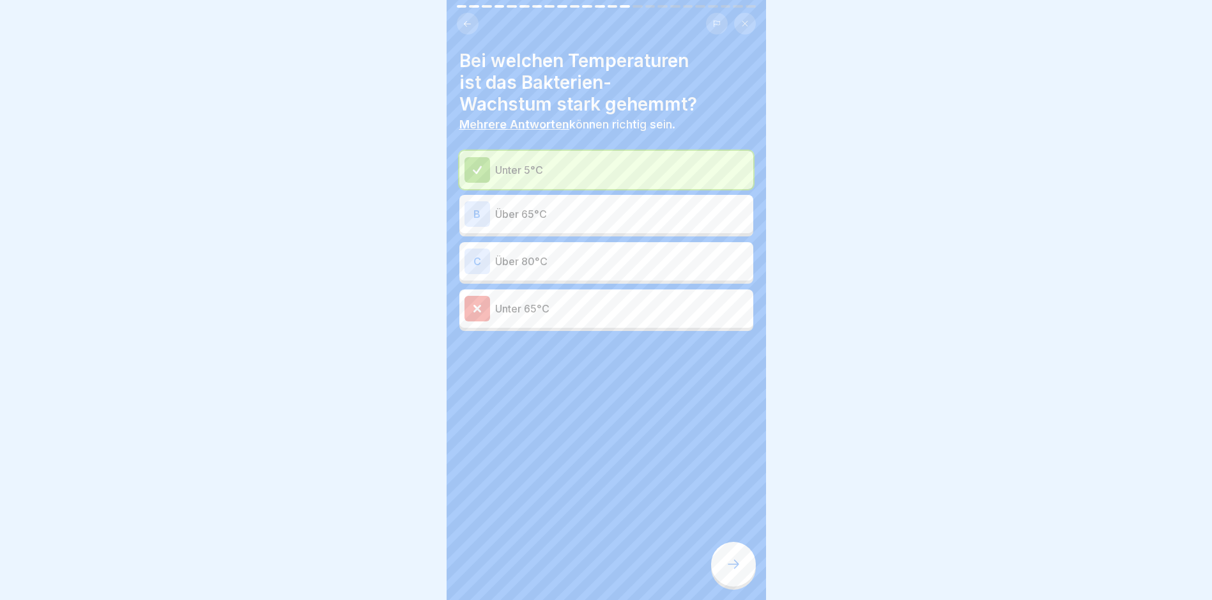
click at [628, 261] on p "Über 80°C" at bounding box center [621, 261] width 253 height 15
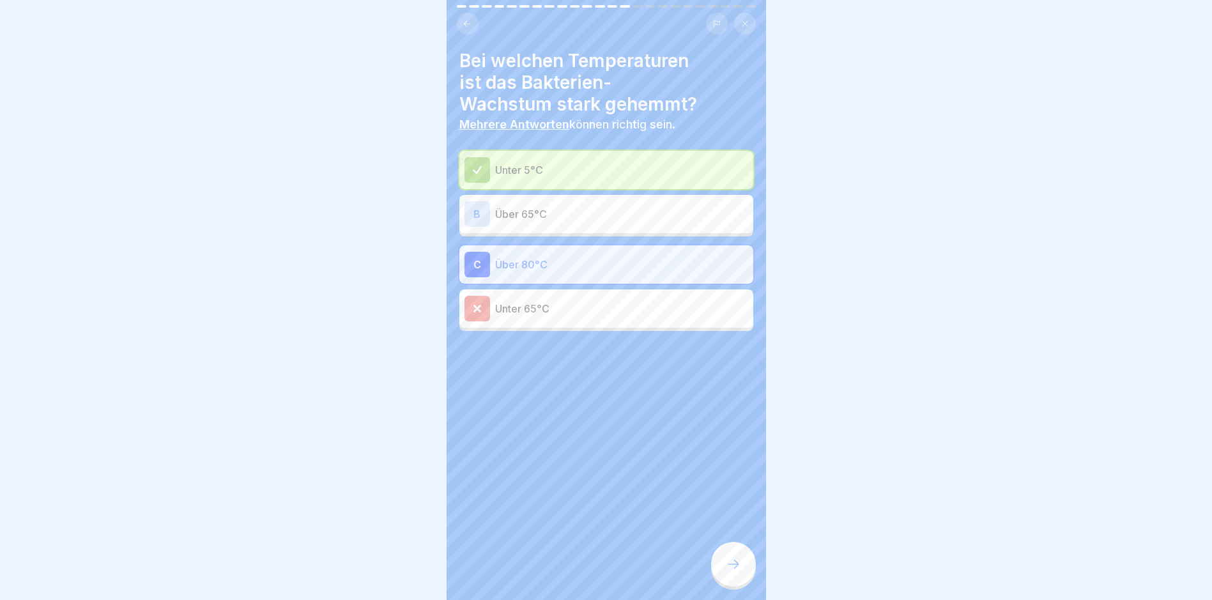
click at [738, 572] on icon at bounding box center [733, 563] width 15 height 15
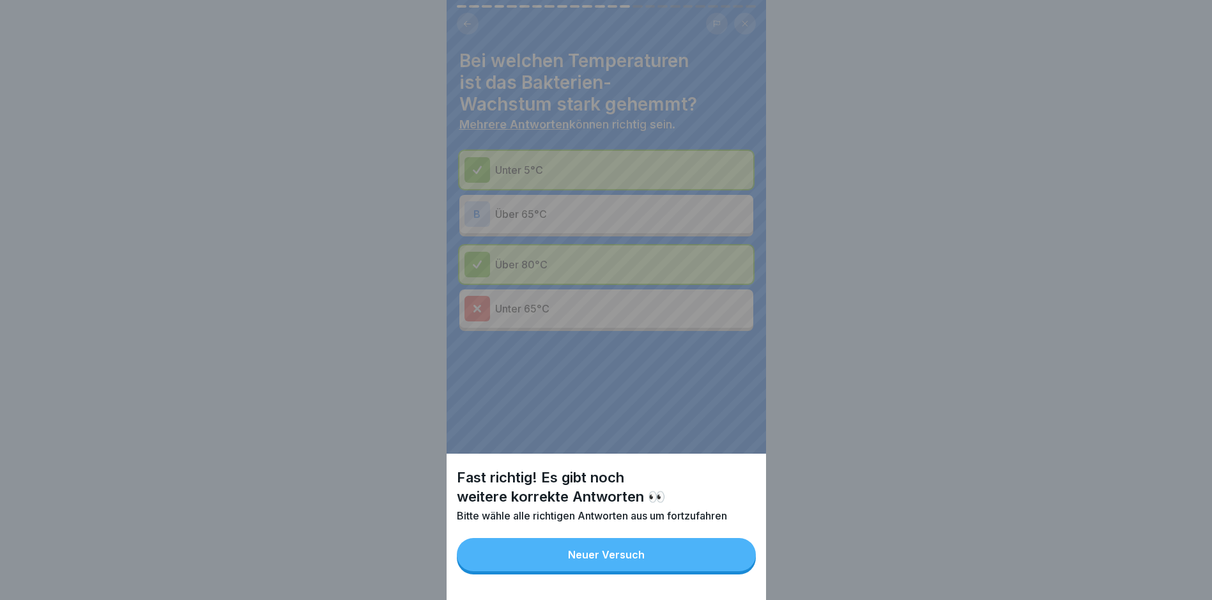
click at [733, 571] on button "Neuer Versuch" at bounding box center [606, 554] width 299 height 33
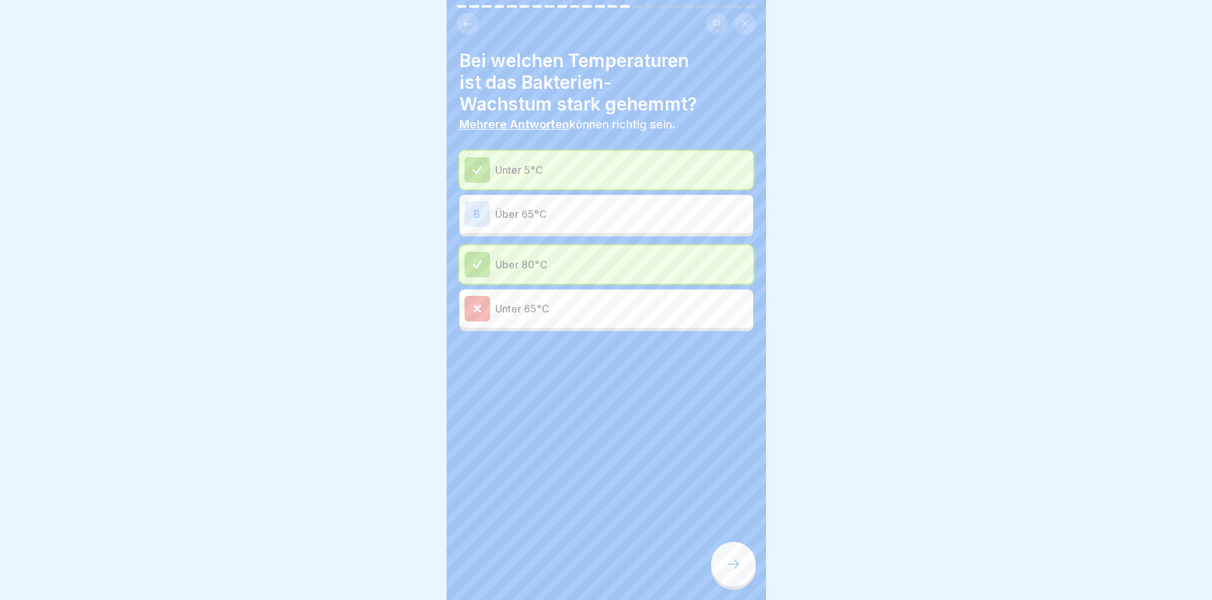
click at [745, 567] on div at bounding box center [733, 564] width 45 height 45
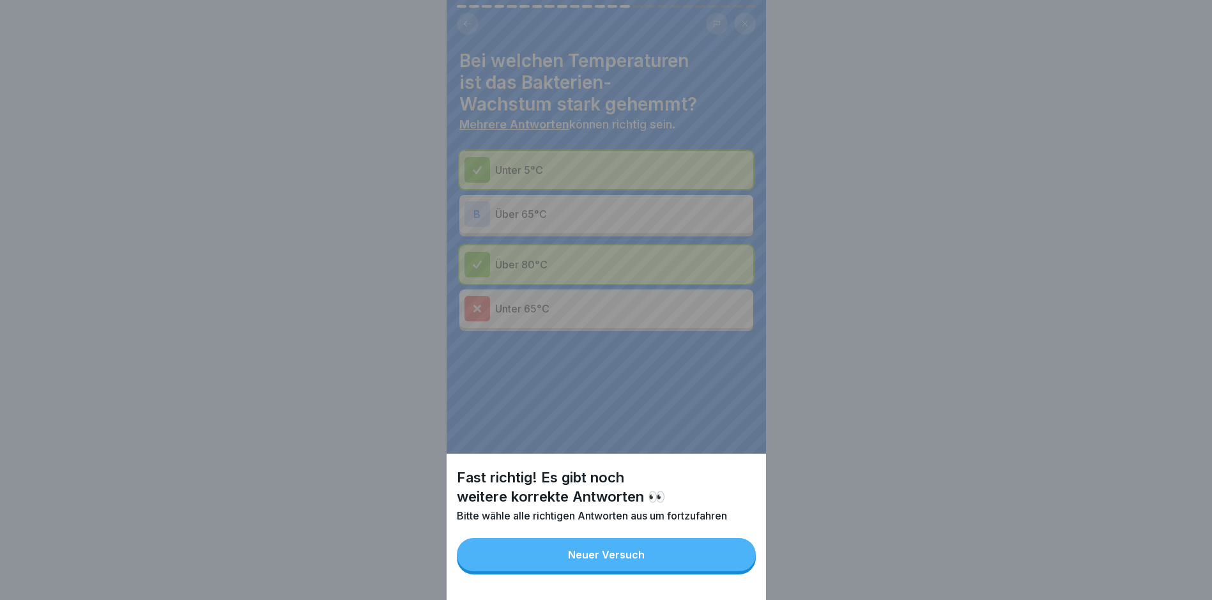
click at [689, 563] on button "Neuer Versuch" at bounding box center [606, 554] width 299 height 33
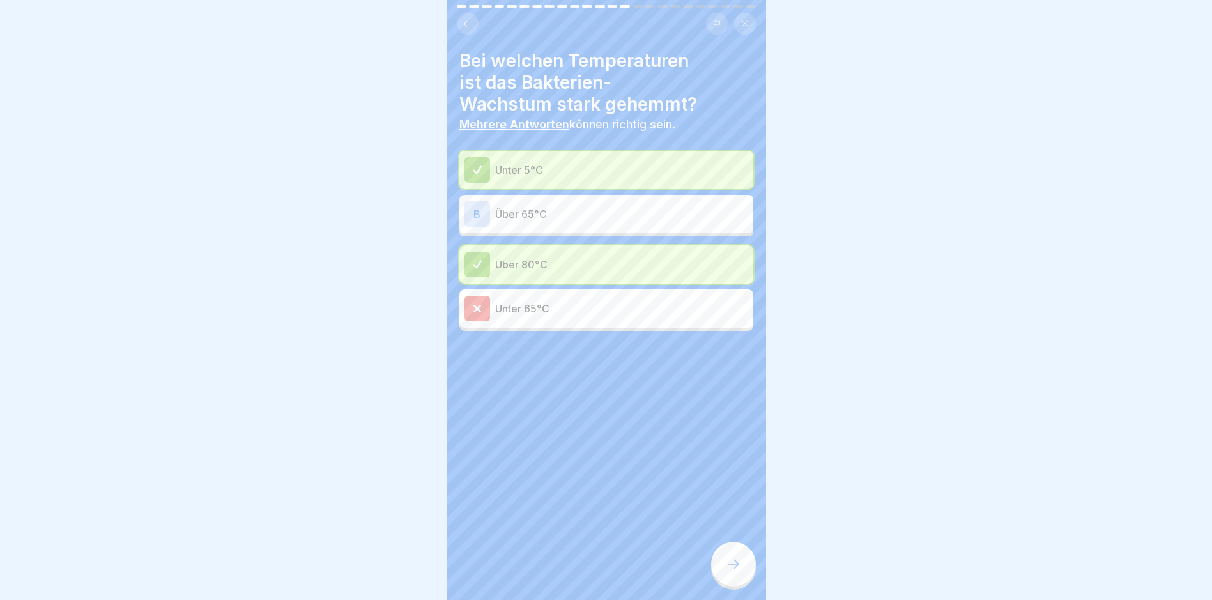
click at [611, 216] on p "Über 65°C" at bounding box center [621, 213] width 253 height 15
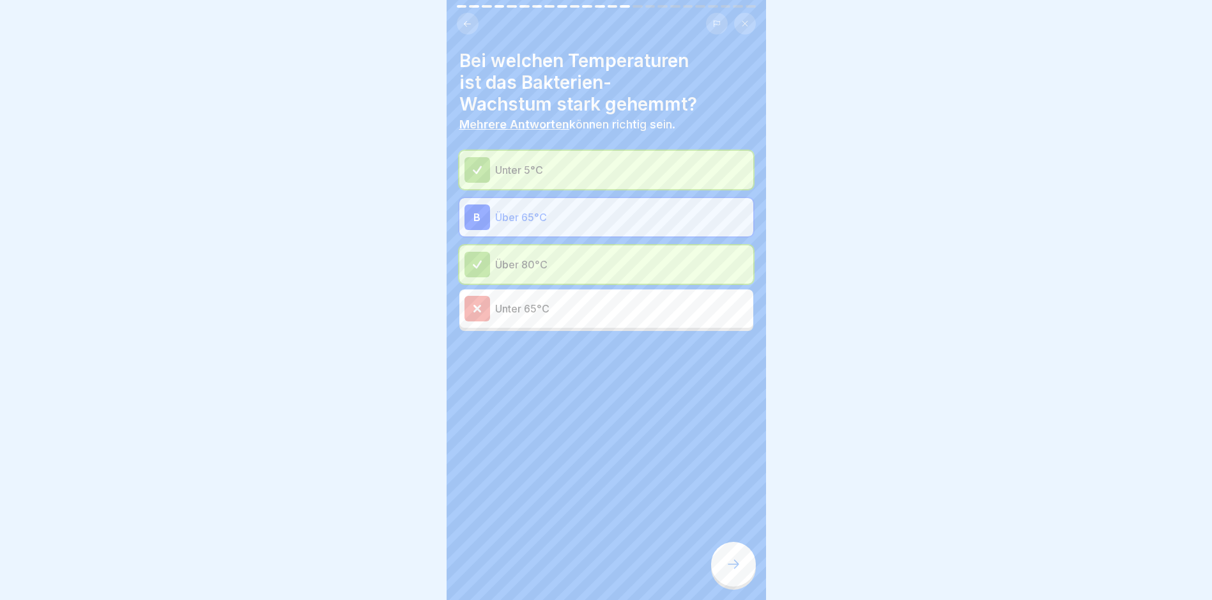
click at [738, 568] on icon at bounding box center [733, 563] width 15 height 15
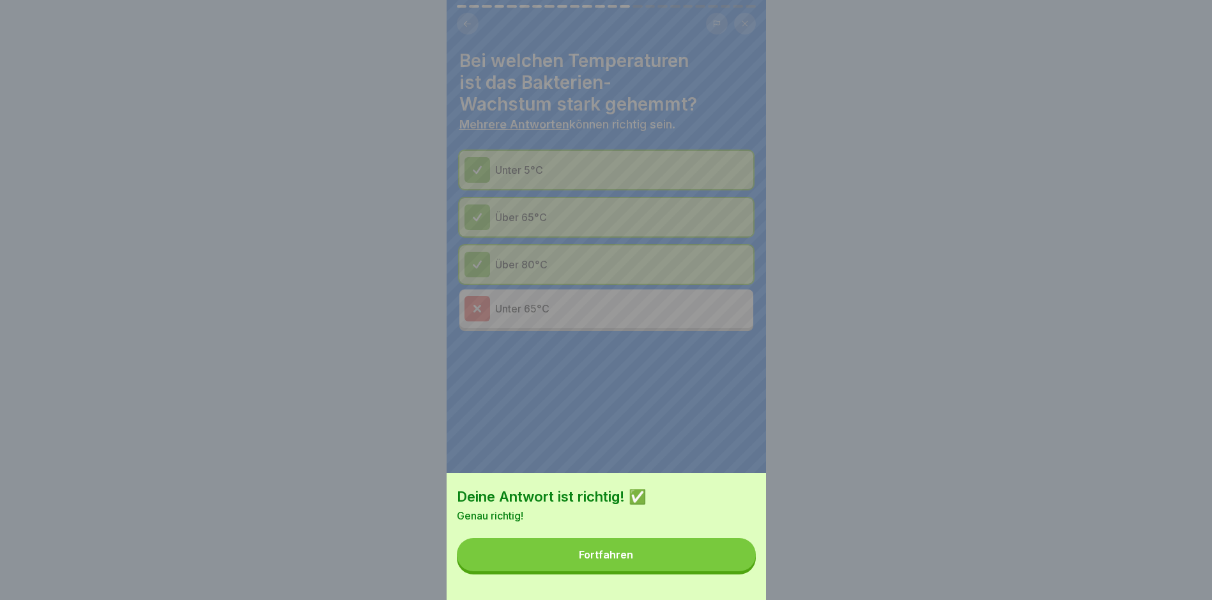
click at [729, 571] on button "Fortfahren" at bounding box center [606, 554] width 299 height 33
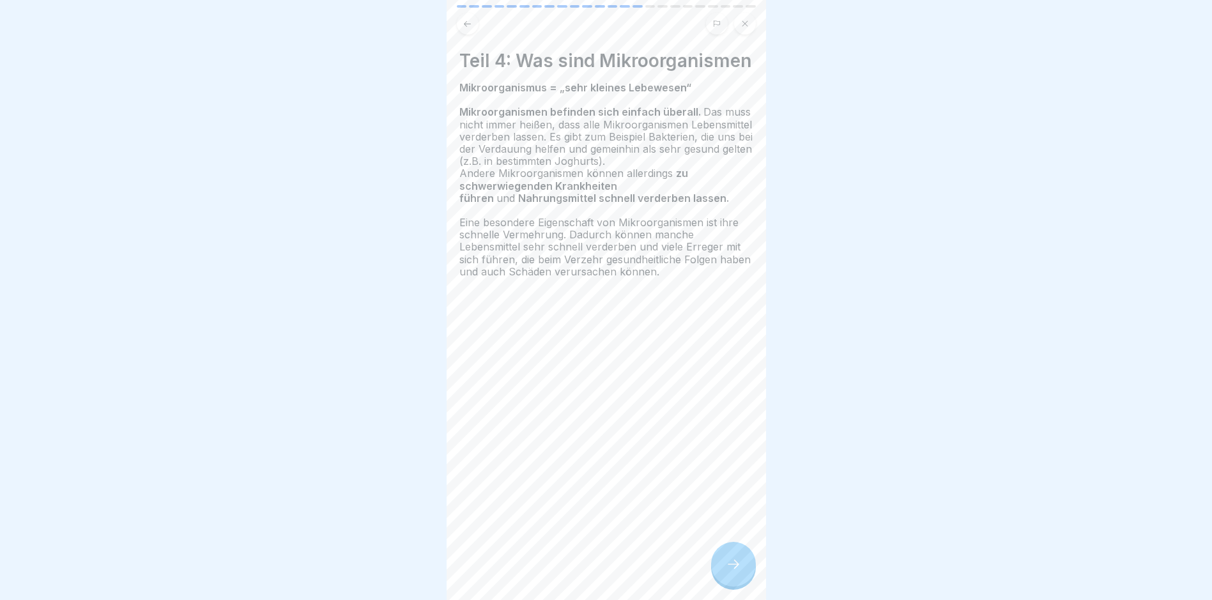
drag, startPoint x: 738, startPoint y: 577, endPoint x: 739, endPoint y: 568, distance: 8.4
click at [739, 572] on icon at bounding box center [733, 563] width 15 height 15
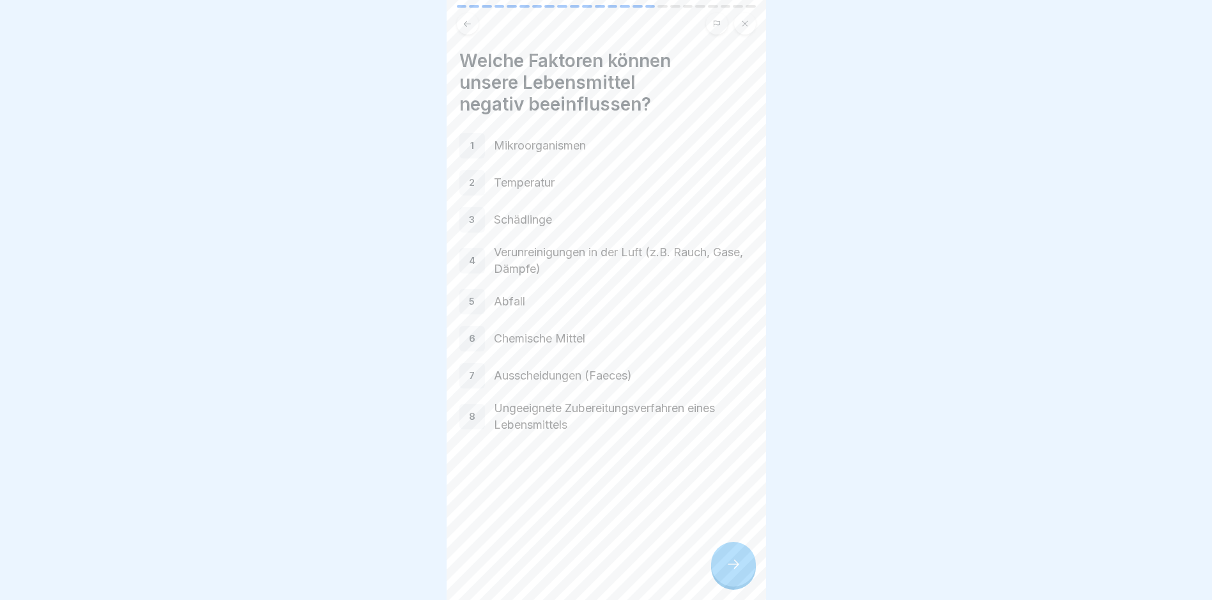
click at [742, 567] on div at bounding box center [733, 564] width 45 height 45
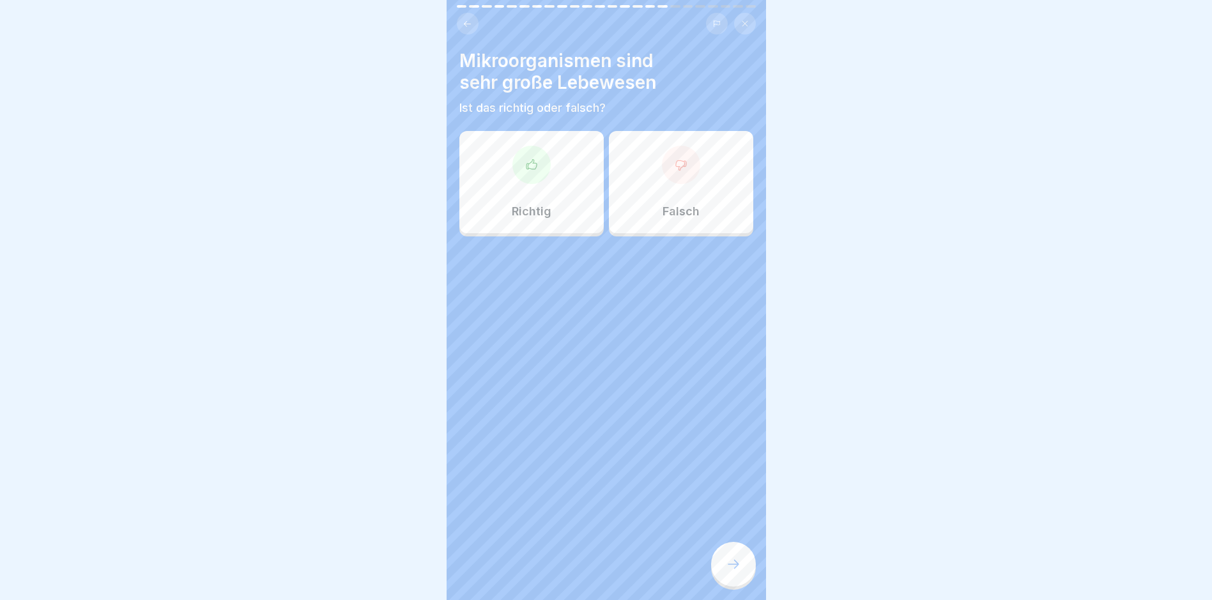
click at [707, 178] on div "Falsch" at bounding box center [681, 182] width 144 height 102
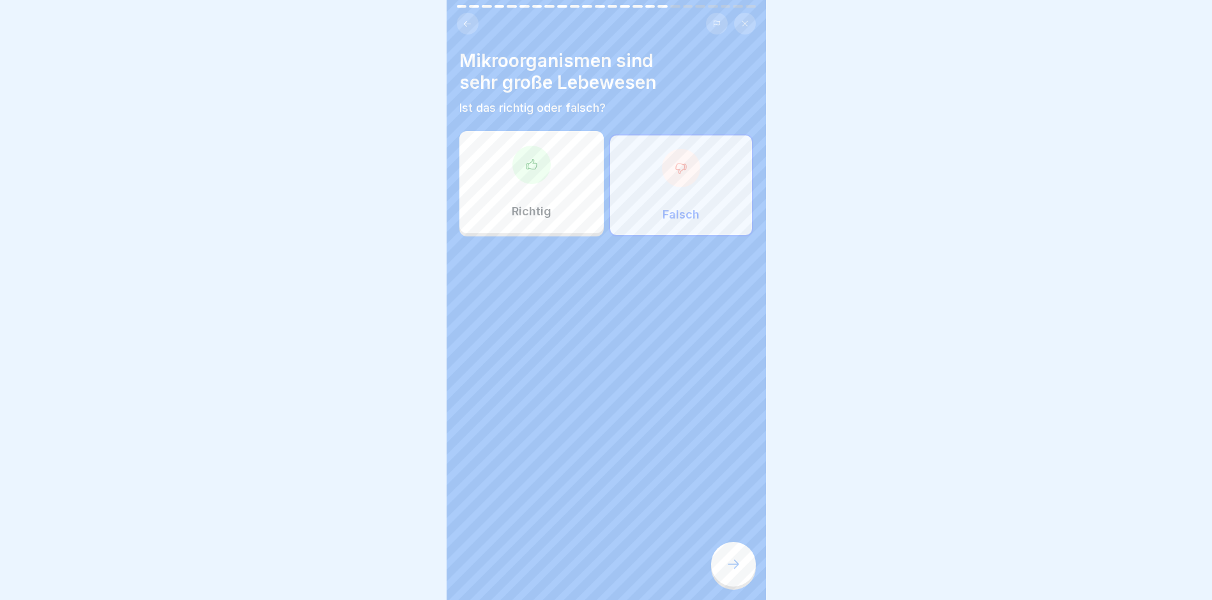
click at [728, 572] on icon at bounding box center [733, 563] width 15 height 15
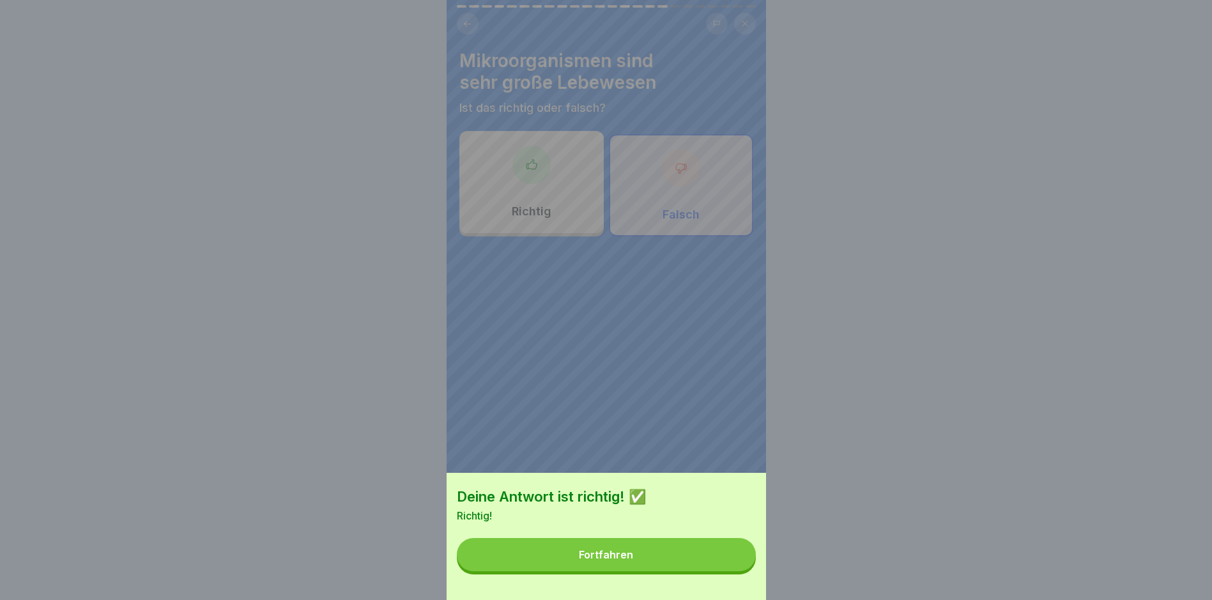
click at [687, 570] on button "Fortfahren" at bounding box center [606, 554] width 299 height 33
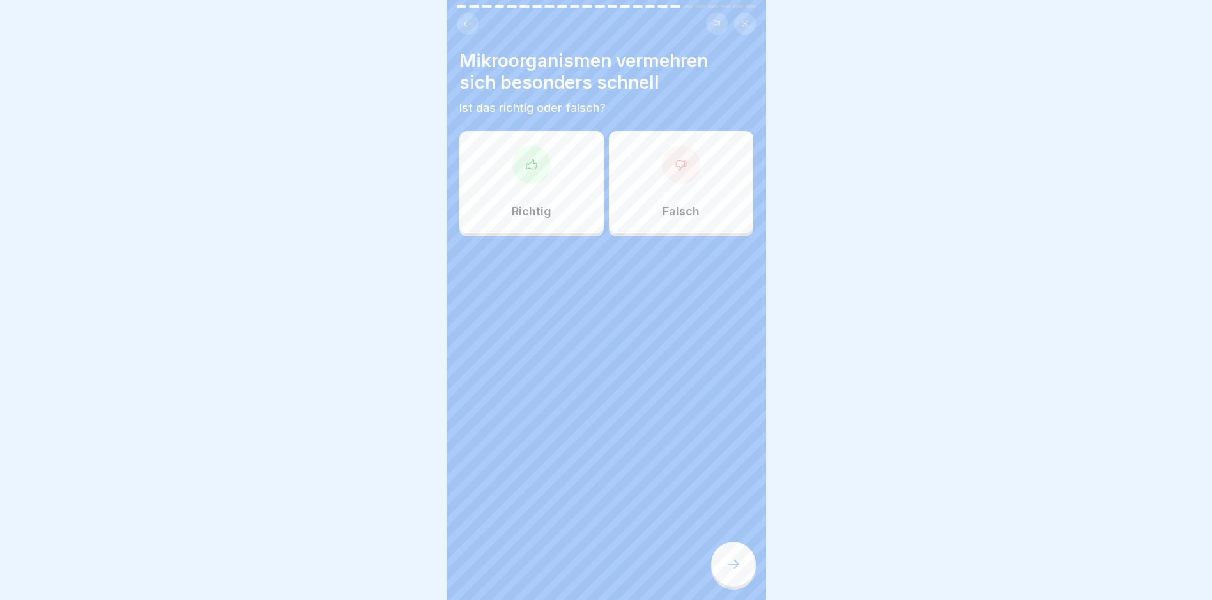
click at [522, 209] on p "Richtig" at bounding box center [532, 211] width 40 height 14
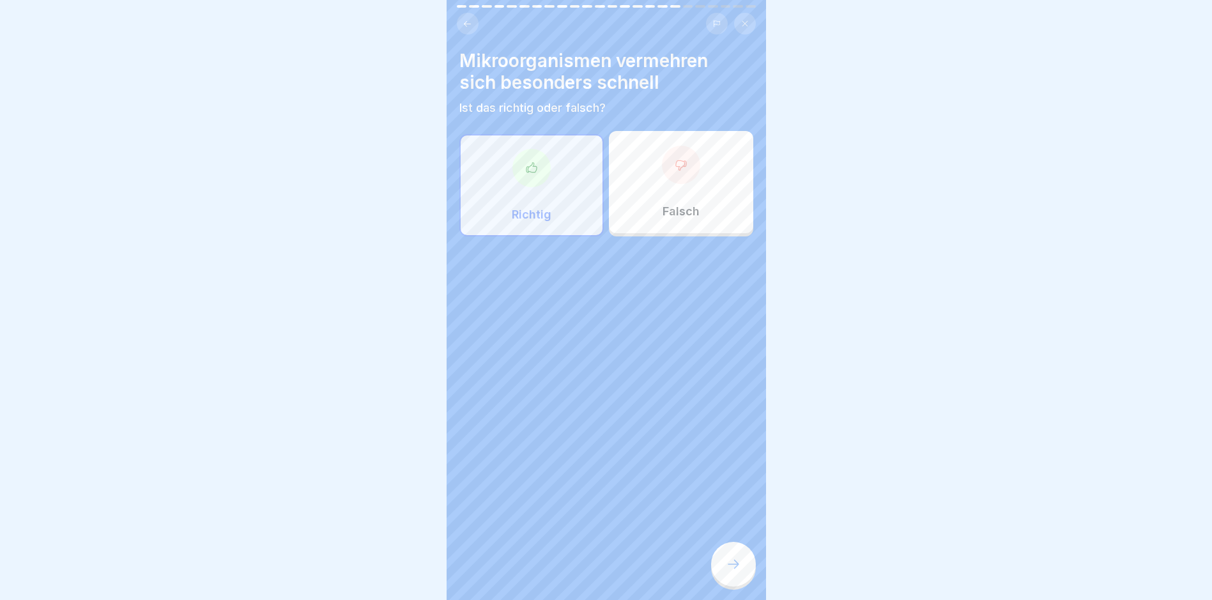
click at [728, 570] on icon at bounding box center [733, 563] width 15 height 15
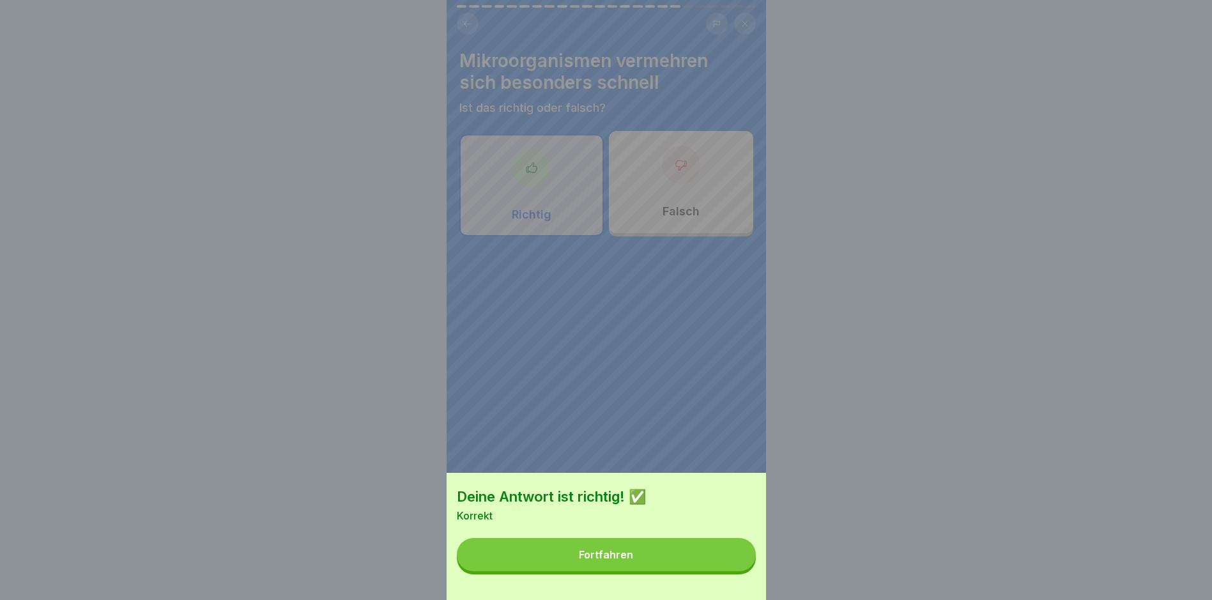
click at [729, 570] on button "Fortfahren" at bounding box center [606, 554] width 299 height 33
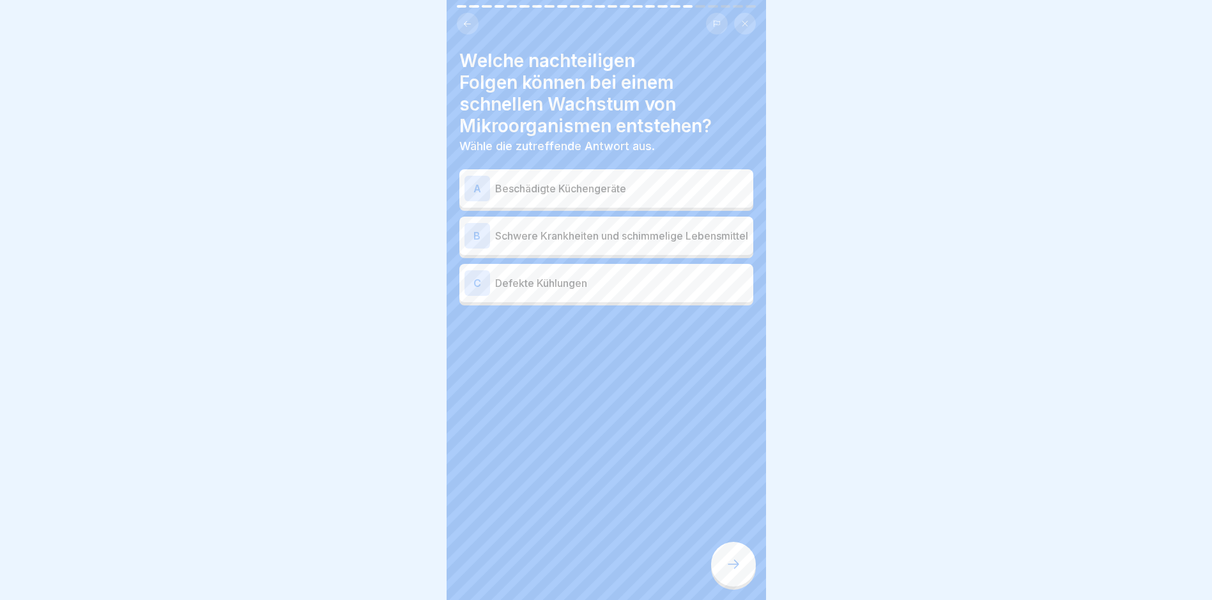
click at [578, 243] on p "Schwere Krankheiten und schimmelige Lebensmittel" at bounding box center [621, 235] width 253 height 15
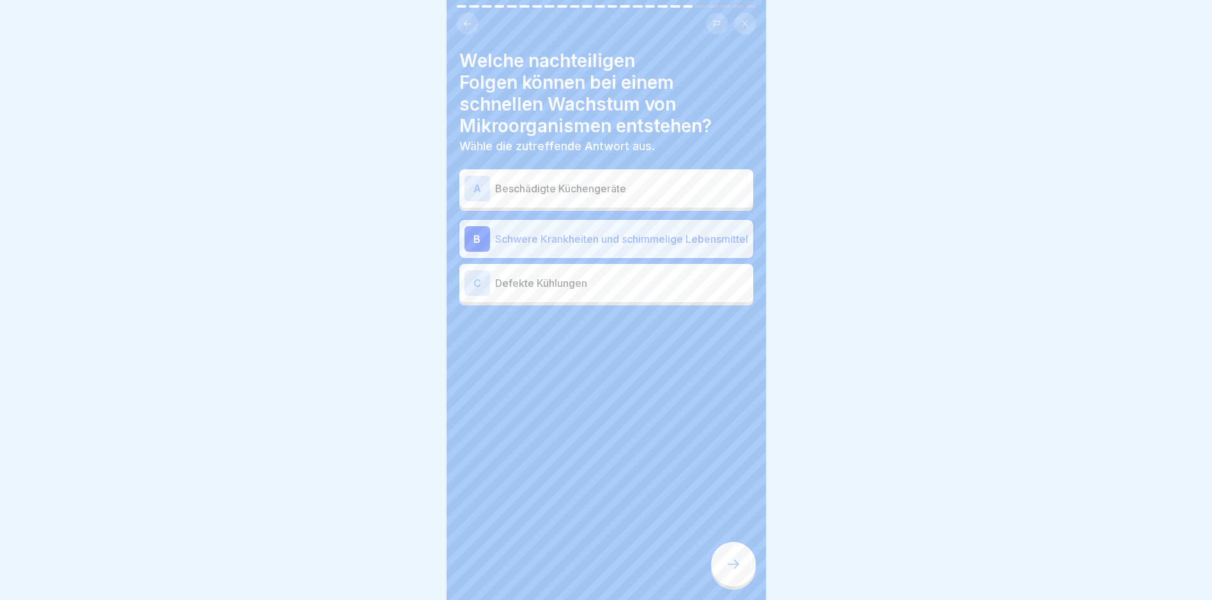
click at [731, 572] on icon at bounding box center [733, 563] width 15 height 15
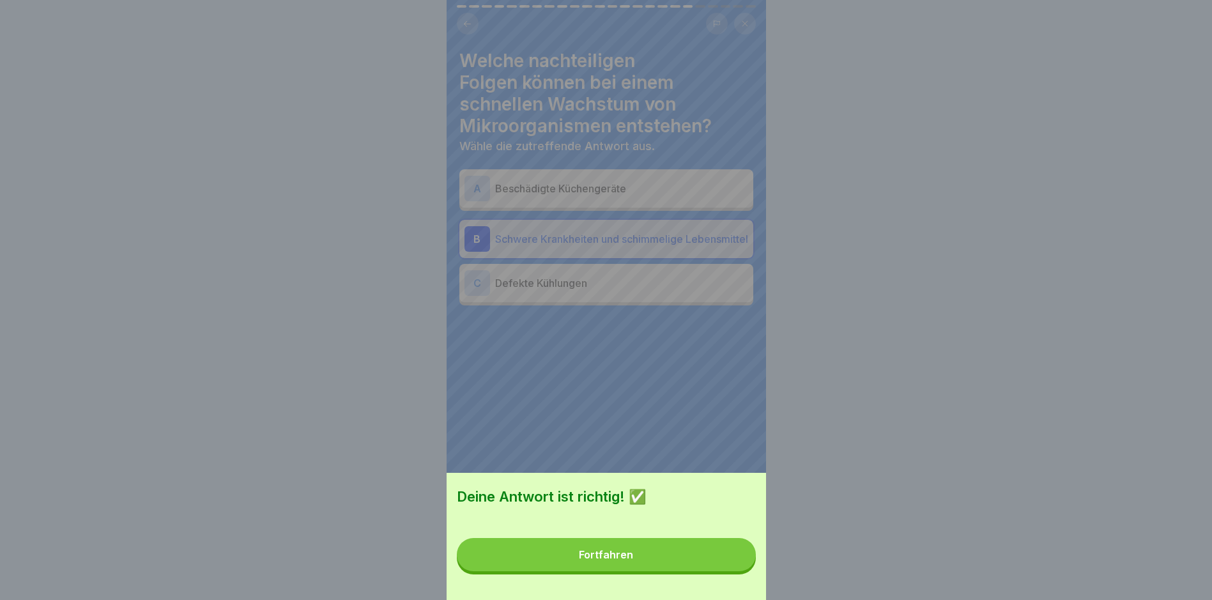
click at [735, 571] on button "Fortfahren" at bounding box center [606, 554] width 299 height 33
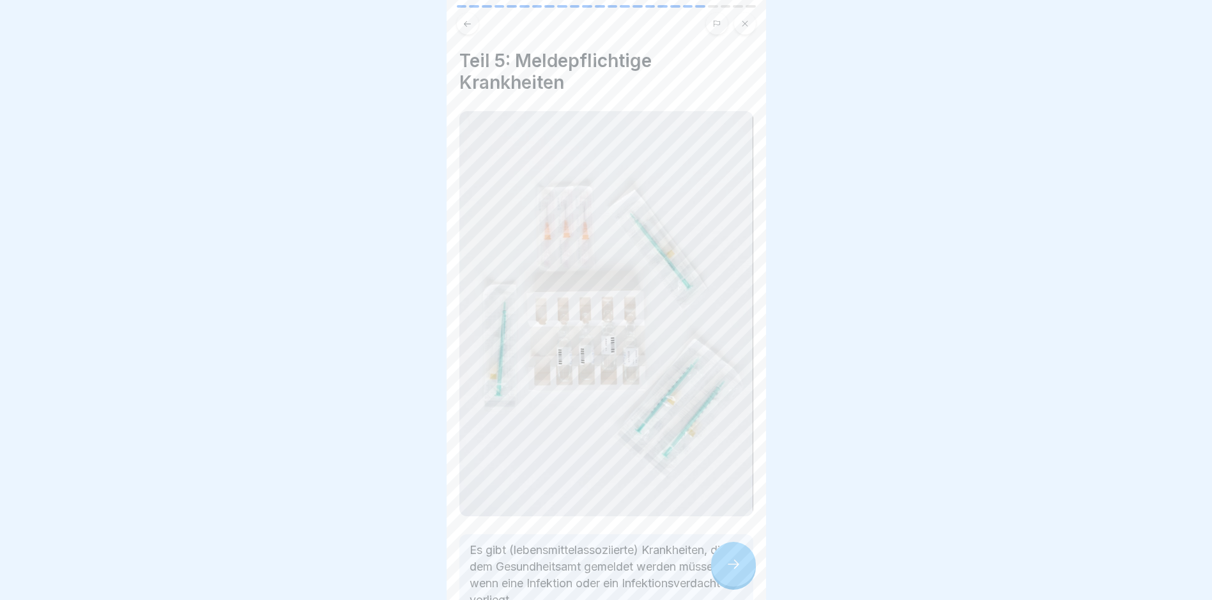
click at [731, 562] on div at bounding box center [733, 564] width 45 height 45
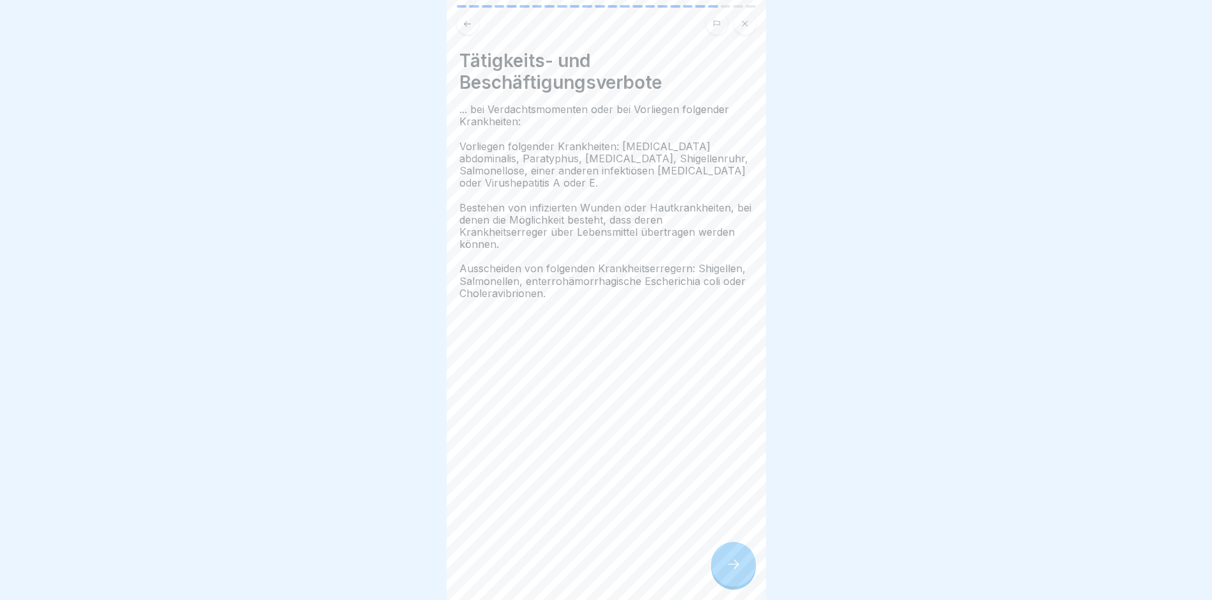
click at [733, 559] on div at bounding box center [733, 564] width 45 height 45
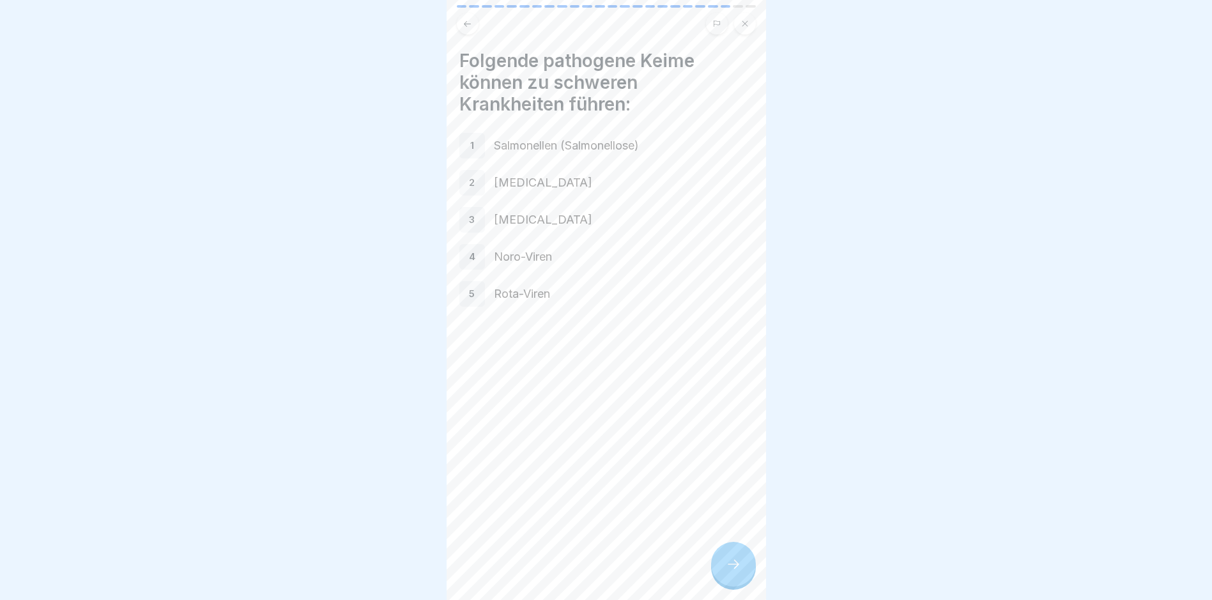
click at [733, 559] on div at bounding box center [733, 564] width 45 height 45
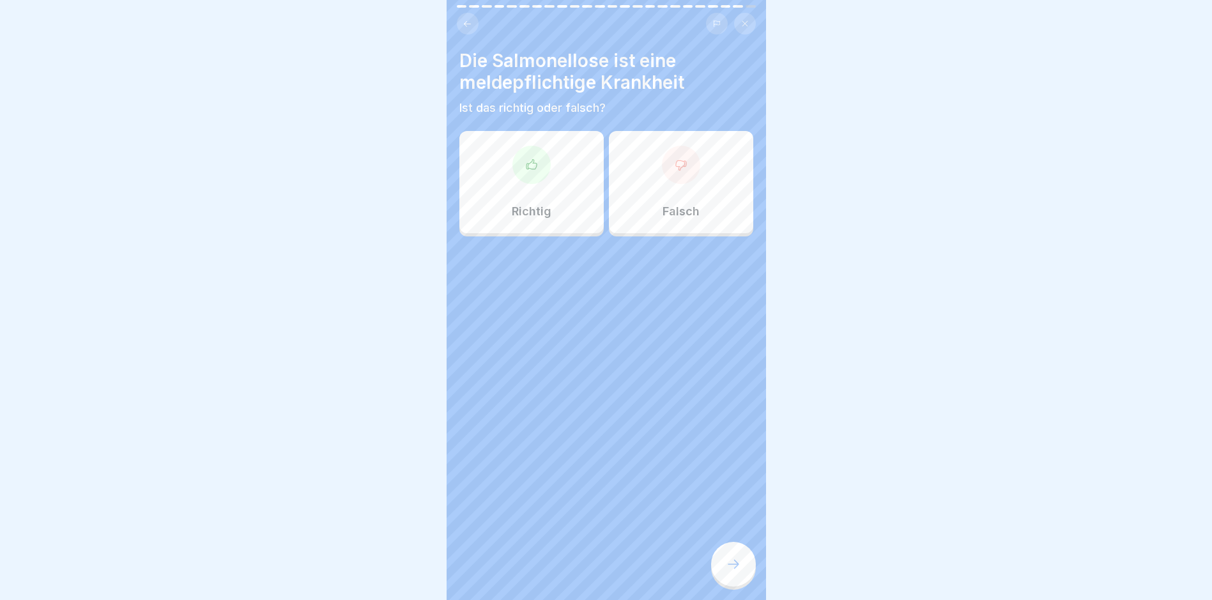
click at [542, 195] on div "Richtig" at bounding box center [531, 182] width 144 height 102
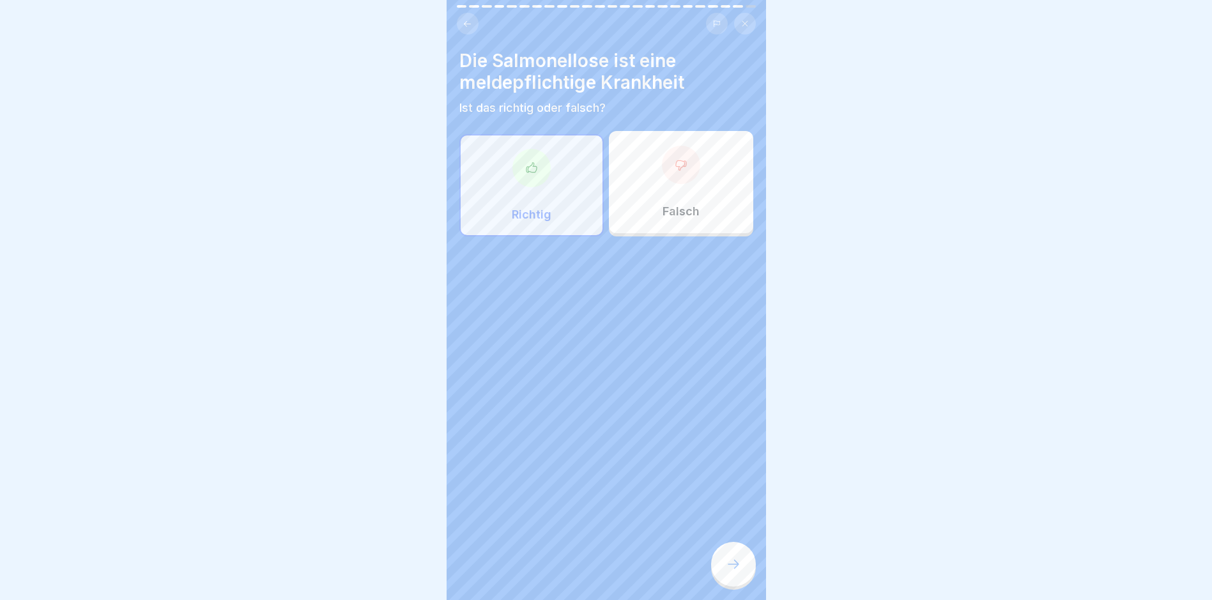
click at [736, 586] on div at bounding box center [733, 564] width 45 height 45
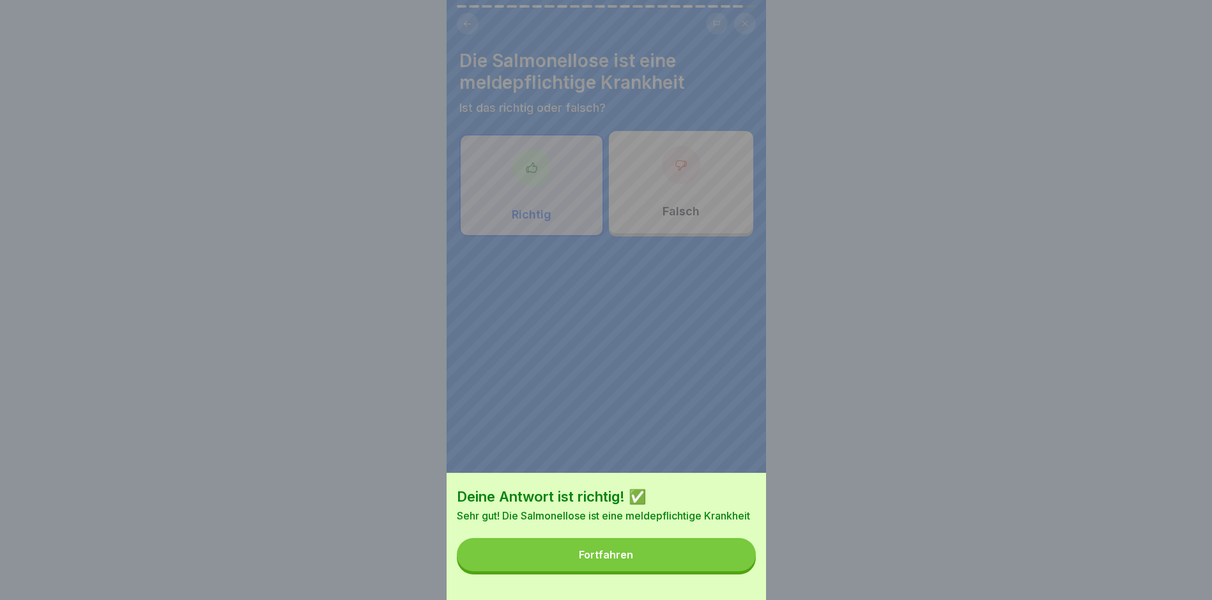
click at [724, 571] on button "Fortfahren" at bounding box center [606, 554] width 299 height 33
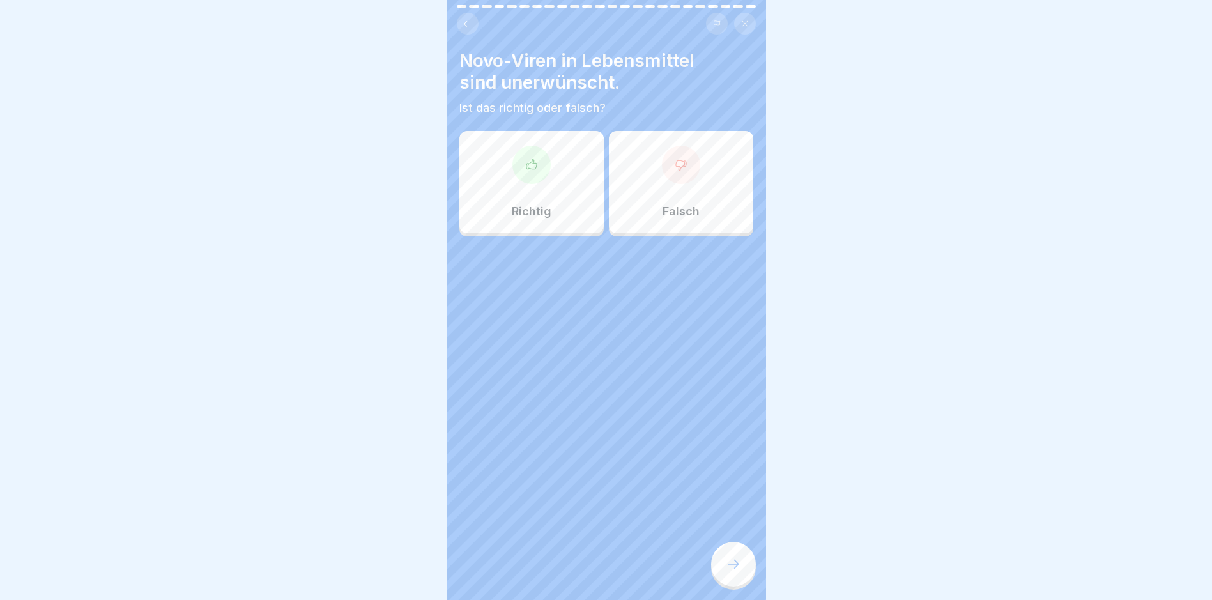
click at [551, 208] on div "Richtig" at bounding box center [531, 182] width 144 height 102
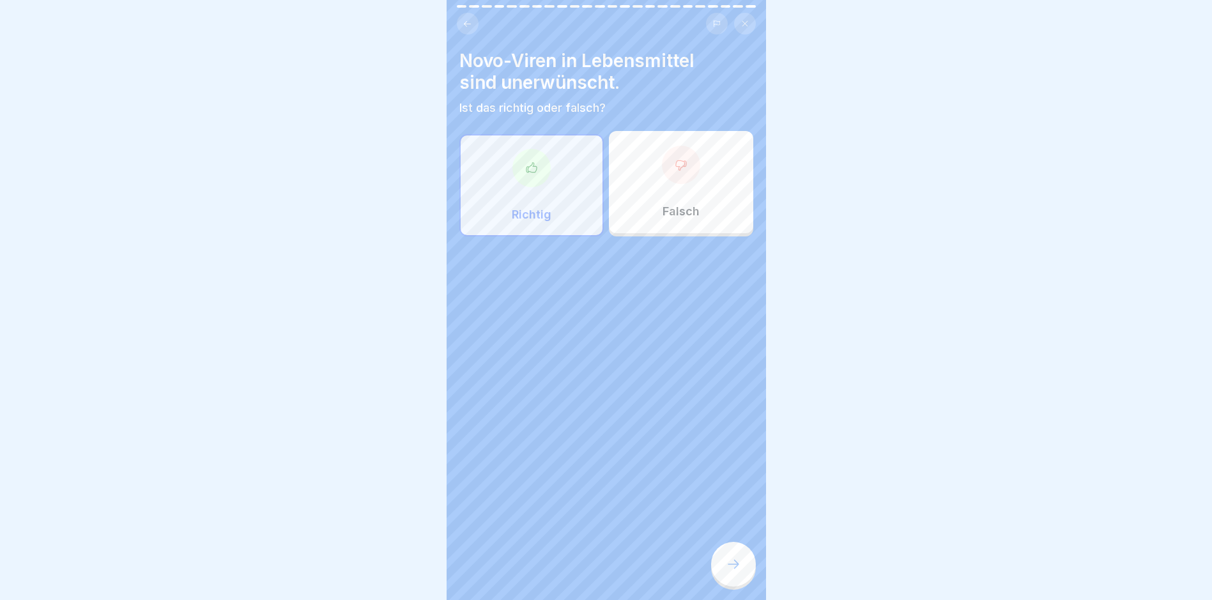
click at [729, 572] on icon at bounding box center [733, 563] width 15 height 15
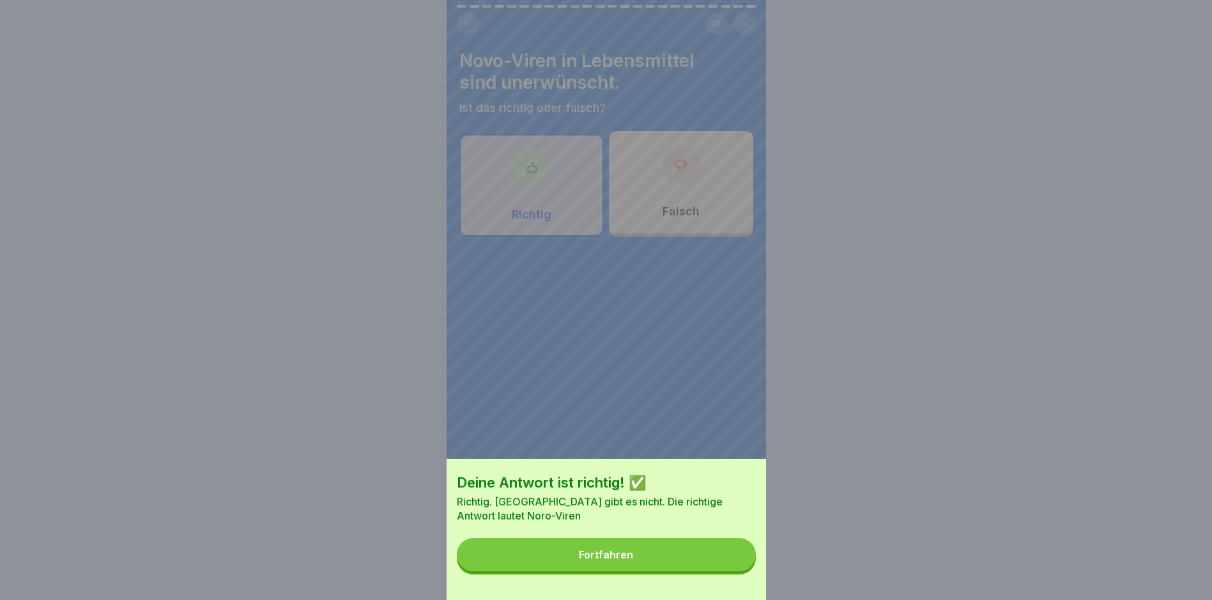
click at [724, 566] on button "Fortfahren" at bounding box center [606, 554] width 299 height 33
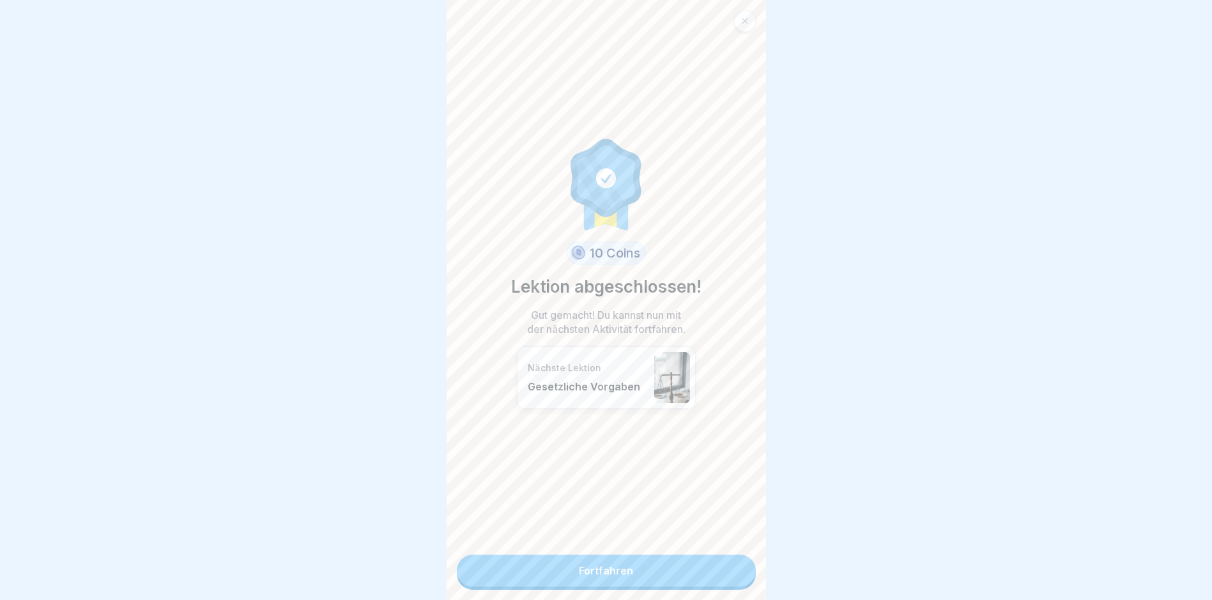
click at [716, 561] on link "Fortfahren" at bounding box center [606, 570] width 299 height 32
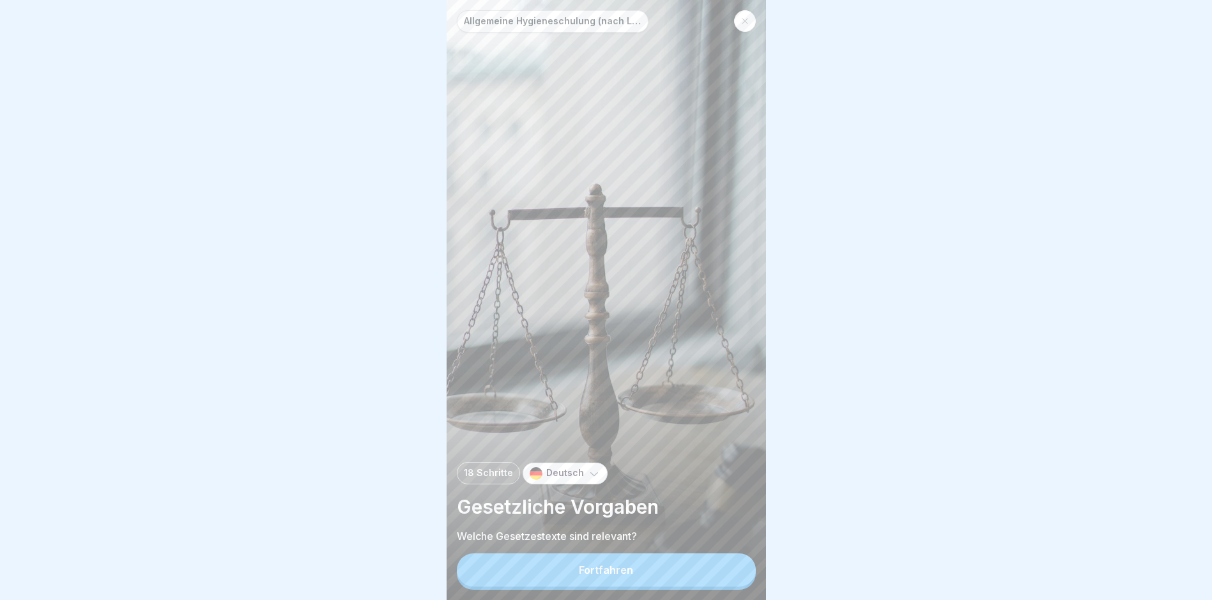
click at [743, 27] on div at bounding box center [745, 21] width 22 height 22
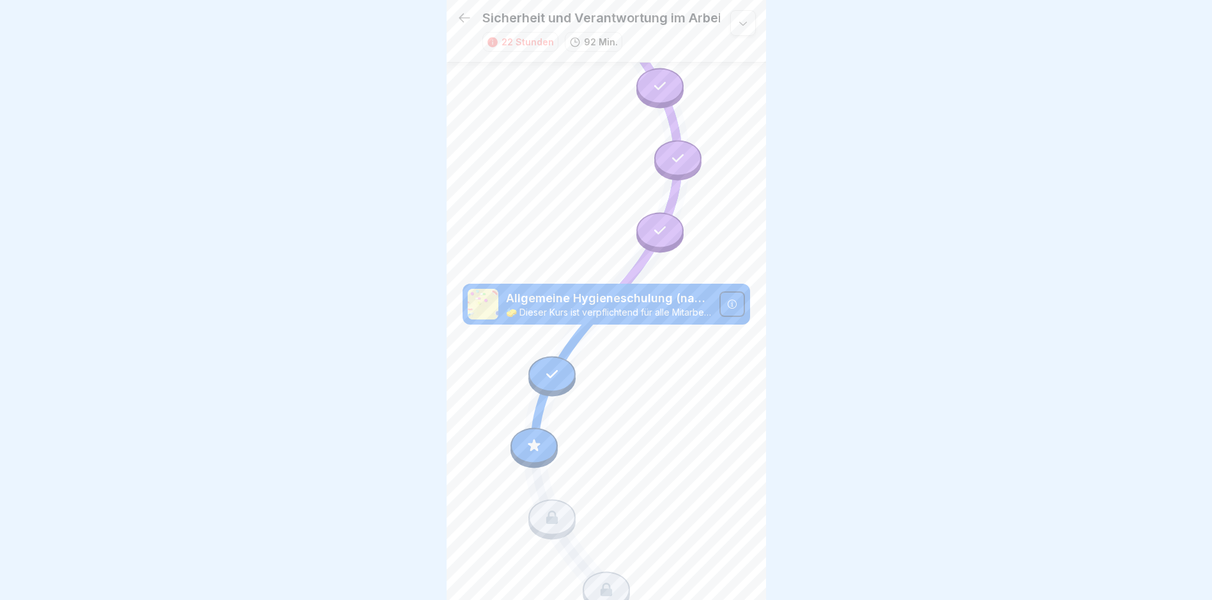
scroll to position [195, 0]
